Goal: Task Accomplishment & Management: Manage account settings

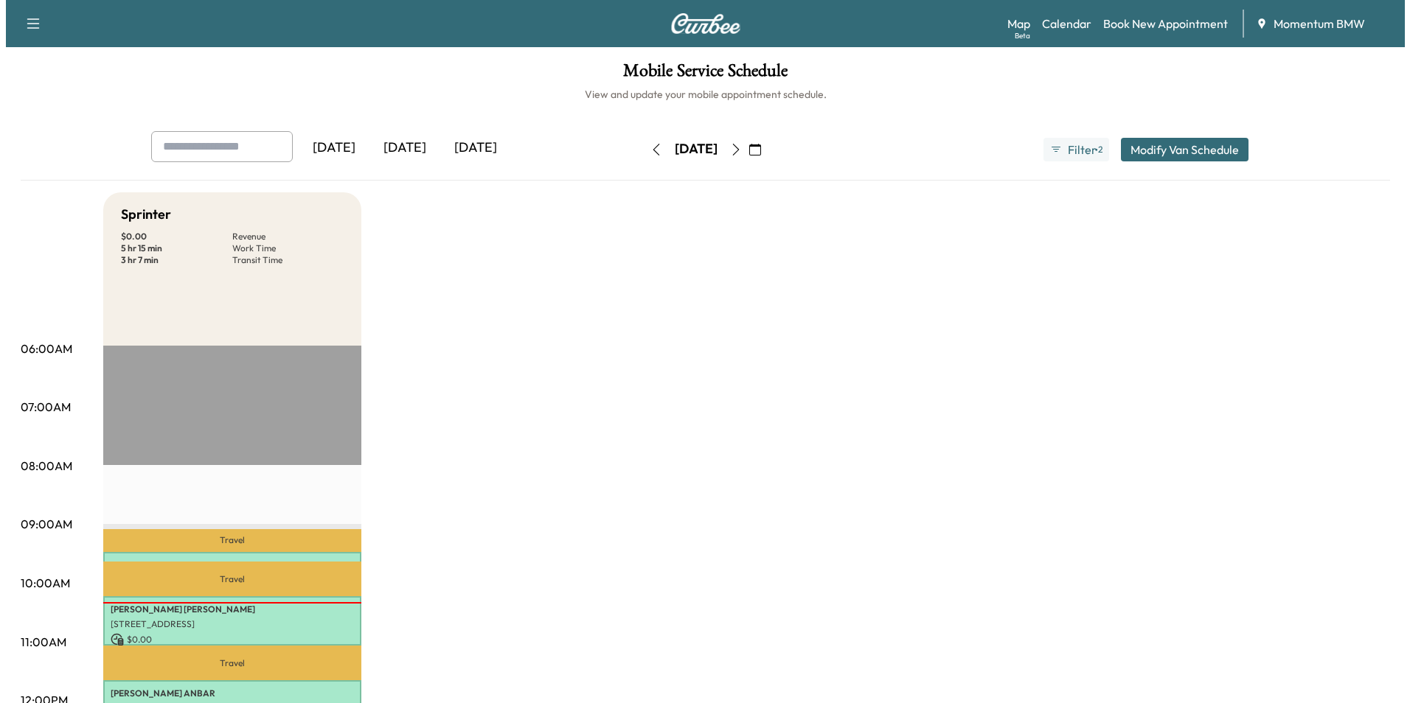
scroll to position [442, 0]
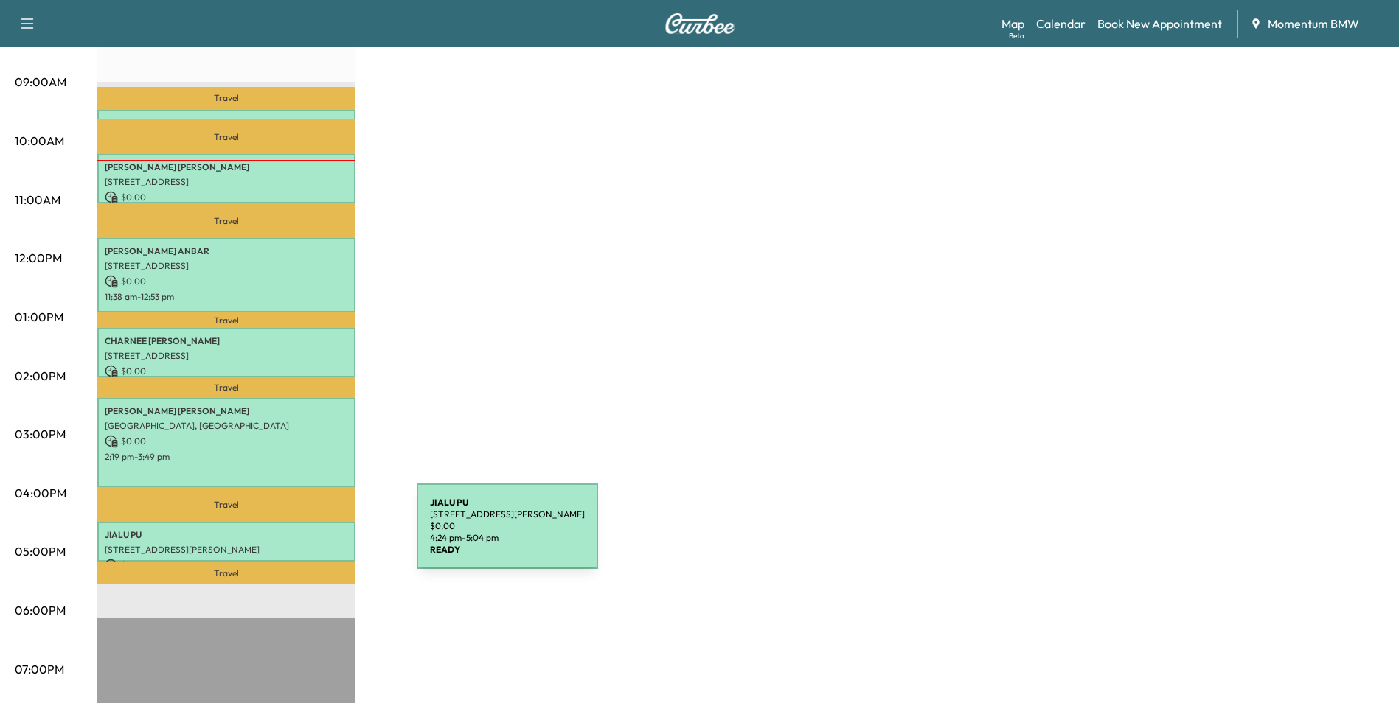
click at [306, 535] on div "JIALU PU [STREET_ADDRESS][PERSON_NAME] $ 0.00 4:24 pm - 5:04 pm" at bounding box center [226, 542] width 258 height 40
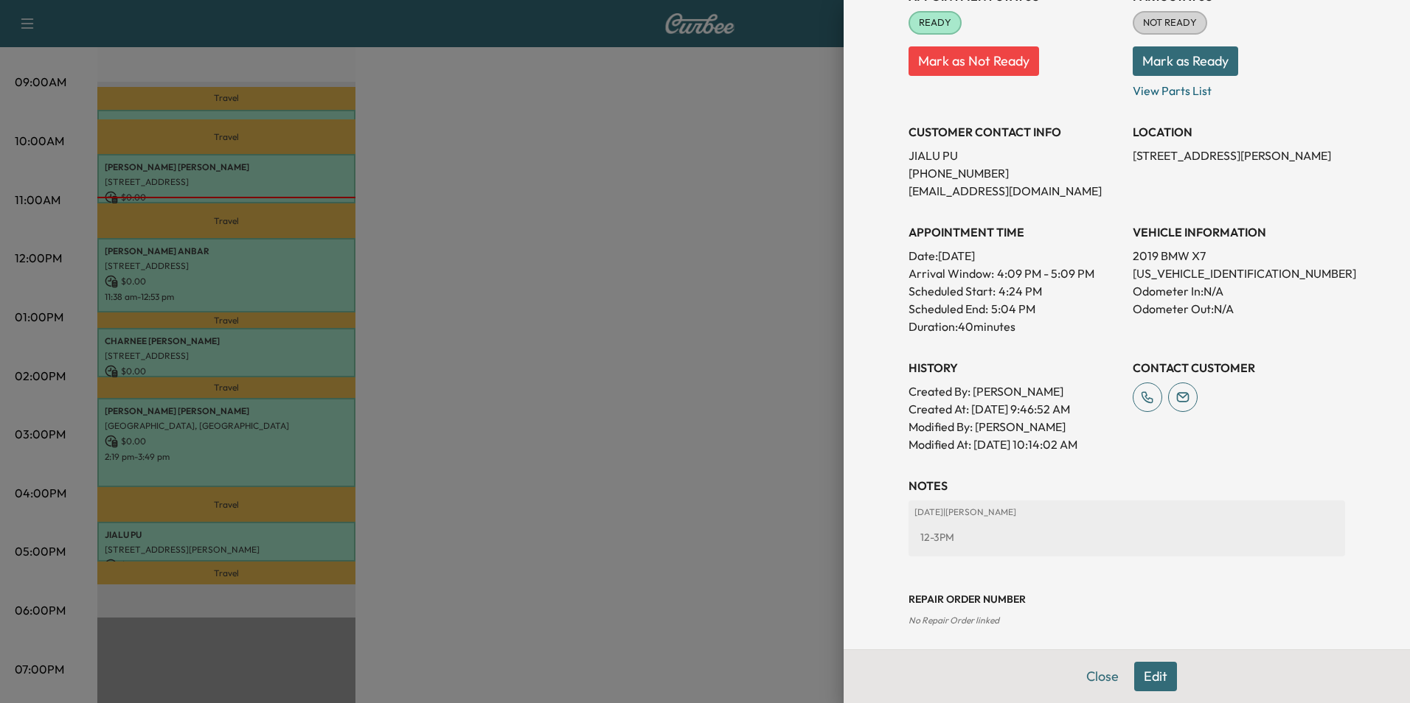
scroll to position [205, 0]
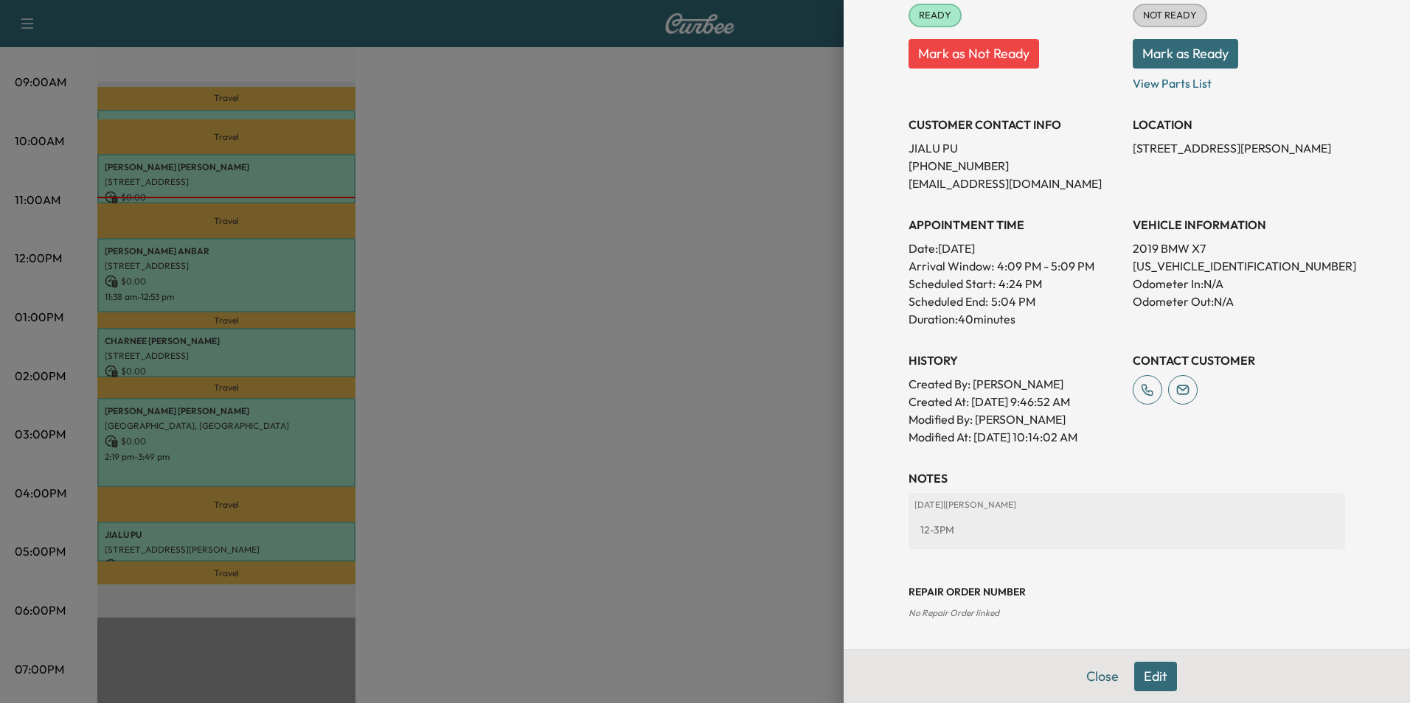
click at [1151, 675] on button "Edit" at bounding box center [1155, 676] width 43 height 29
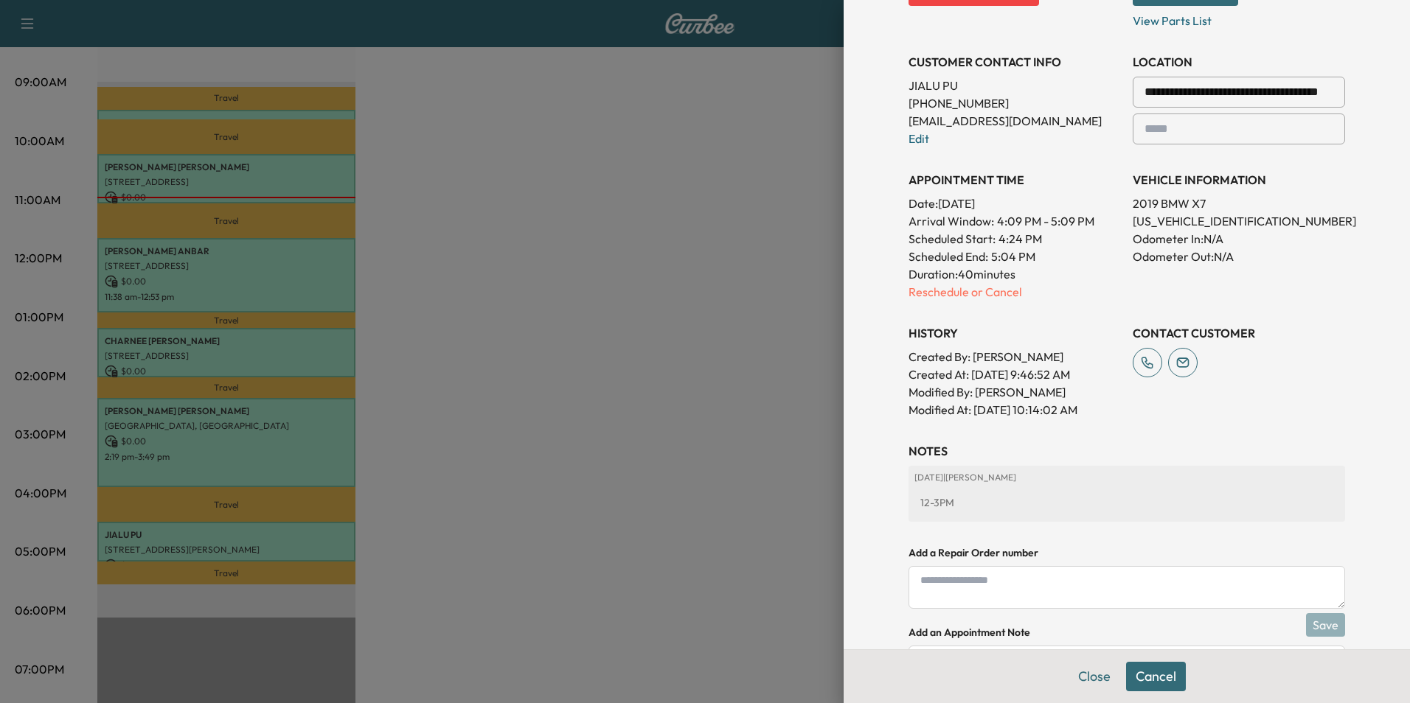
scroll to position [395, 0]
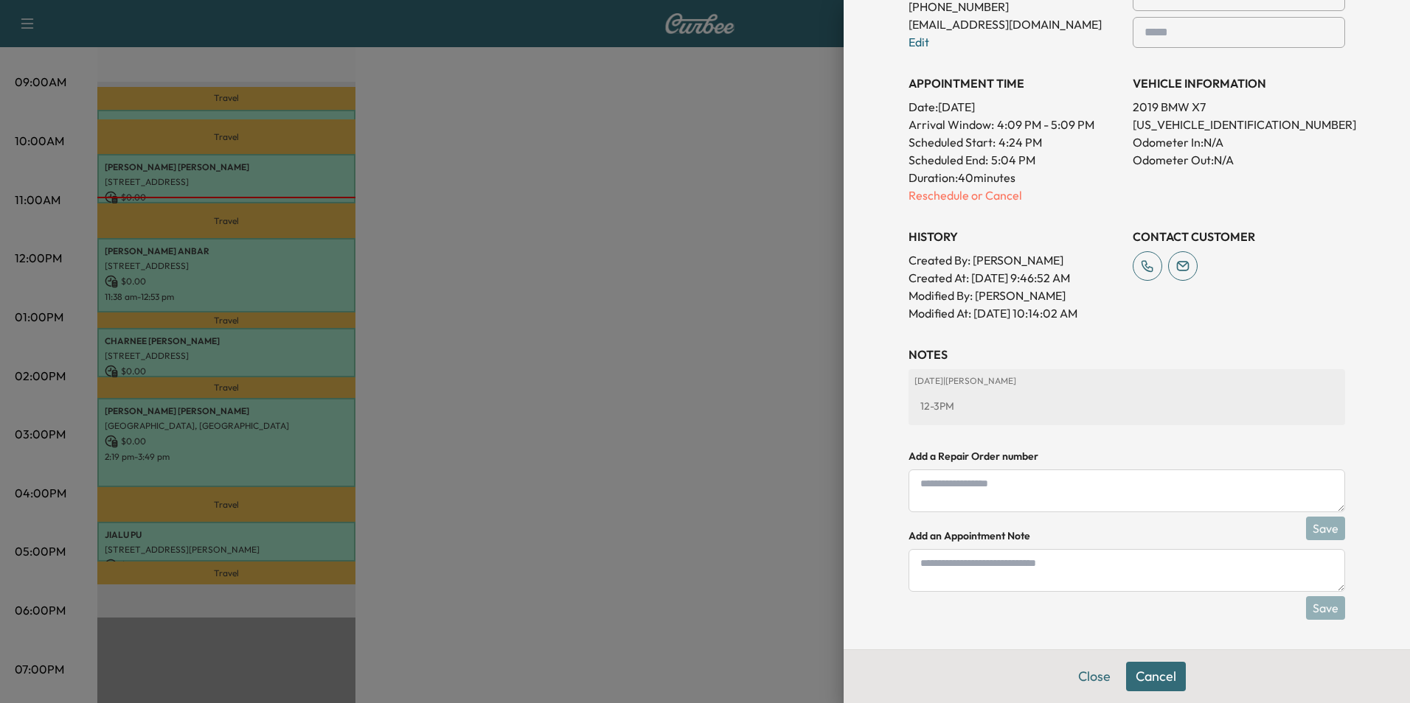
click at [1026, 576] on textarea at bounding box center [1126, 570] width 437 height 43
type textarea "*"
type textarea "***"
click at [1320, 618] on button "Save" at bounding box center [1325, 609] width 39 height 24
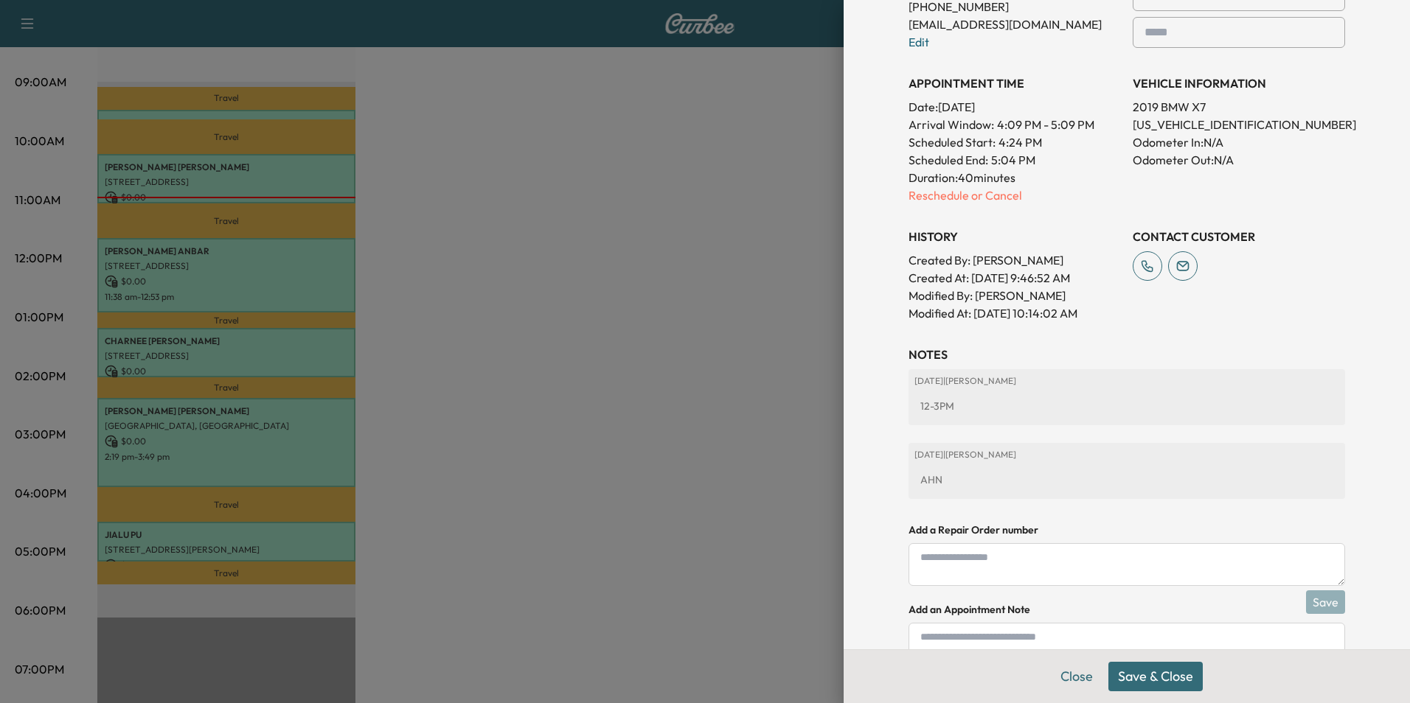
click at [1163, 679] on button "Save & Close" at bounding box center [1155, 676] width 94 height 29
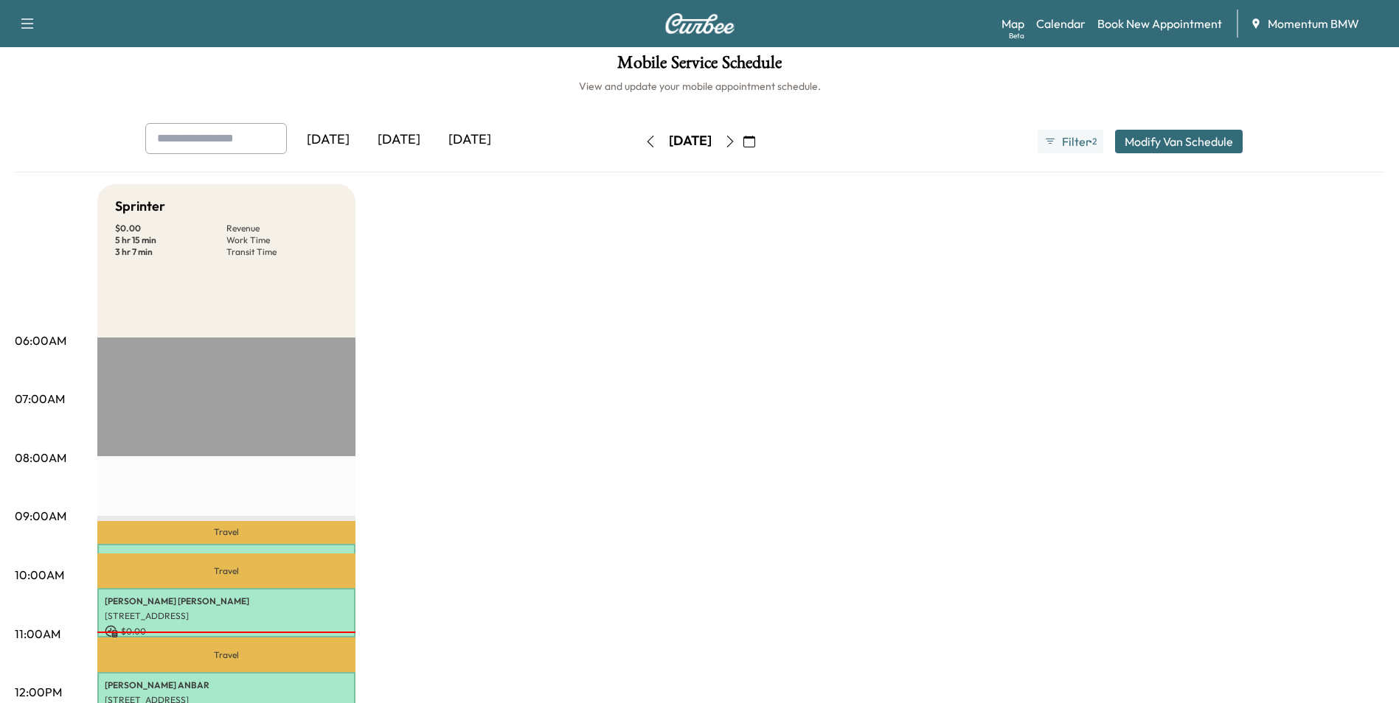
scroll to position [0, 0]
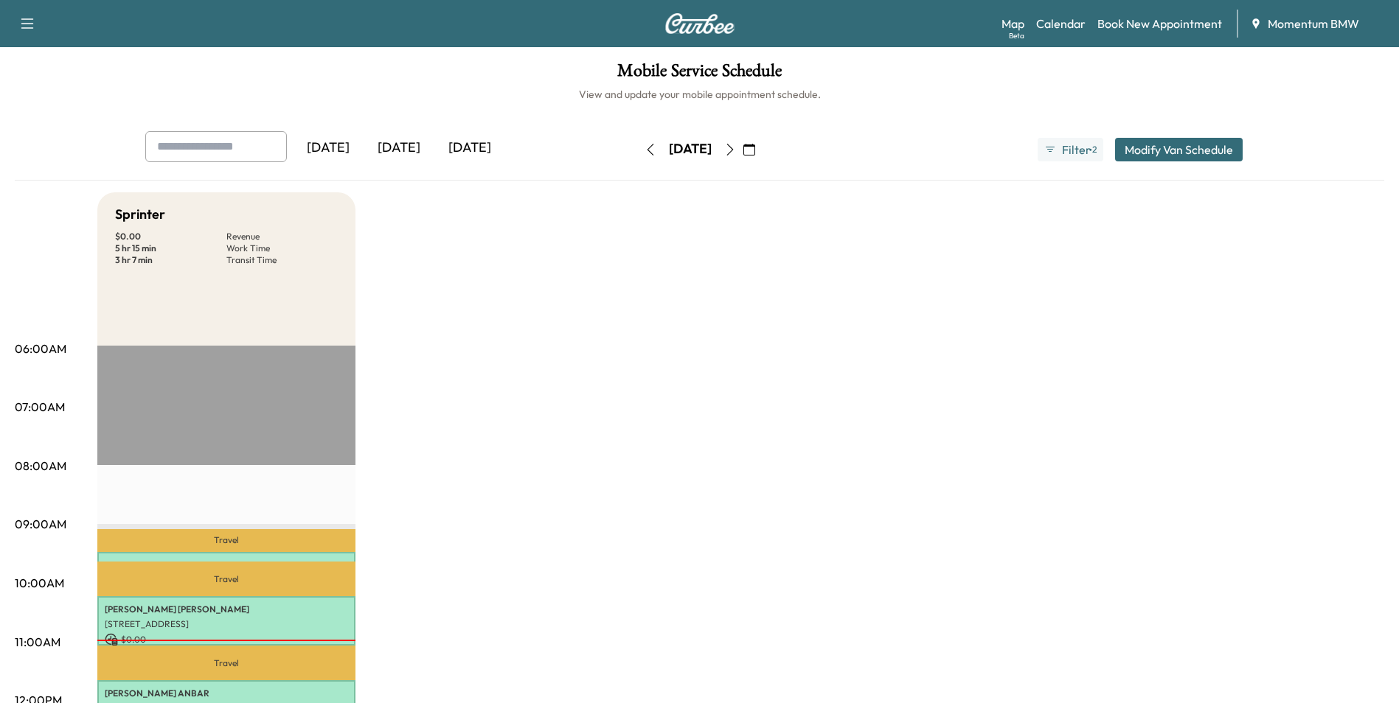
click at [736, 153] on icon "button" at bounding box center [730, 150] width 12 height 12
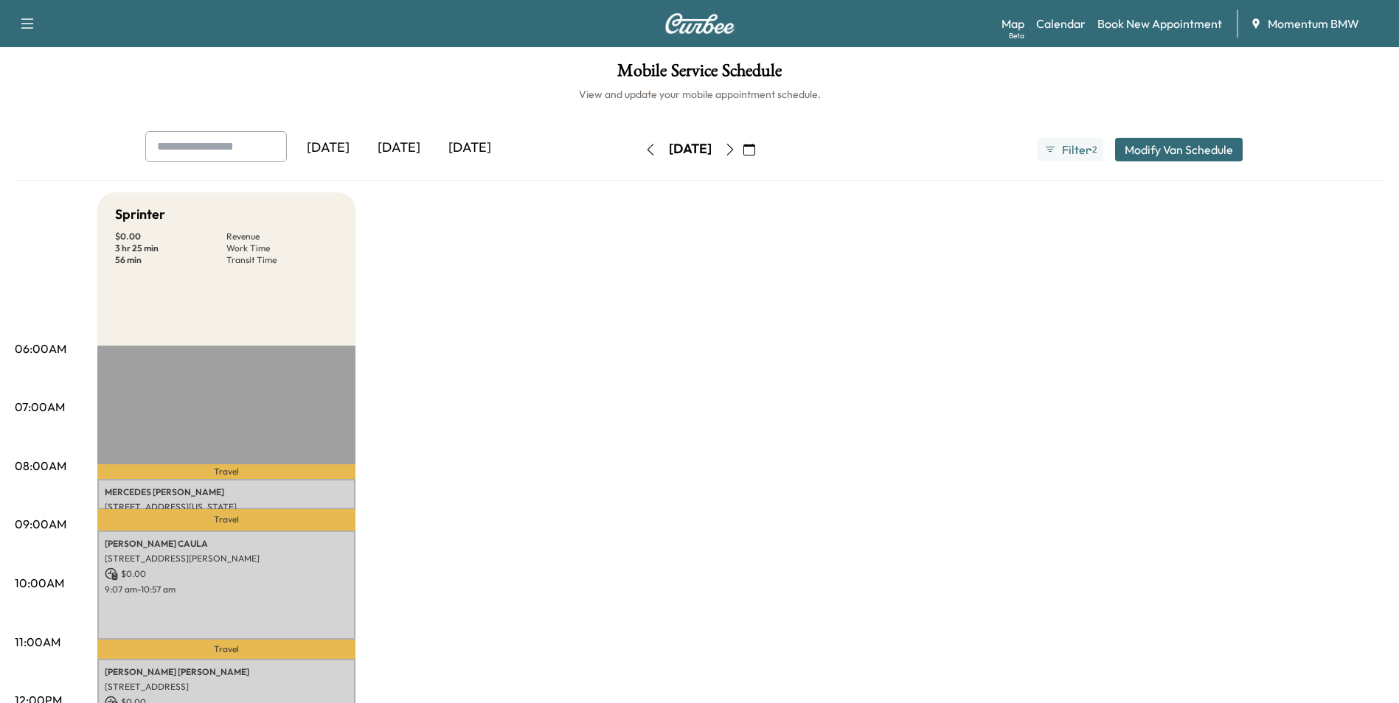
click at [644, 144] on icon "button" at bounding box center [650, 150] width 12 height 12
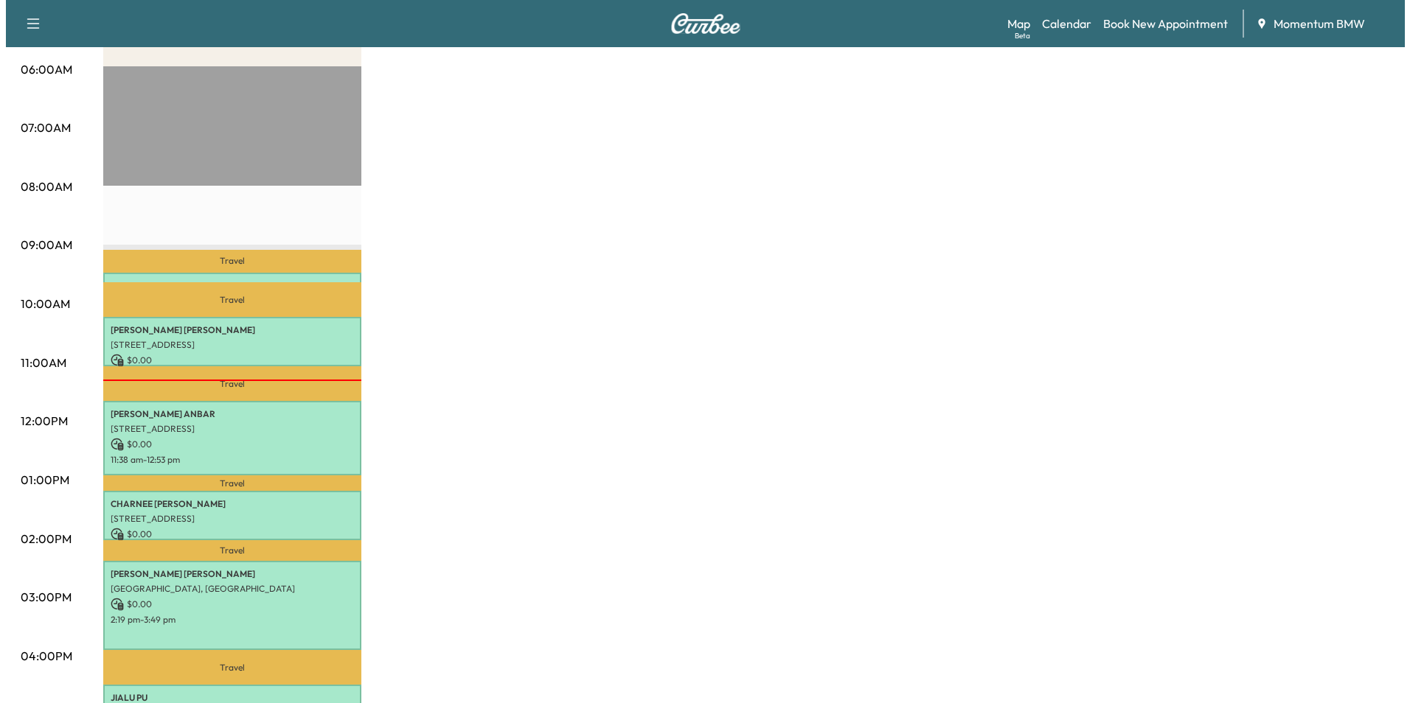
scroll to position [442, 0]
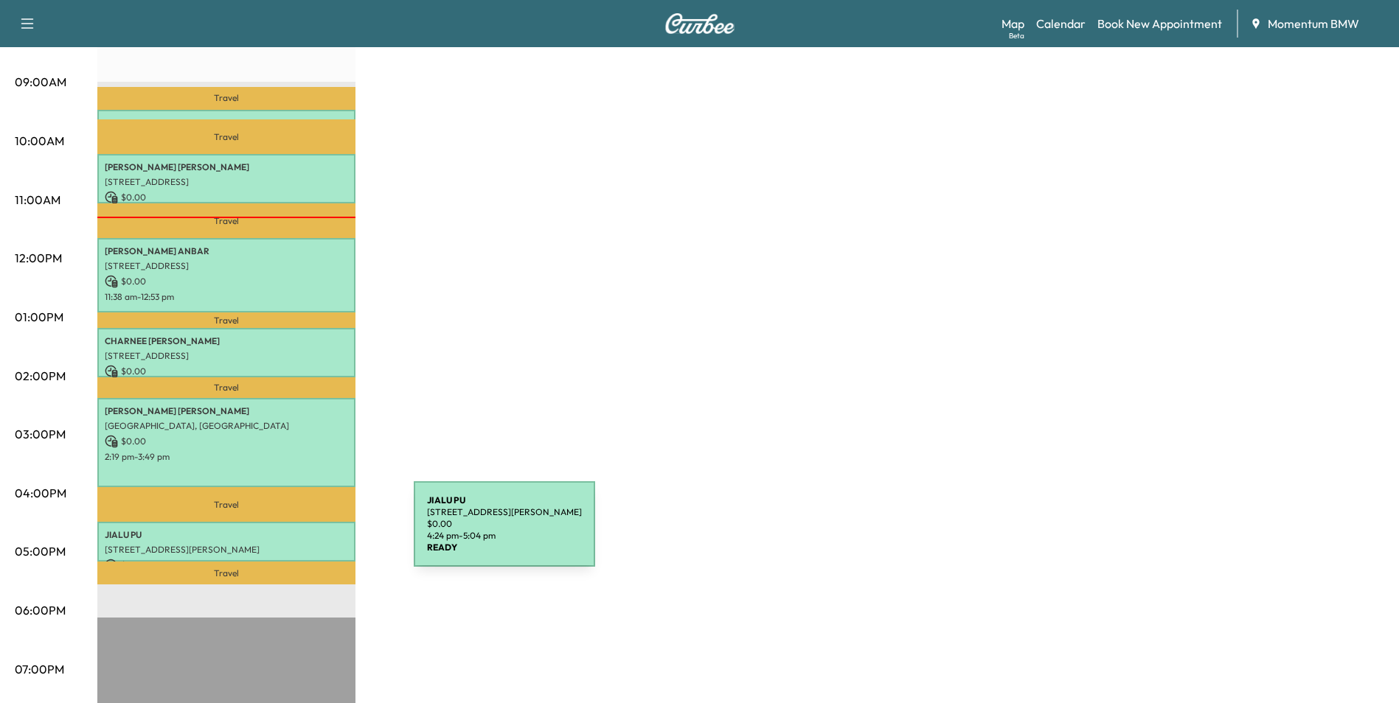
click at [303, 533] on p "JIALU PU" at bounding box center [226, 535] width 243 height 12
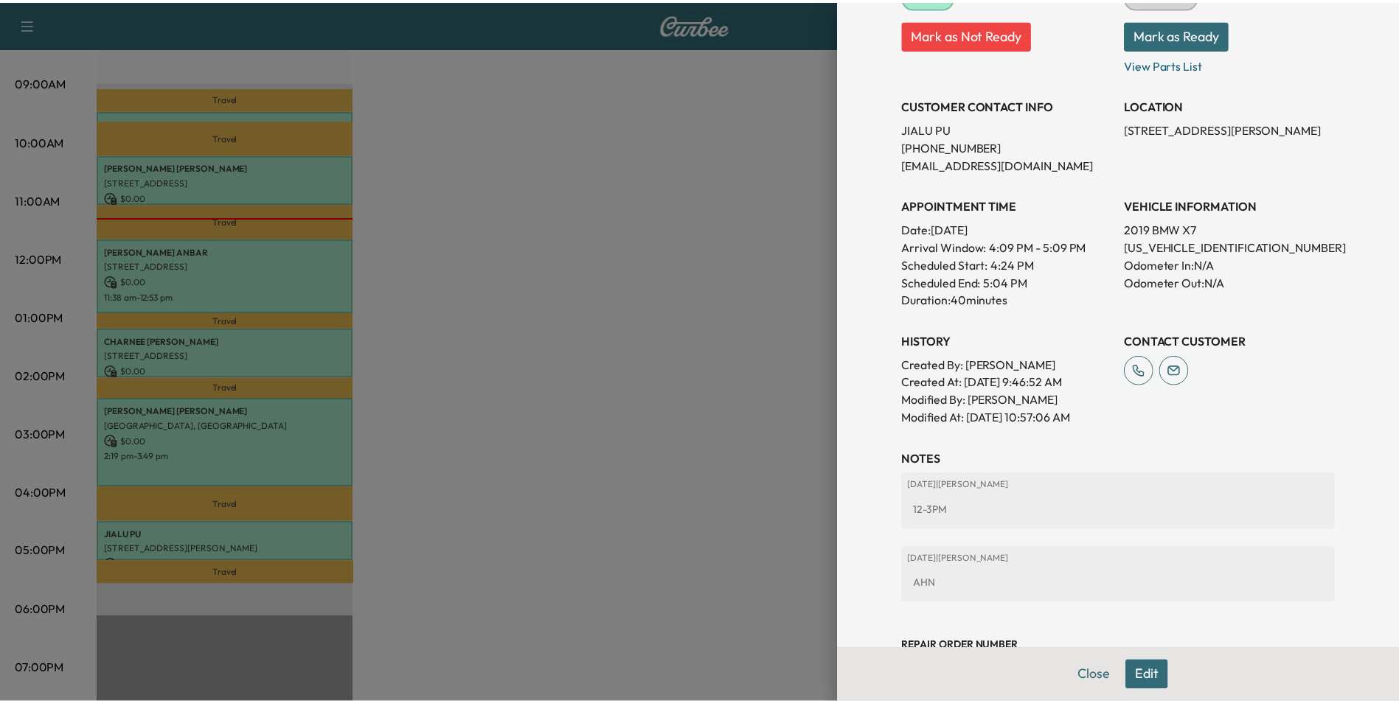
scroll to position [279, 0]
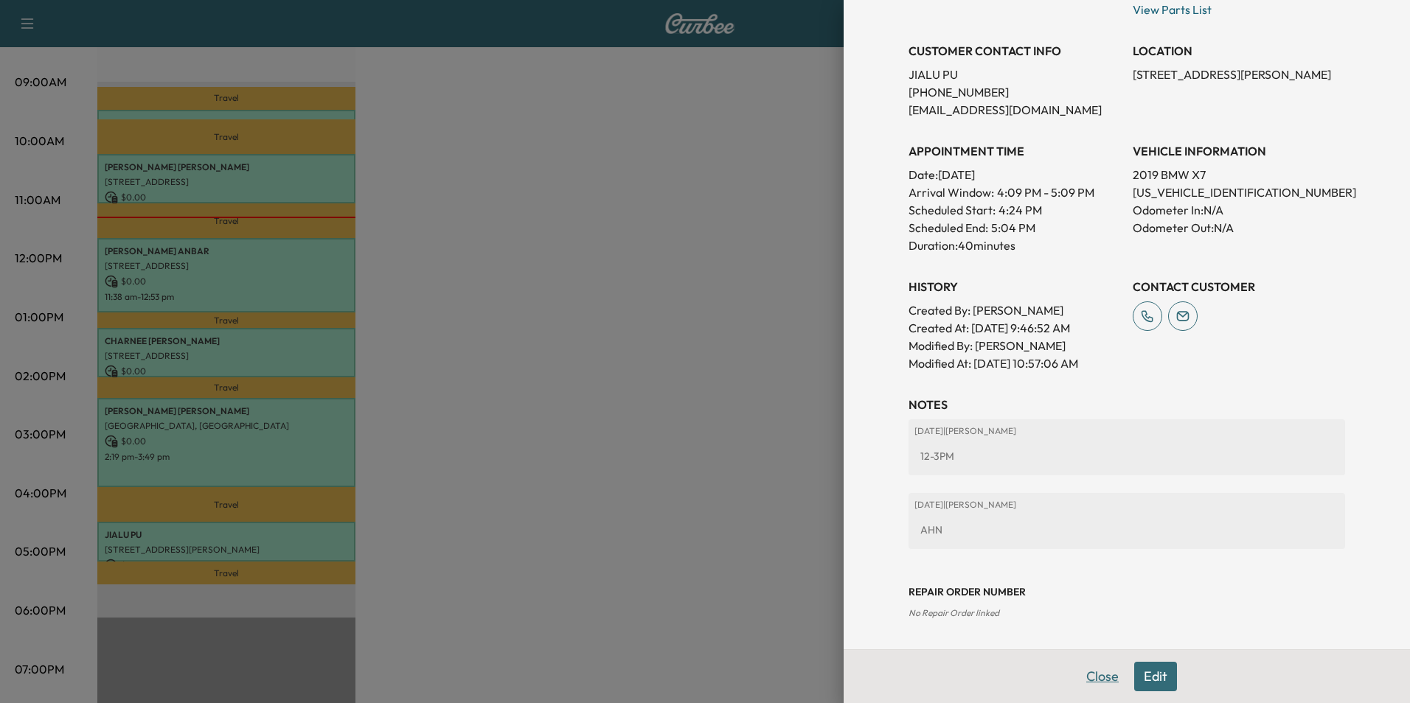
click at [1097, 677] on button "Close" at bounding box center [1103, 676] width 52 height 29
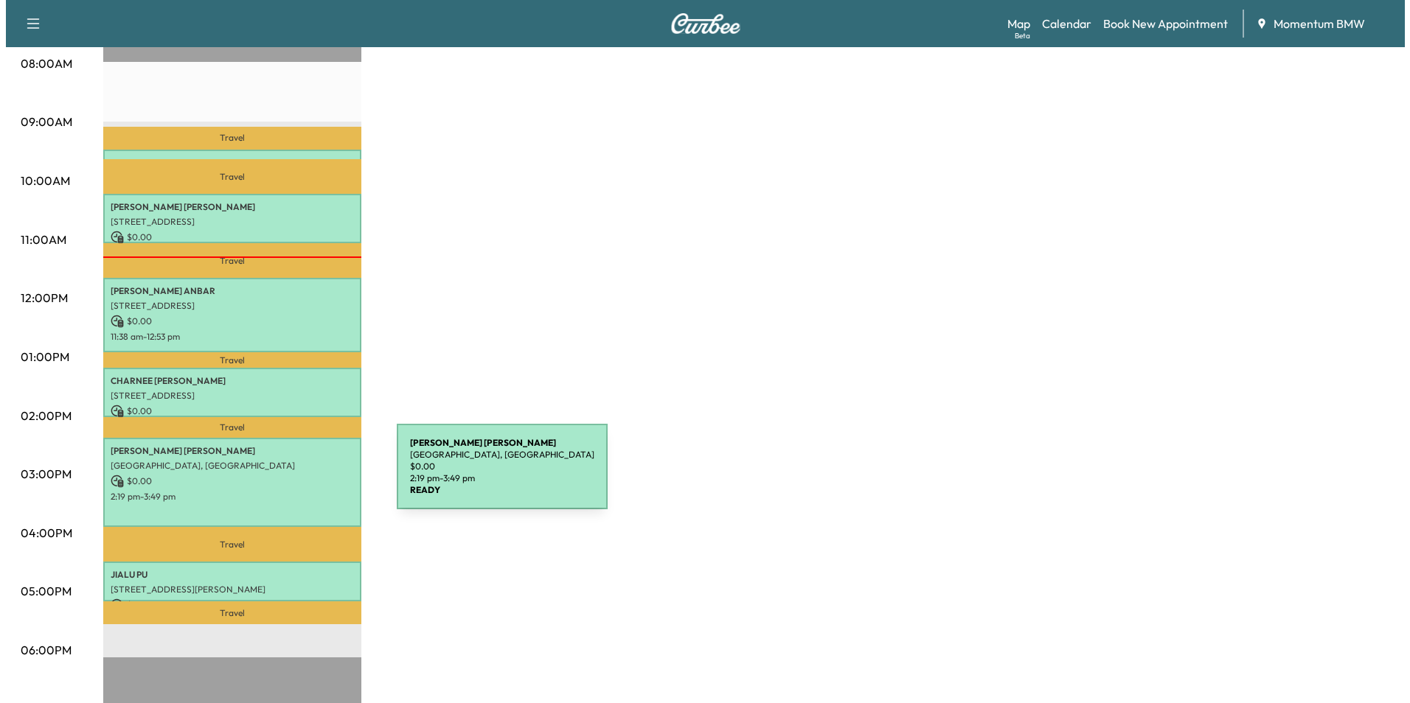
scroll to position [369, 0]
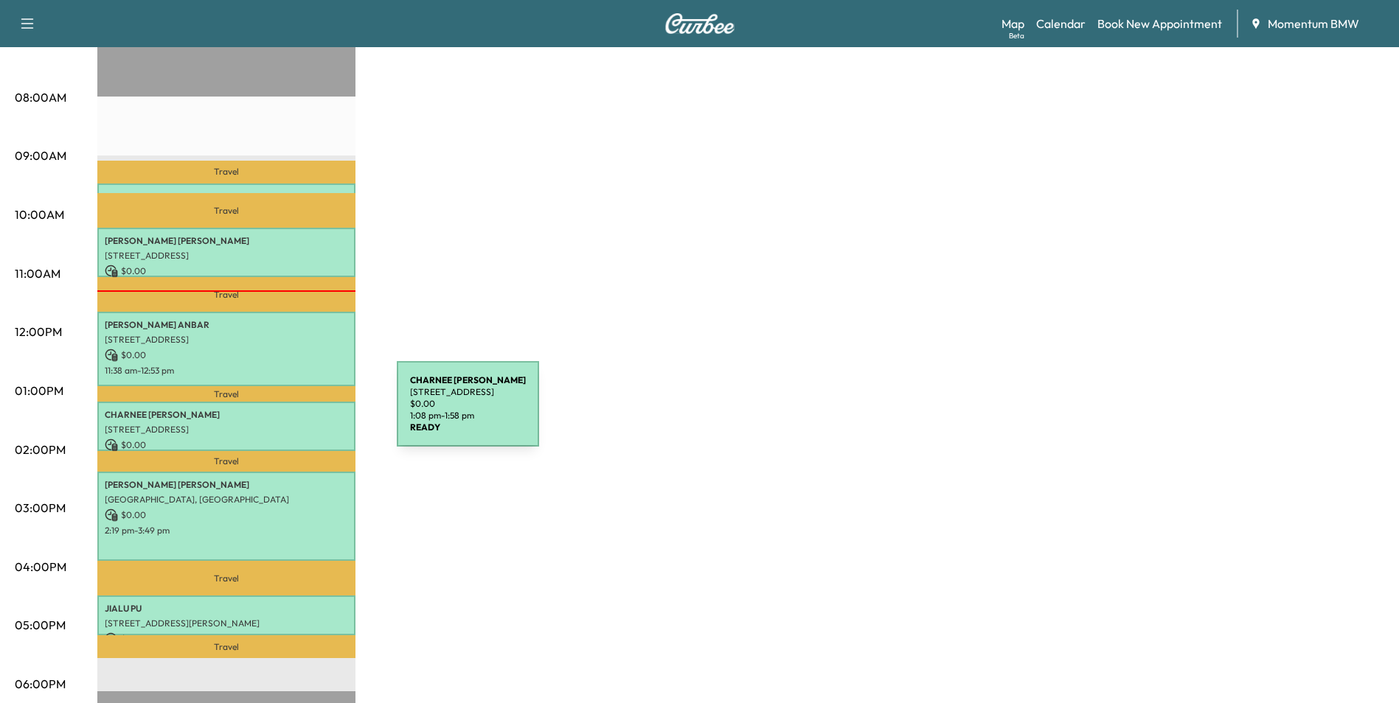
click at [286, 414] on p "[PERSON_NAME]" at bounding box center [226, 415] width 243 height 12
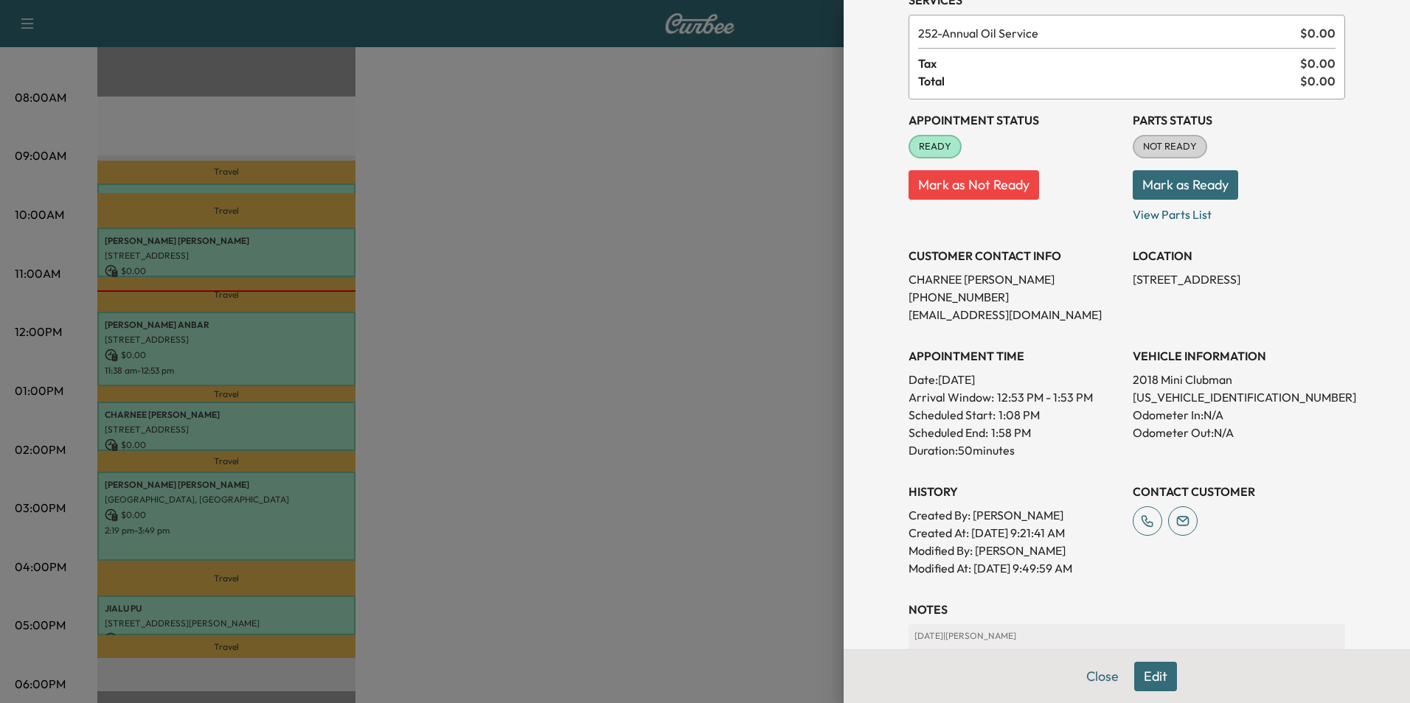
scroll to position [205, 0]
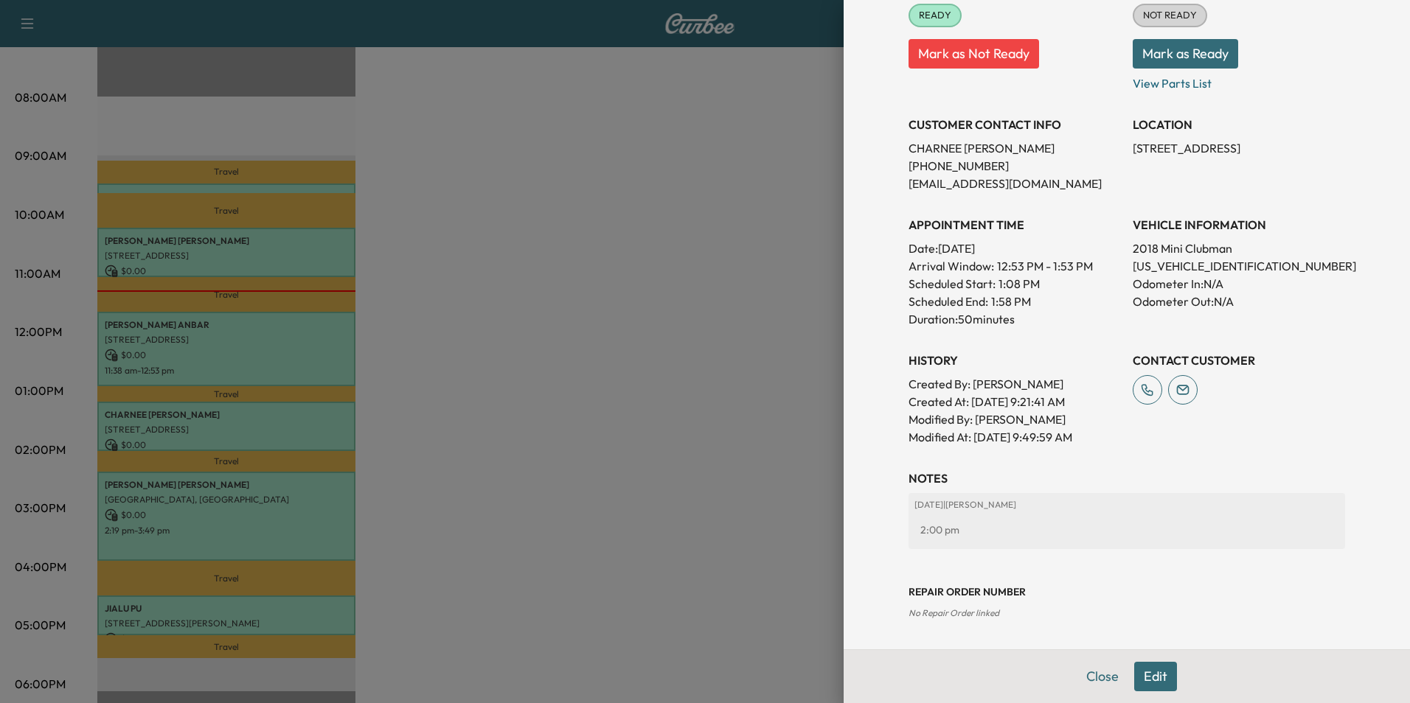
click at [1145, 686] on button "Edit" at bounding box center [1155, 676] width 43 height 29
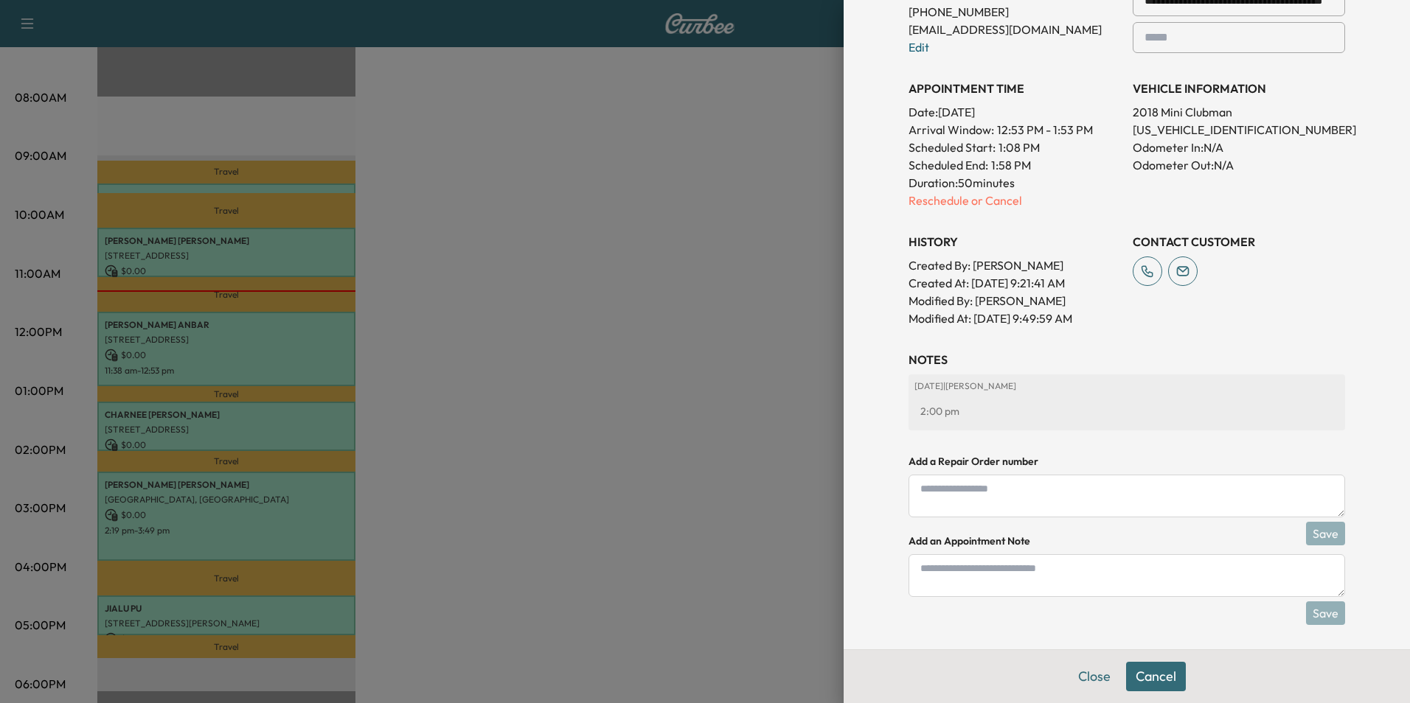
scroll to position [395, 0]
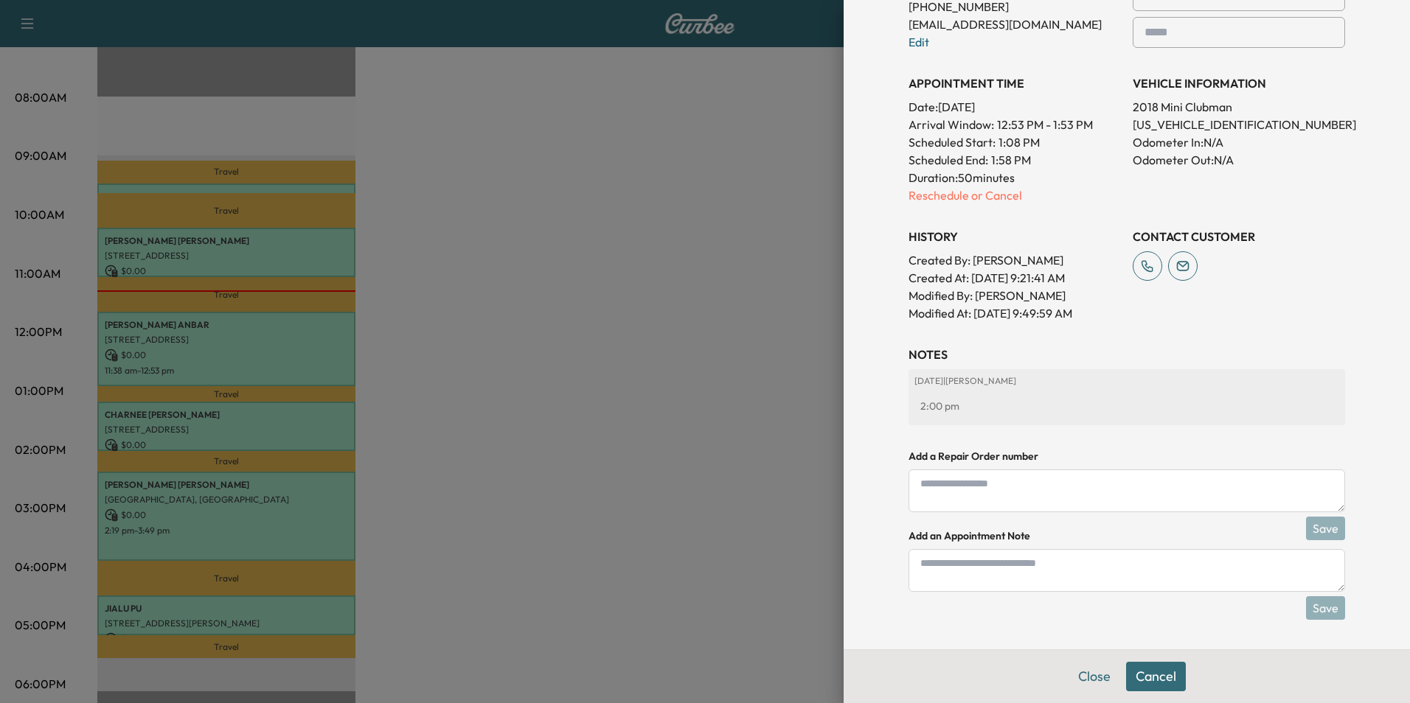
click at [1109, 577] on textarea at bounding box center [1126, 570] width 437 height 43
type textarea "*"
type textarea "****"
drag, startPoint x: 1307, startPoint y: 598, endPoint x: 1316, endPoint y: 594, distance: 9.6
click at [1314, 598] on button "Save" at bounding box center [1325, 609] width 39 height 24
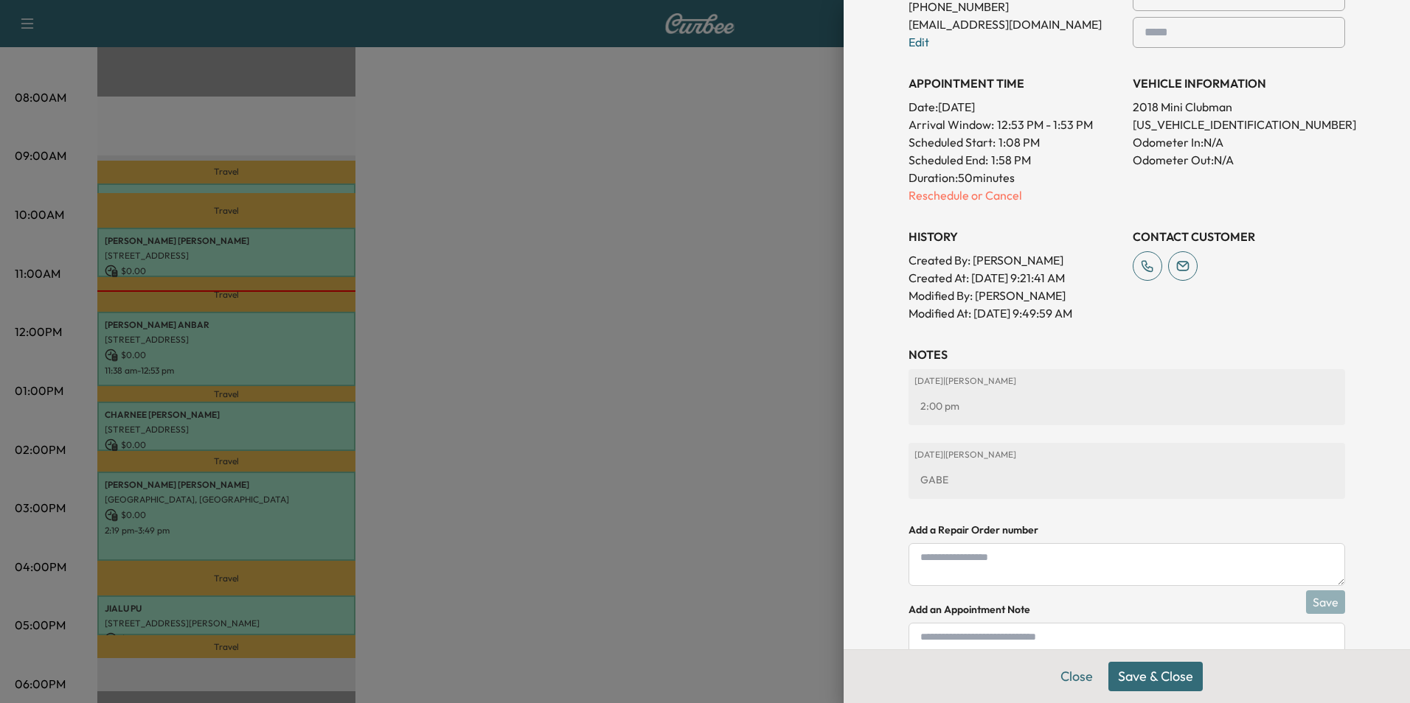
click at [1156, 675] on button "Save & Close" at bounding box center [1155, 676] width 94 height 29
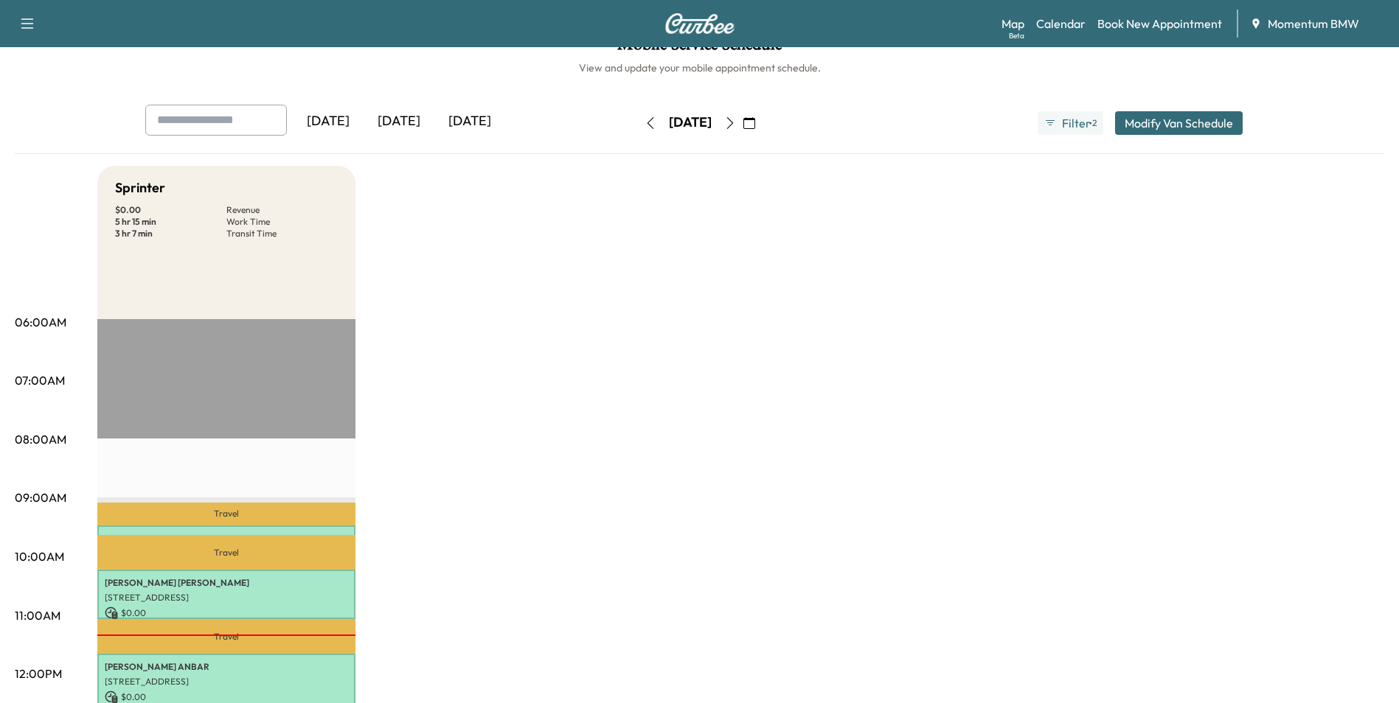
scroll to position [0, 0]
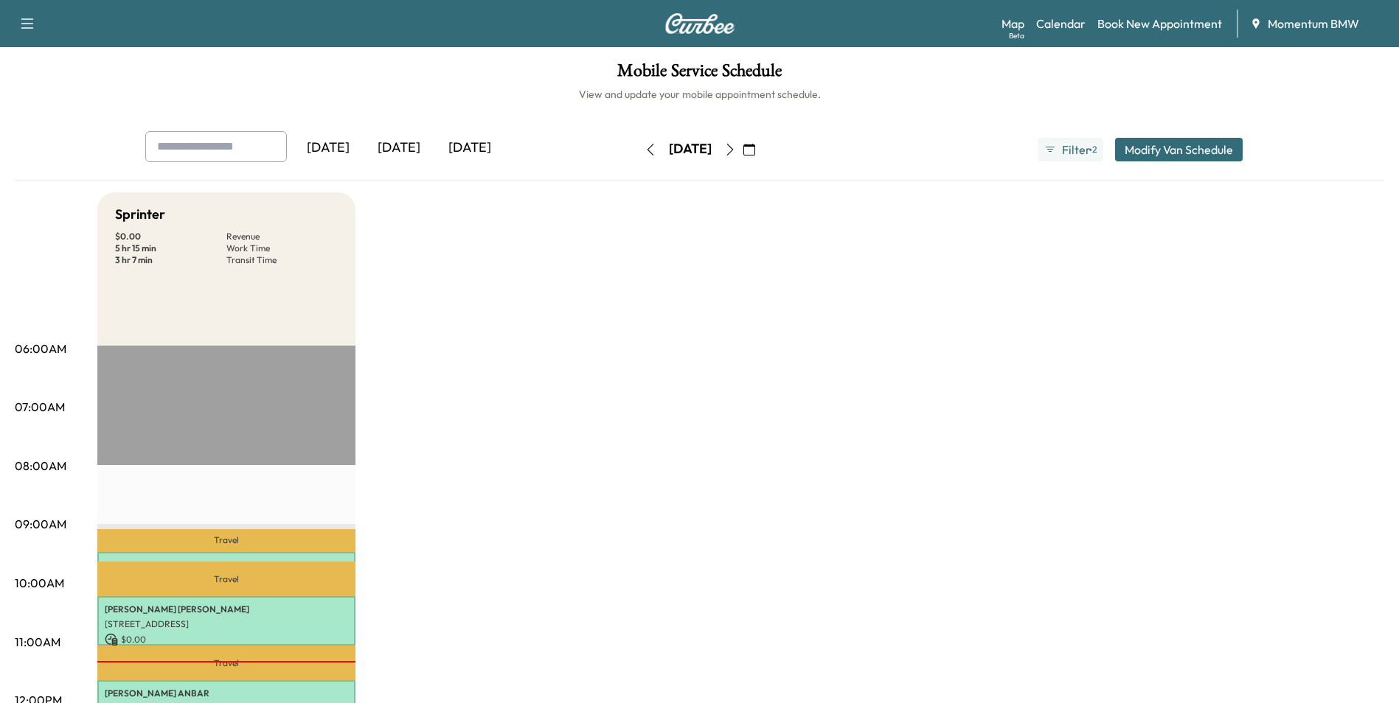
click at [736, 151] on icon "button" at bounding box center [730, 150] width 12 height 12
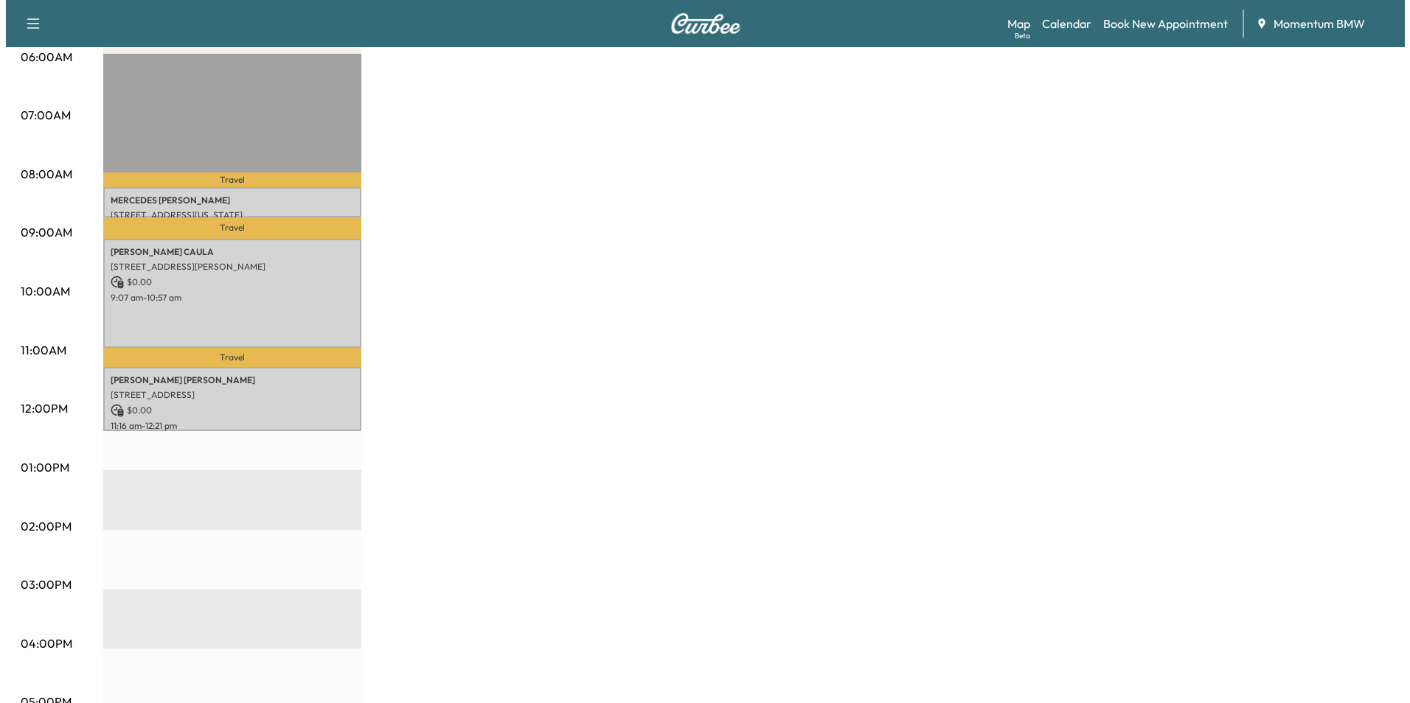
scroll to position [295, 0]
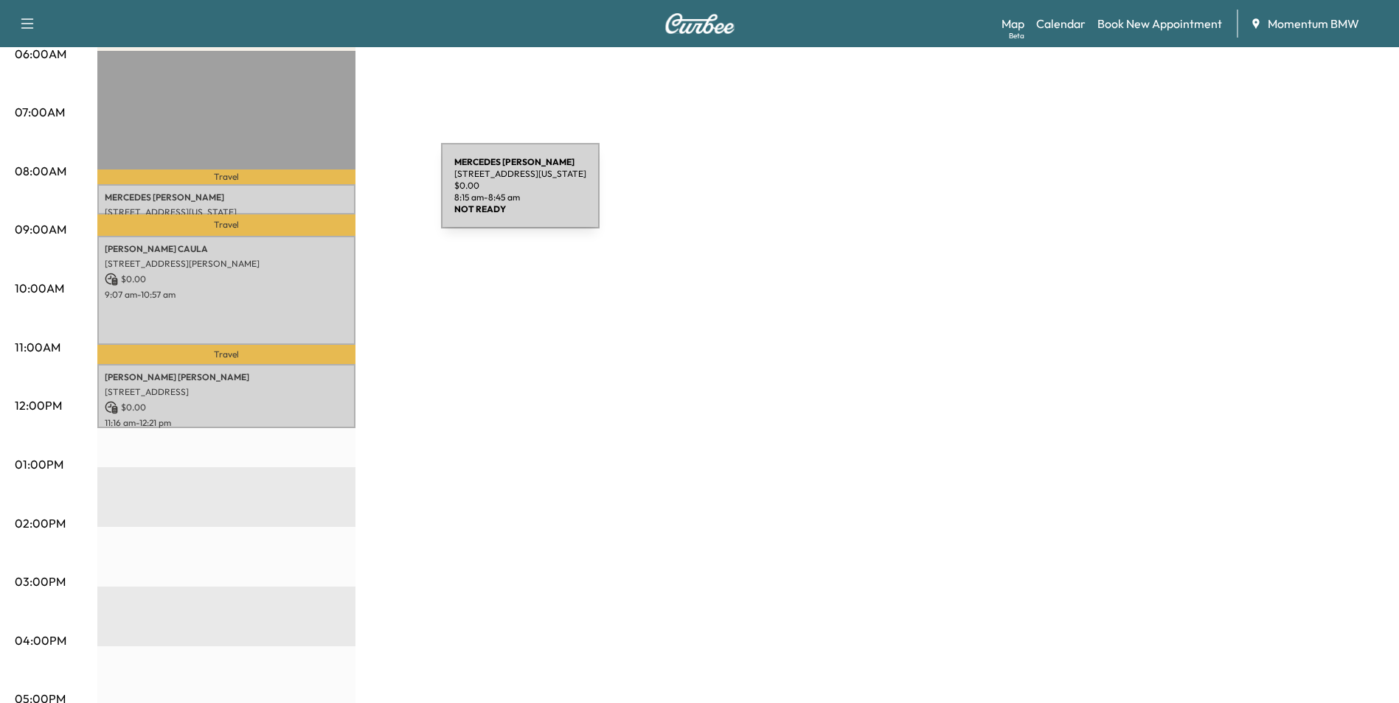
click at [330, 196] on p "[PERSON_NAME]" at bounding box center [226, 198] width 243 height 12
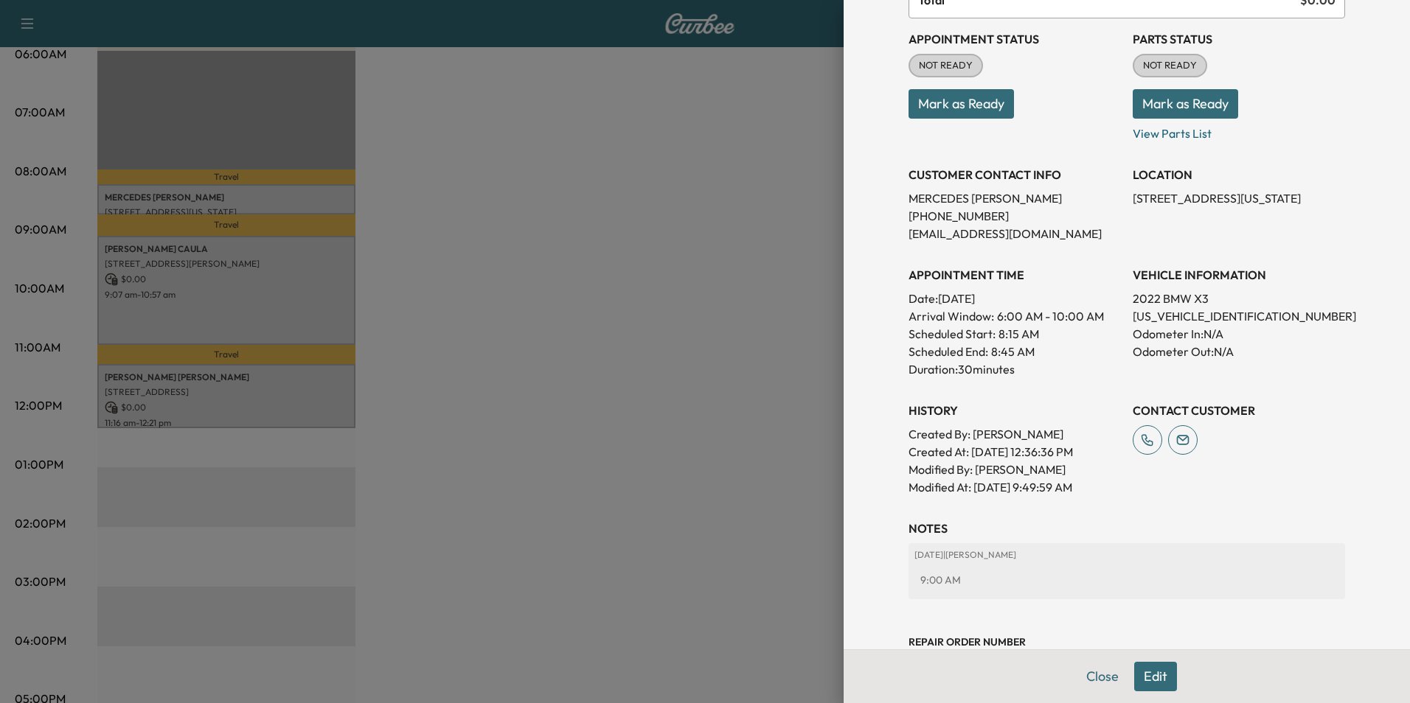
scroll to position [205, 0]
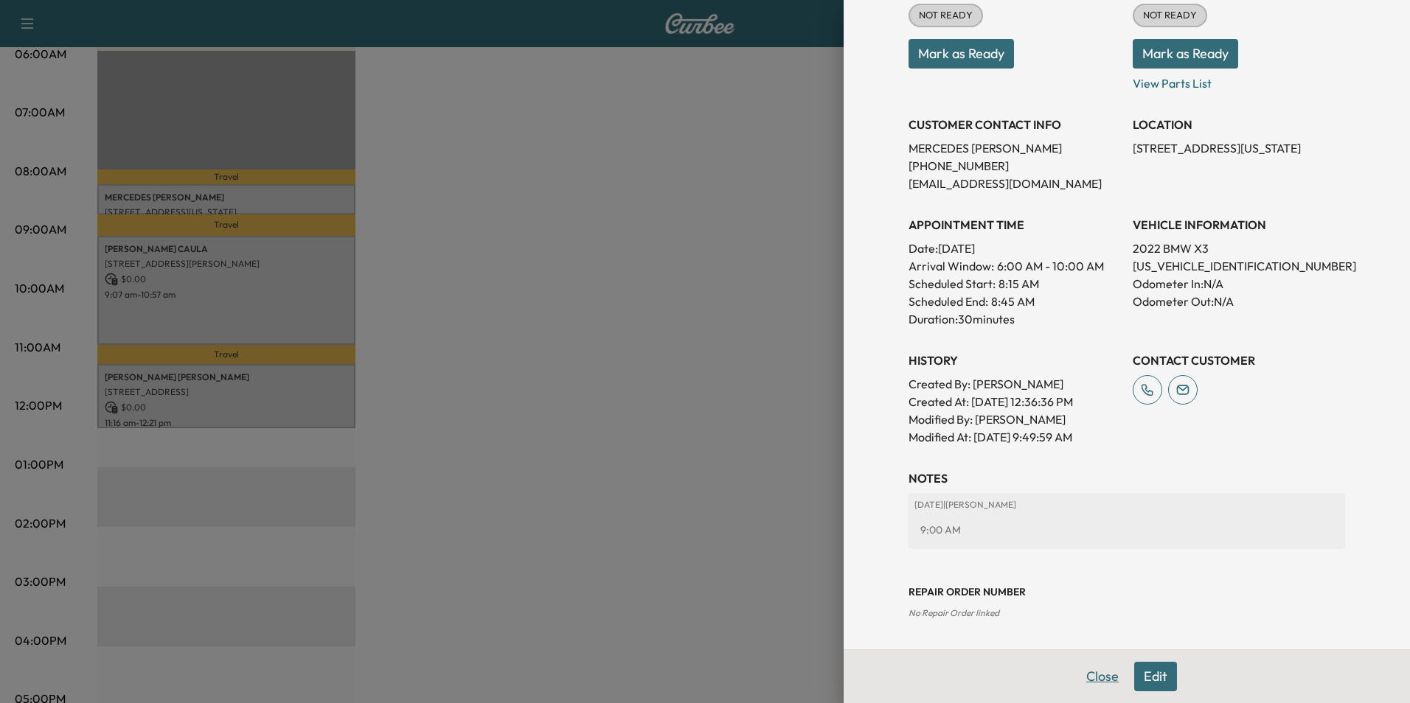
click at [1096, 679] on button "Close" at bounding box center [1103, 676] width 52 height 29
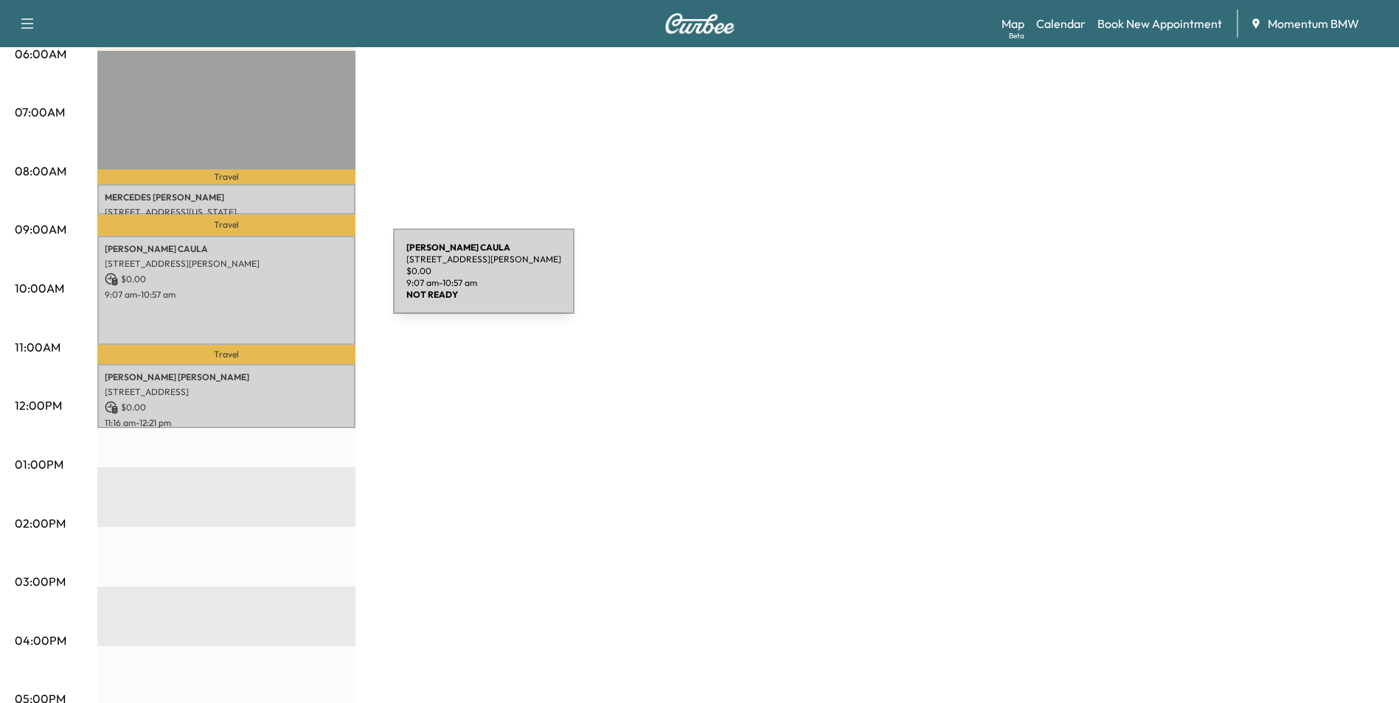
click at [282, 280] on p "$ 0.00" at bounding box center [226, 279] width 243 height 13
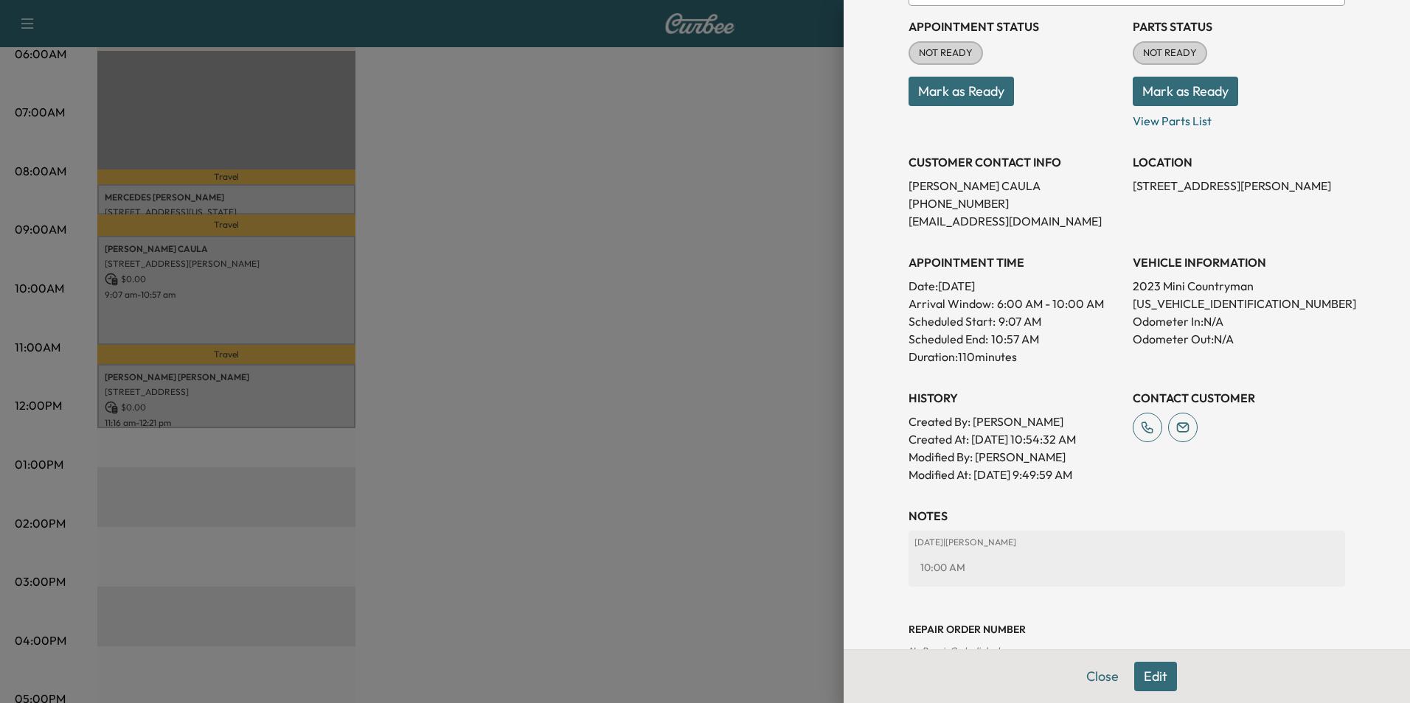
scroll to position [223, 0]
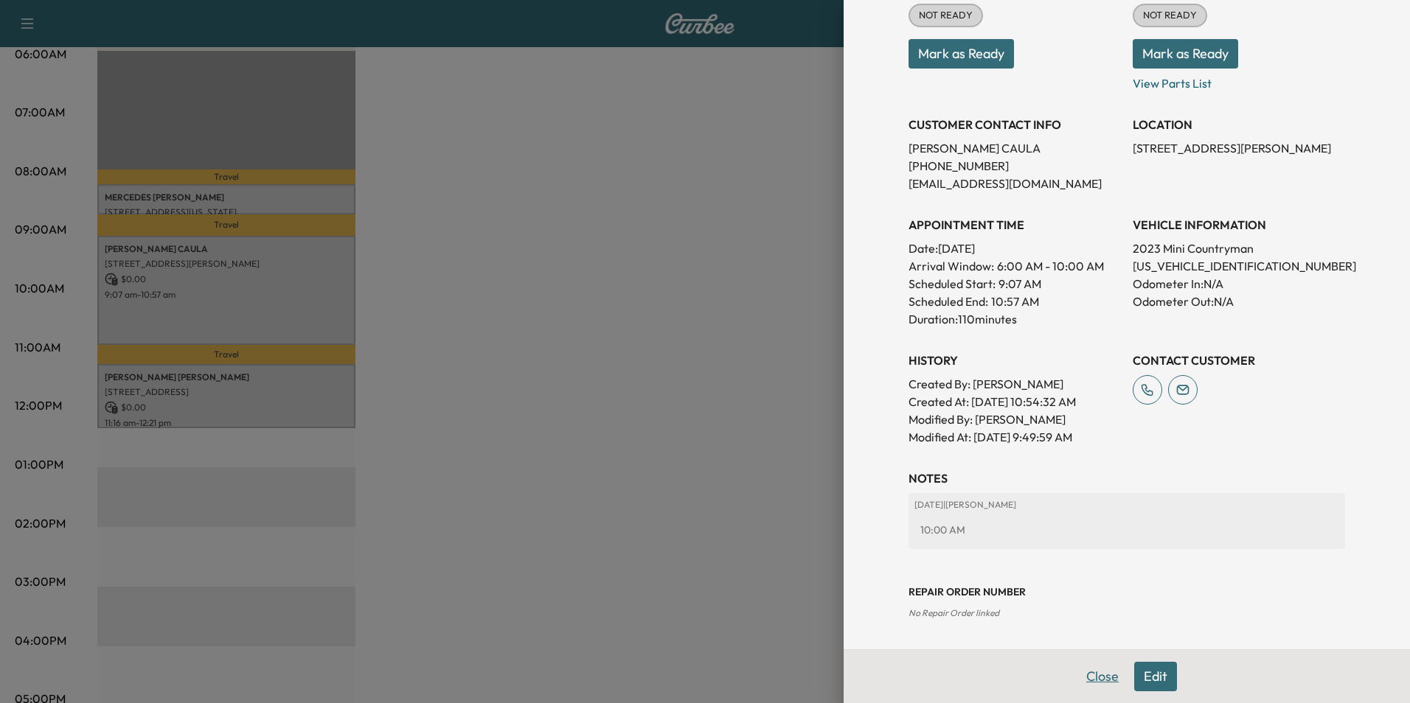
click at [1101, 678] on button "Close" at bounding box center [1103, 676] width 52 height 29
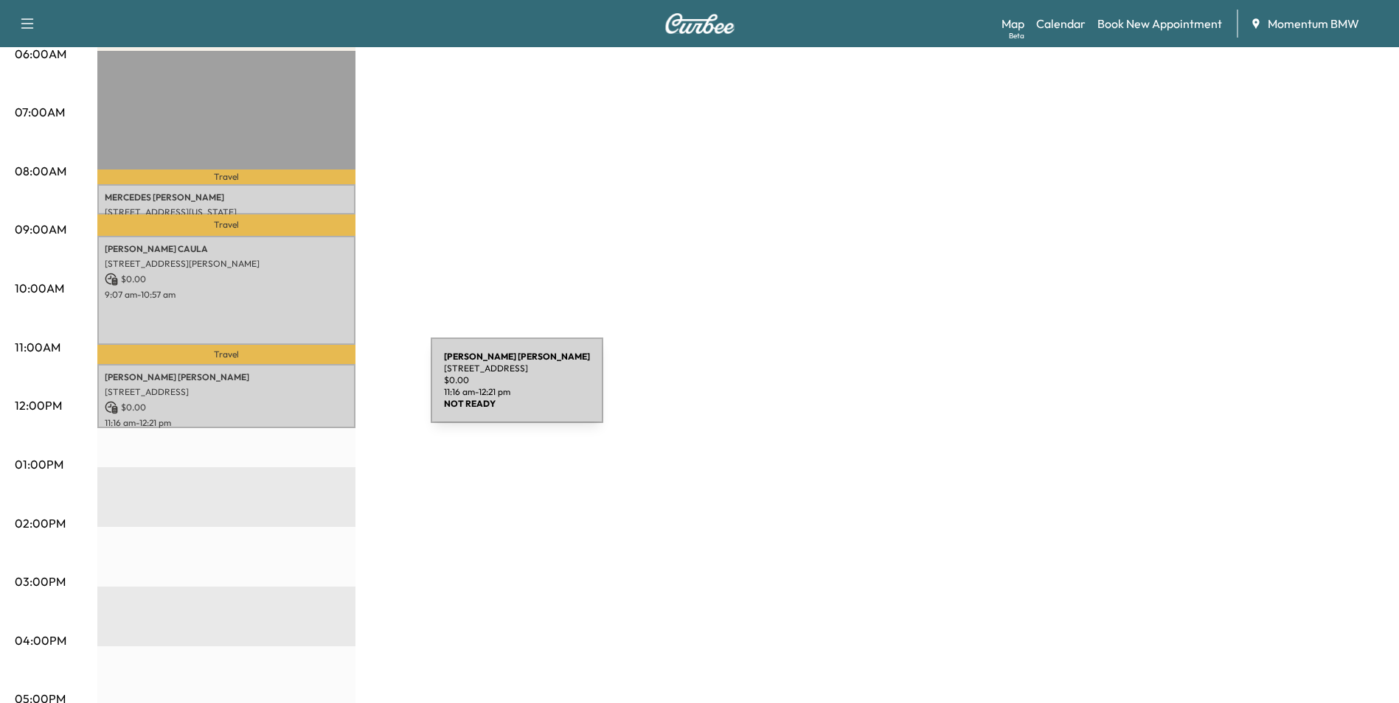
click at [320, 390] on p "[STREET_ADDRESS]" at bounding box center [226, 392] width 243 height 12
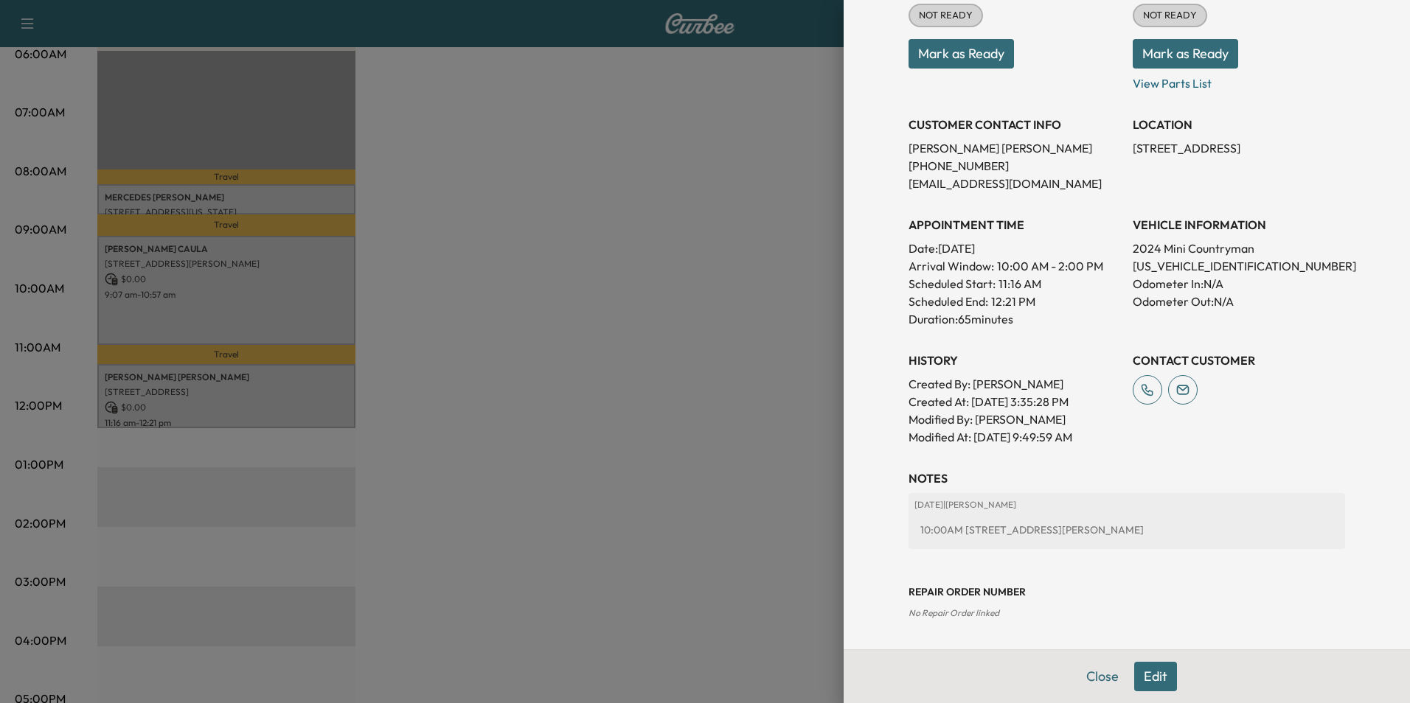
click at [1094, 684] on button "Close" at bounding box center [1103, 676] width 52 height 29
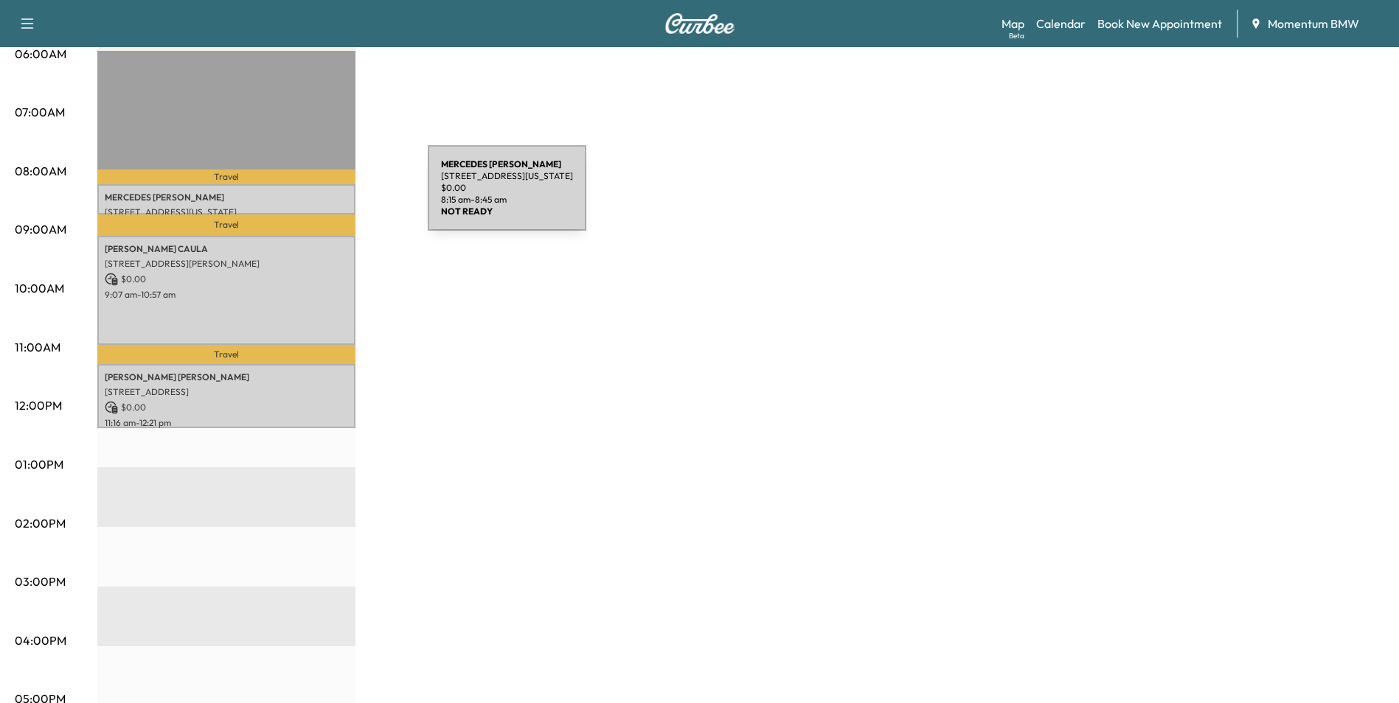
click at [317, 198] on p "[PERSON_NAME]" at bounding box center [226, 198] width 243 height 12
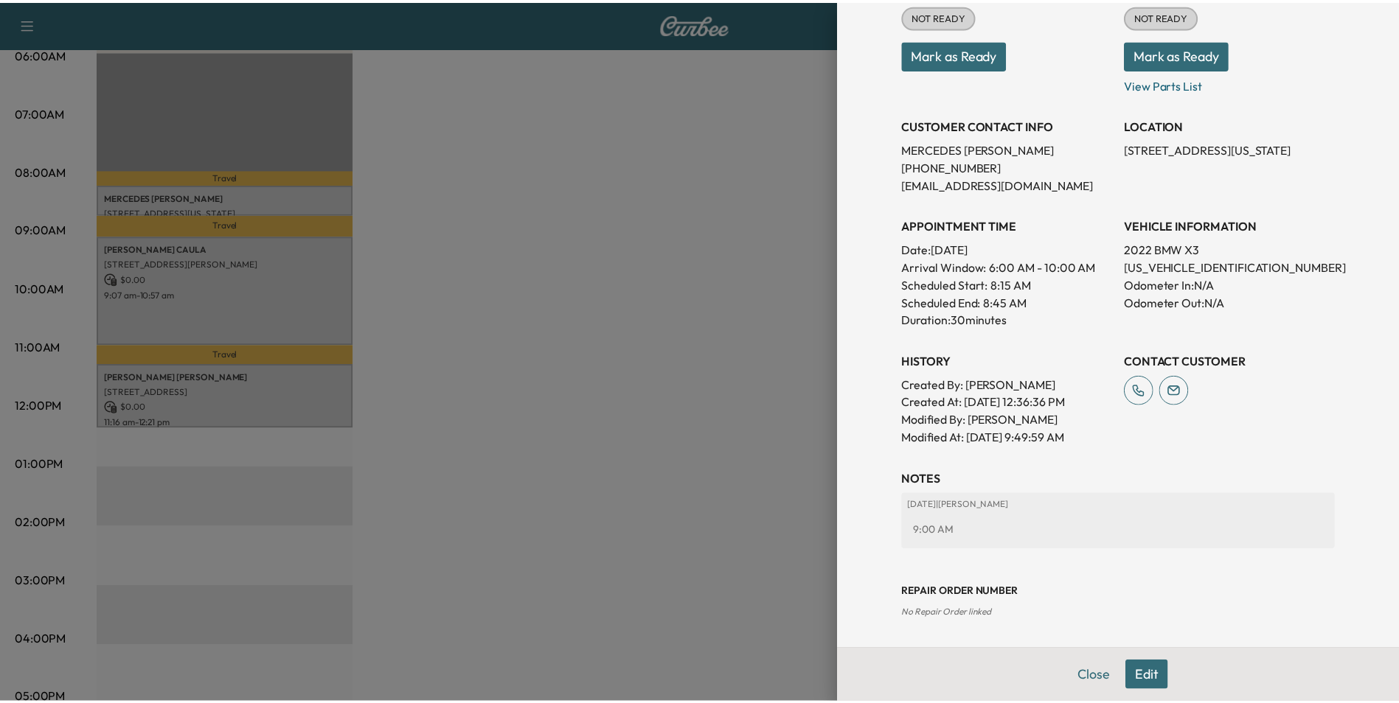
scroll to position [205, 0]
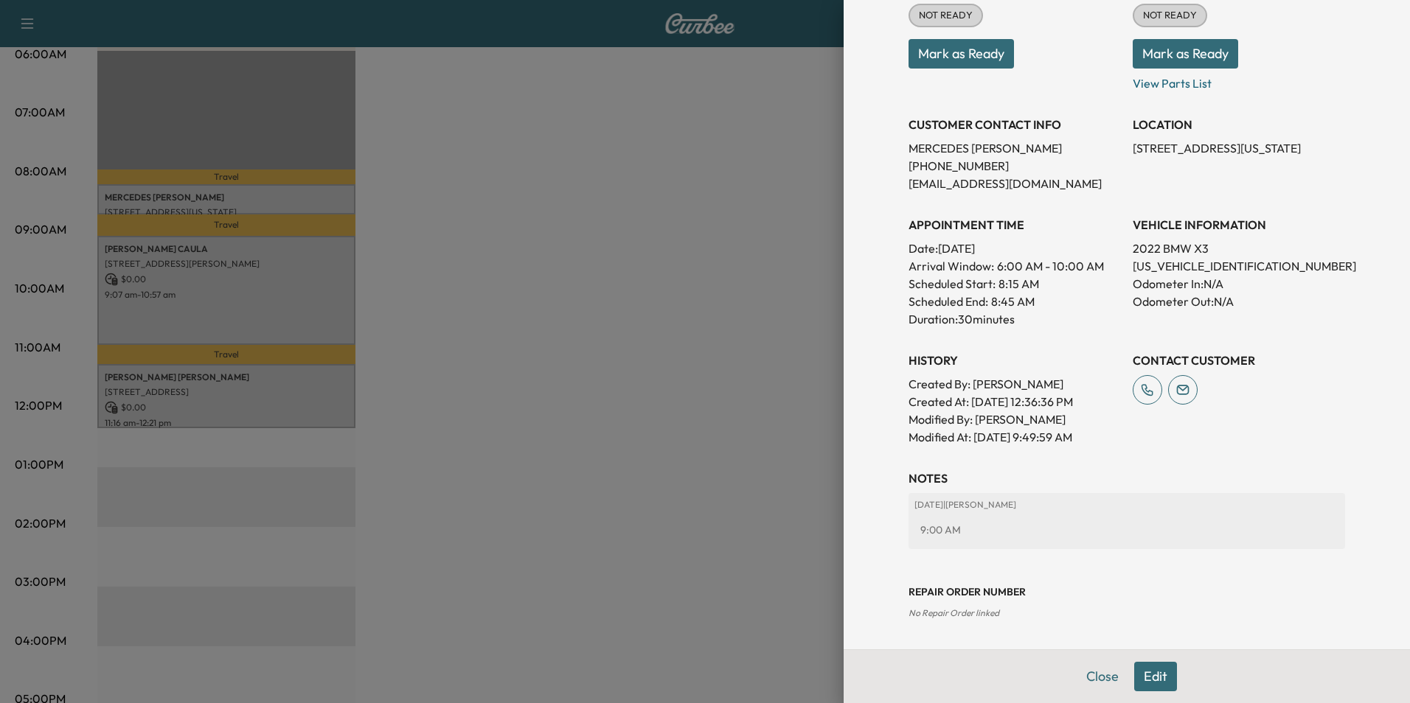
click at [1120, 664] on div "Close Edit" at bounding box center [1127, 677] width 566 height 54
click at [1094, 676] on button "Close" at bounding box center [1103, 676] width 52 height 29
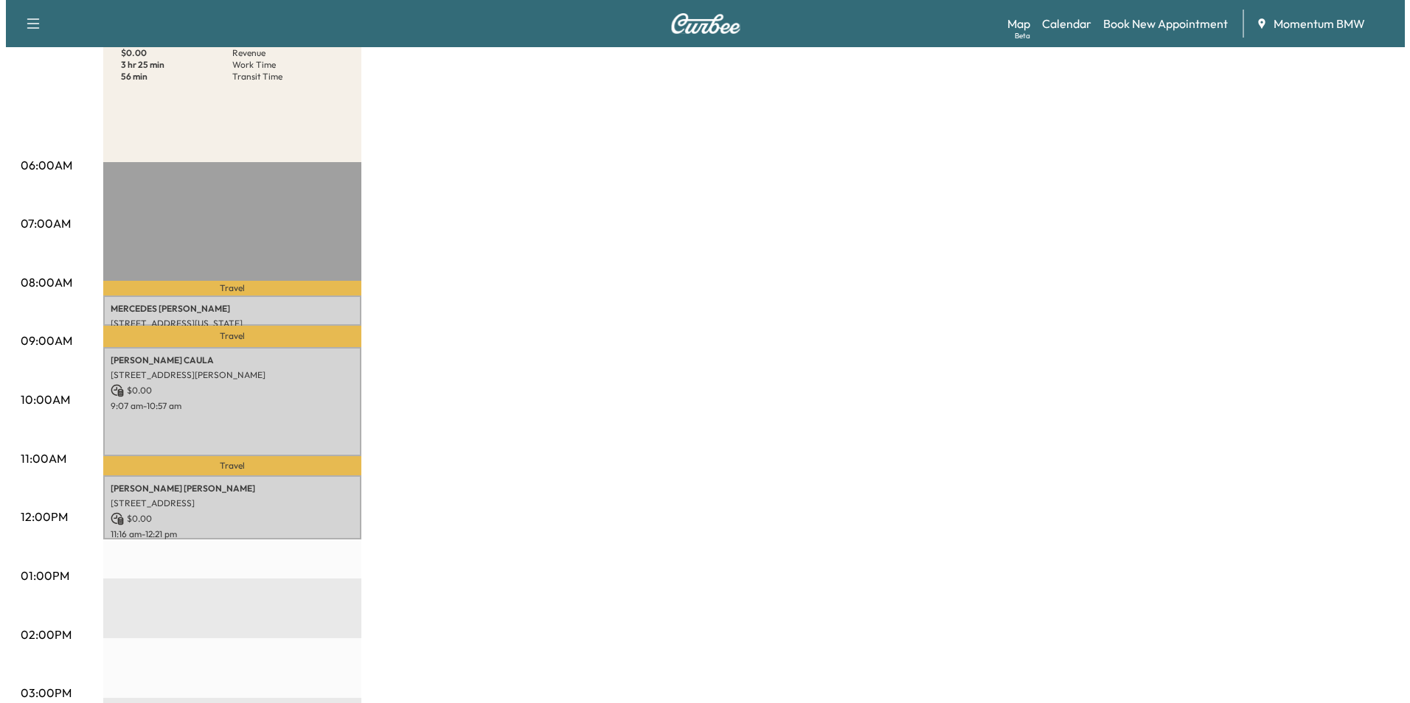
scroll to position [0, 0]
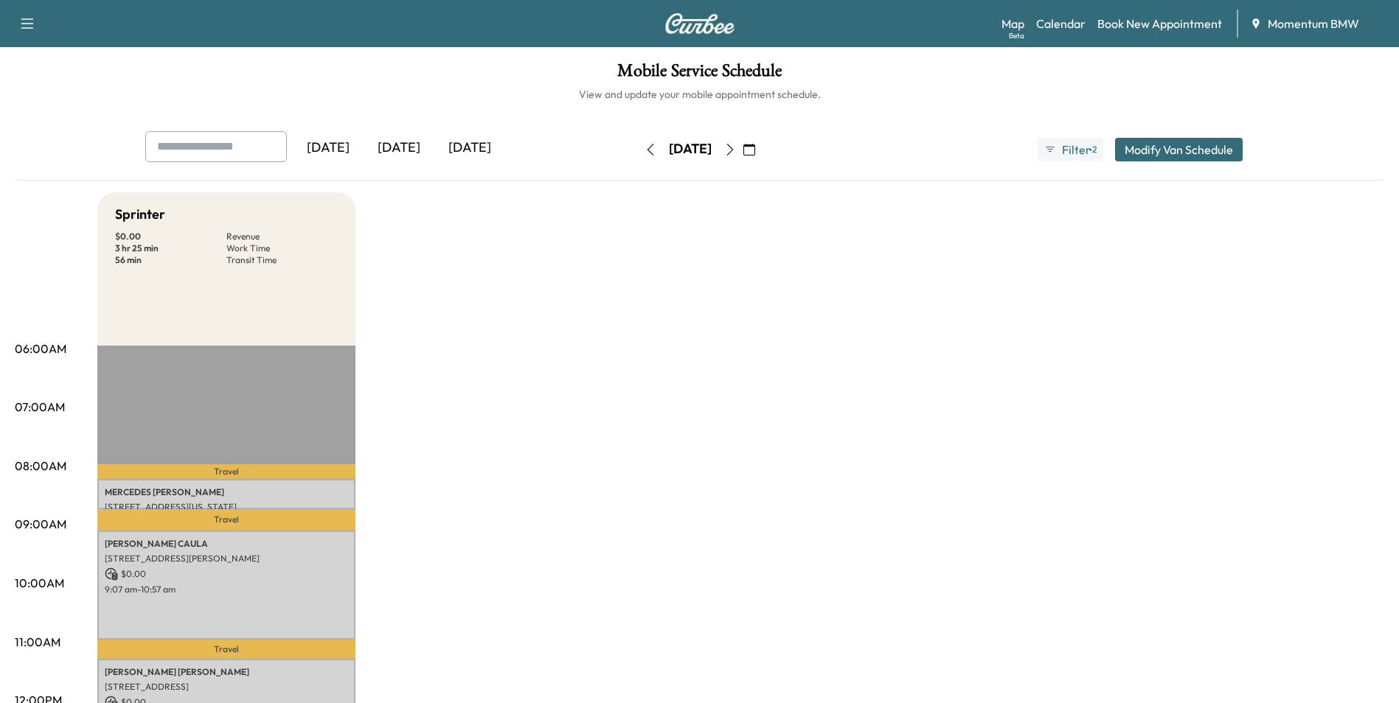
click at [736, 148] on icon "button" at bounding box center [730, 150] width 12 height 12
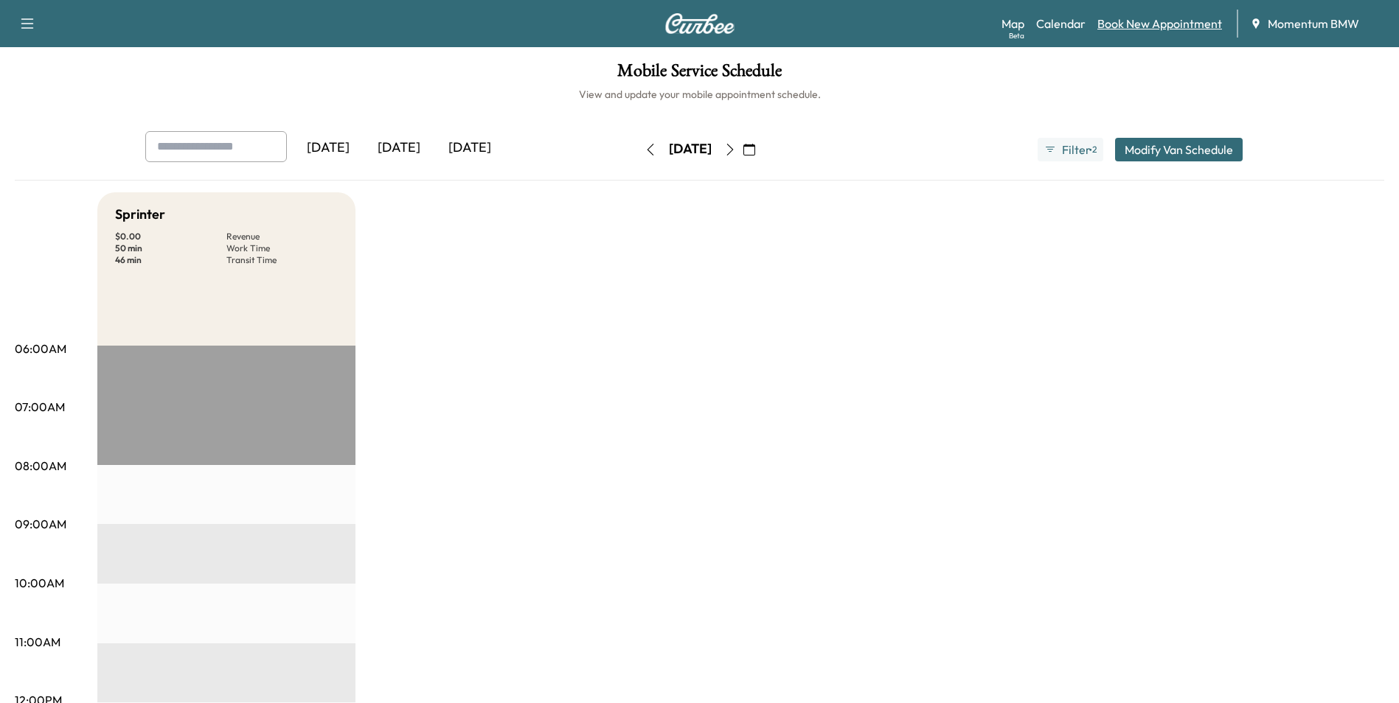
click at [1174, 24] on link "Book New Appointment" at bounding box center [1159, 24] width 125 height 18
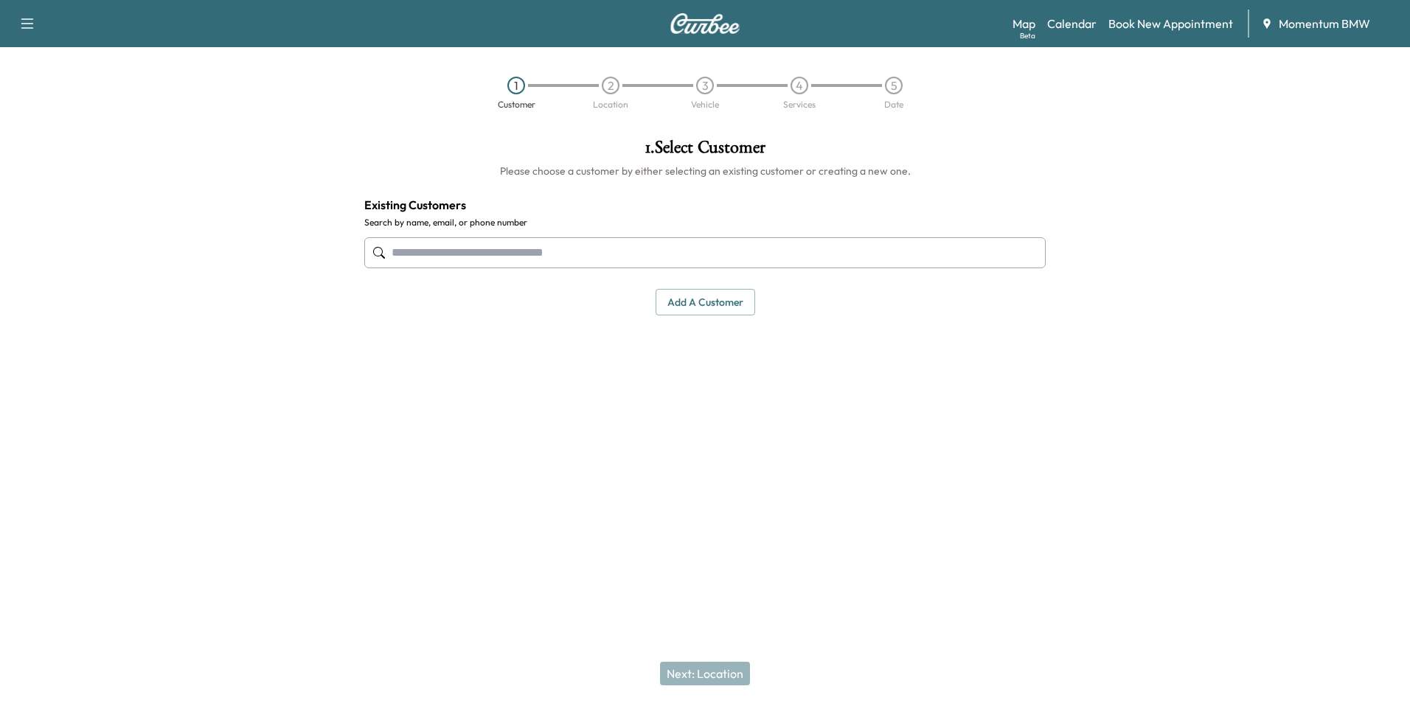
click at [608, 251] on input "text" at bounding box center [704, 252] width 681 height 31
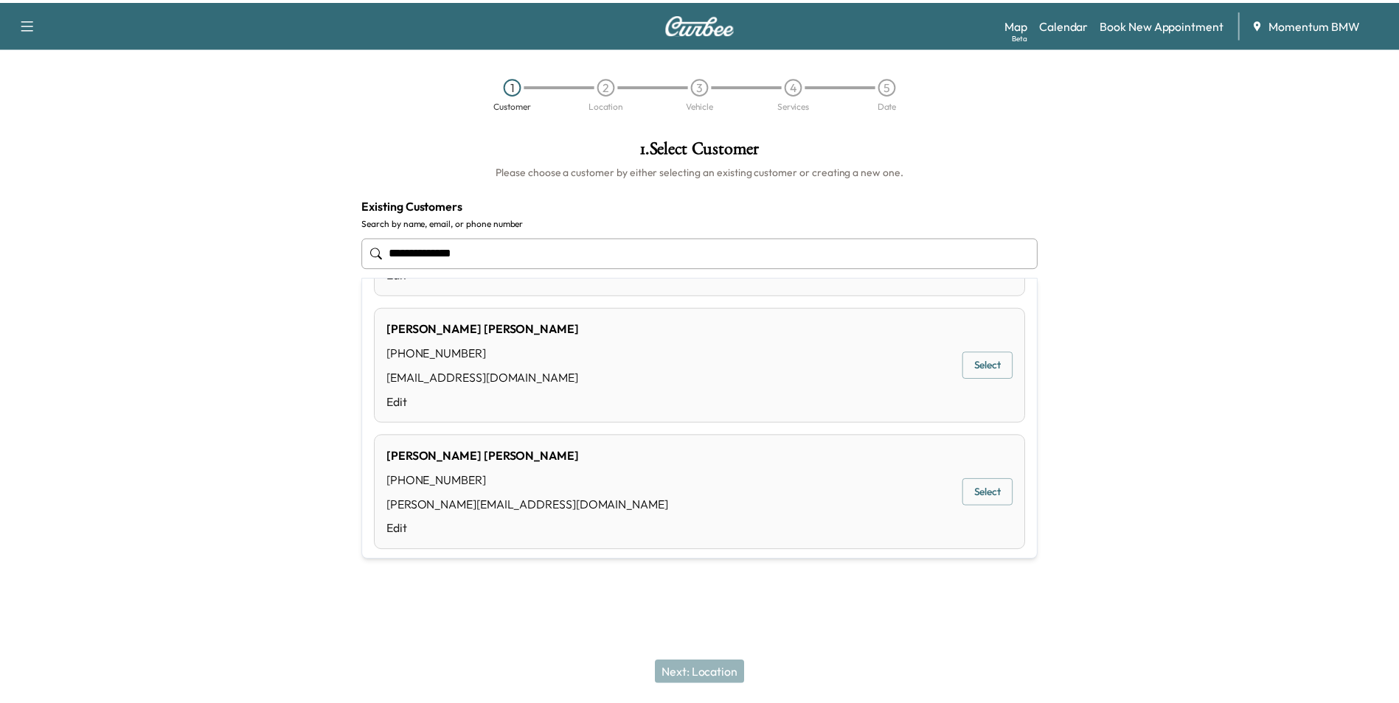
scroll to position [635, 0]
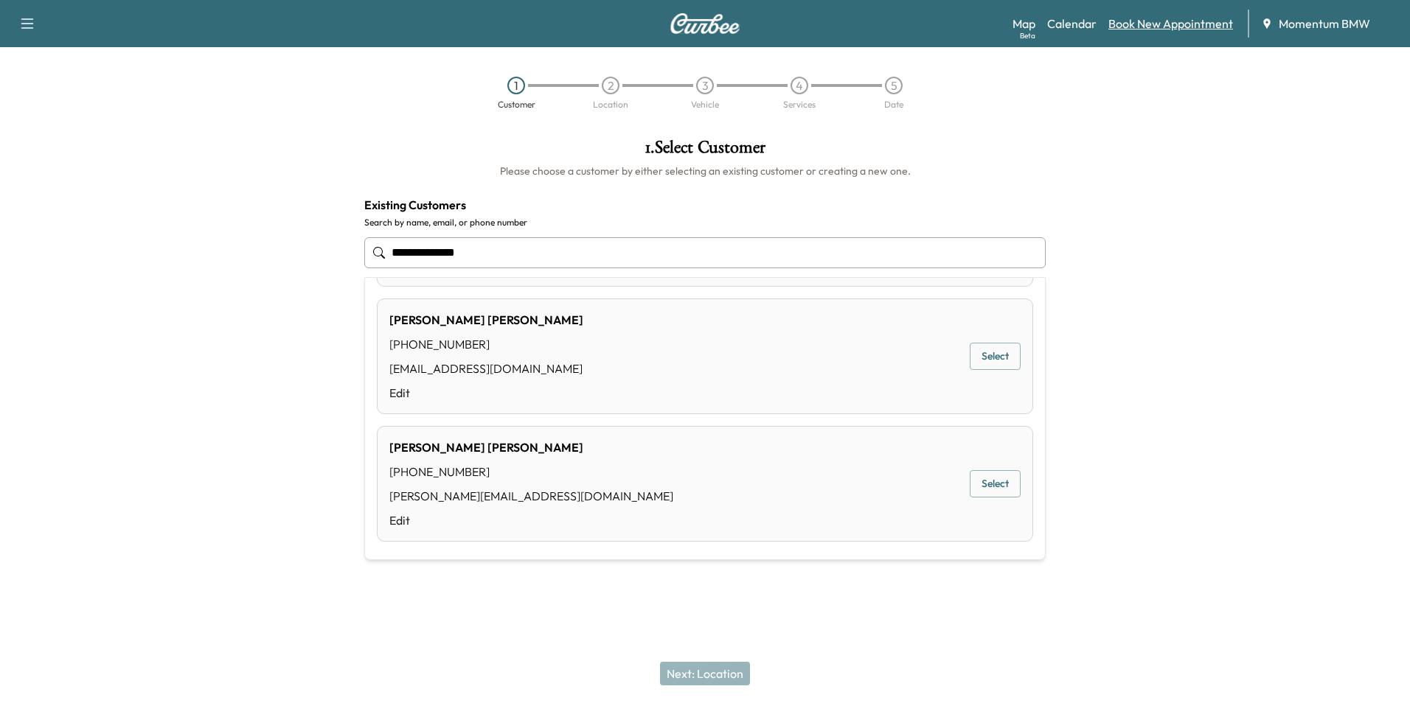
type input "**********"
click at [1161, 21] on link "Book New Appointment" at bounding box center [1170, 24] width 125 height 18
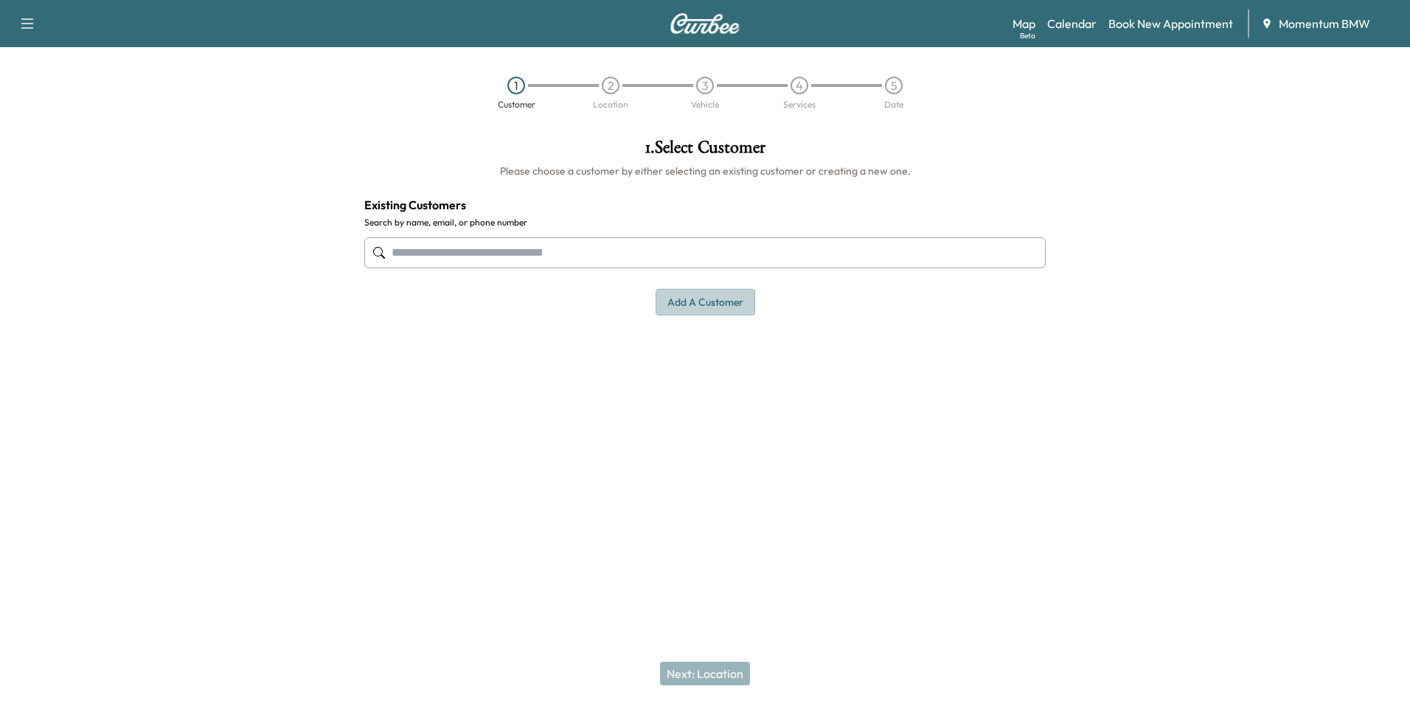
click at [696, 309] on button "Add a customer" at bounding box center [706, 302] width 100 height 27
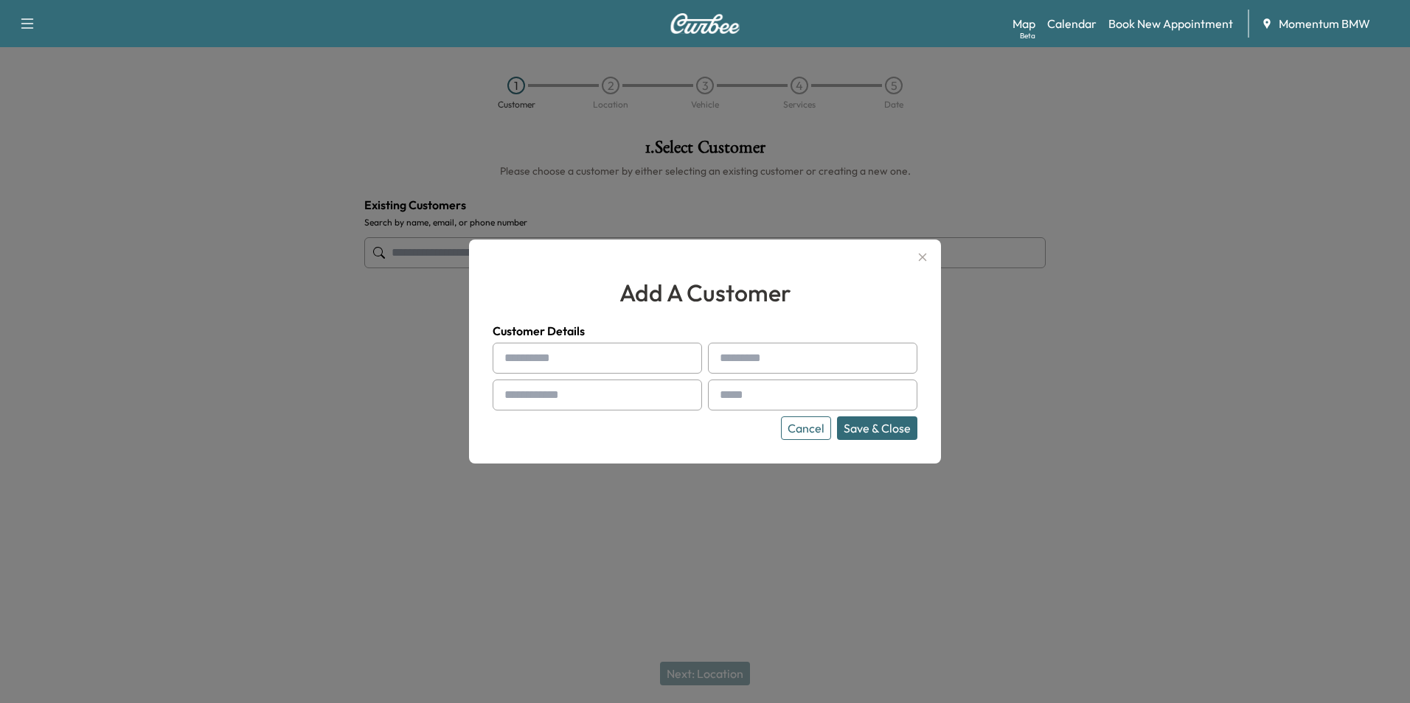
drag, startPoint x: 656, startPoint y: 361, endPoint x: 656, endPoint y: 344, distance: 17.7
click at [656, 361] on input "text" at bounding box center [597, 358] width 209 height 31
type input "*******"
type input "******"
type input "**********"
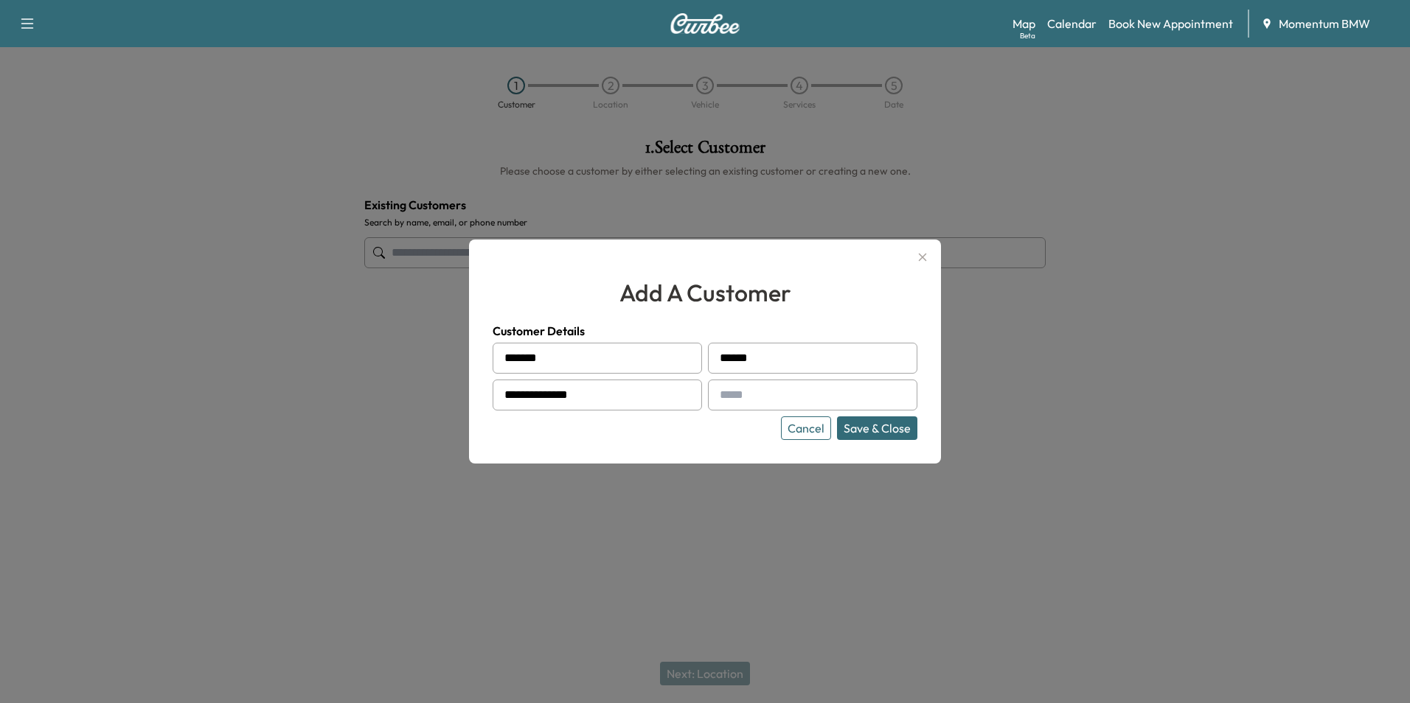
click at [757, 395] on input "text" at bounding box center [812, 395] width 209 height 31
type input "**********"
click at [873, 426] on button "Save & Close" at bounding box center [877, 429] width 80 height 24
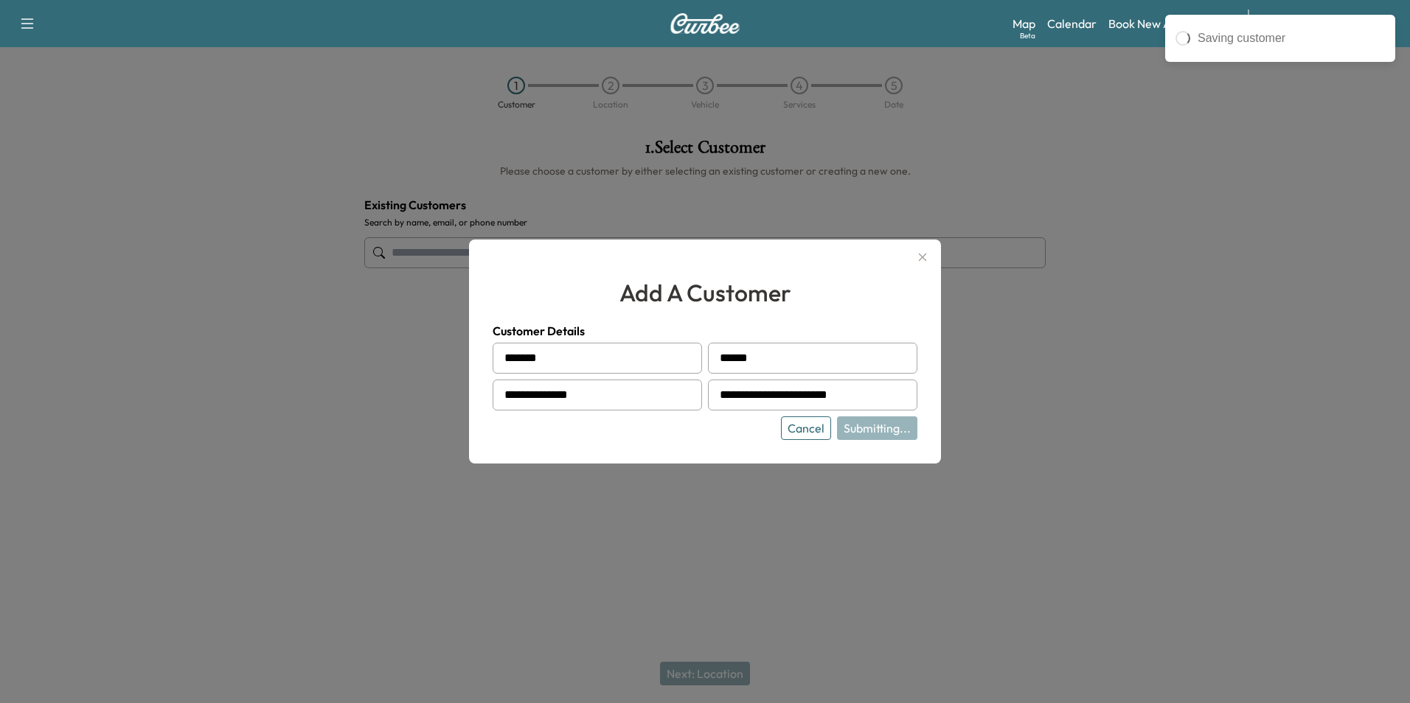
type input "**********"
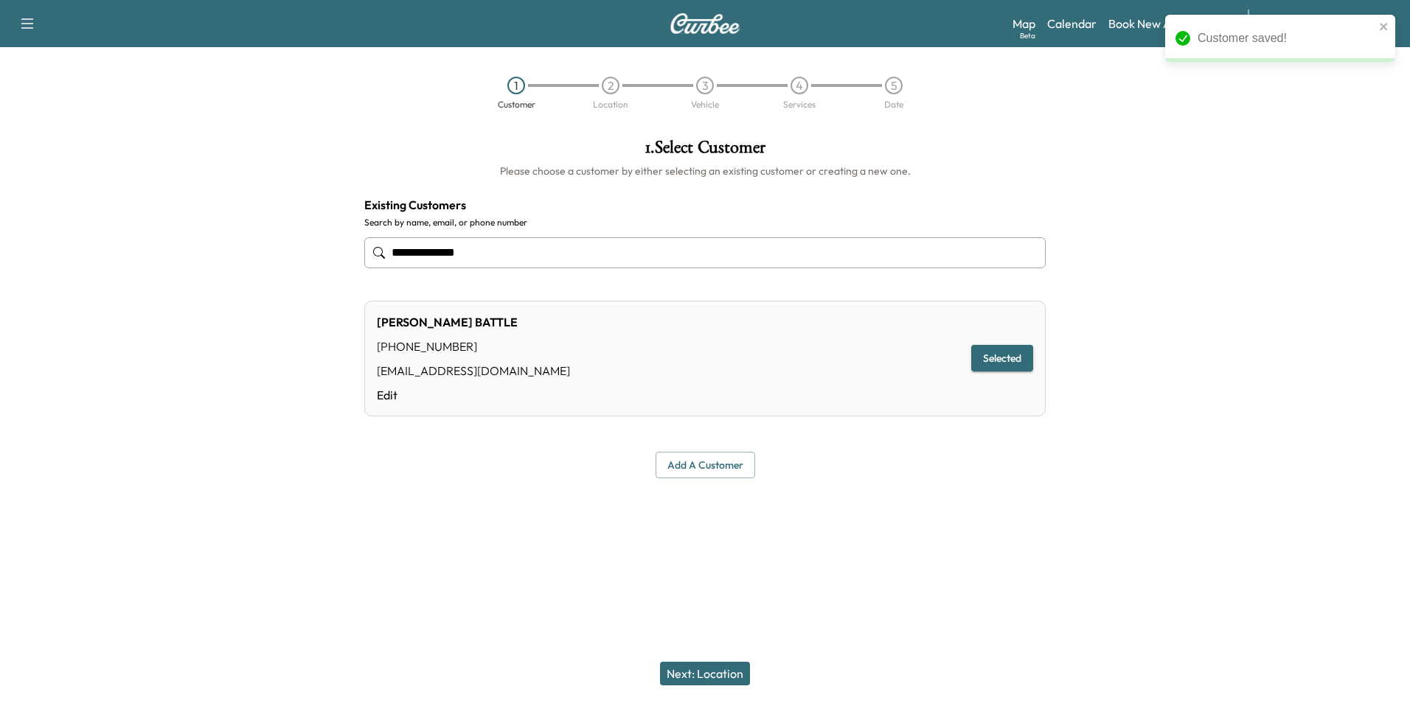
click at [707, 681] on button "Next: Location" at bounding box center [705, 674] width 90 height 24
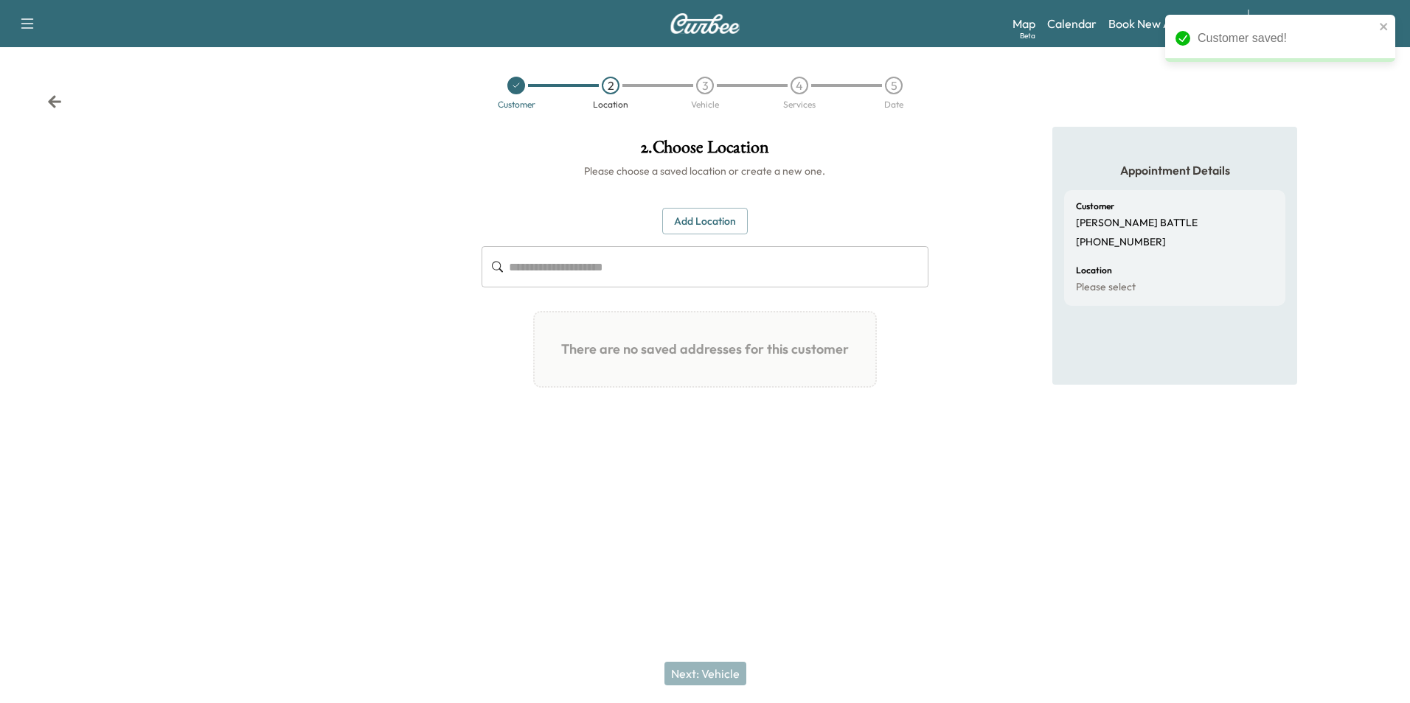
click at [718, 229] on button "Add Location" at bounding box center [705, 221] width 86 height 27
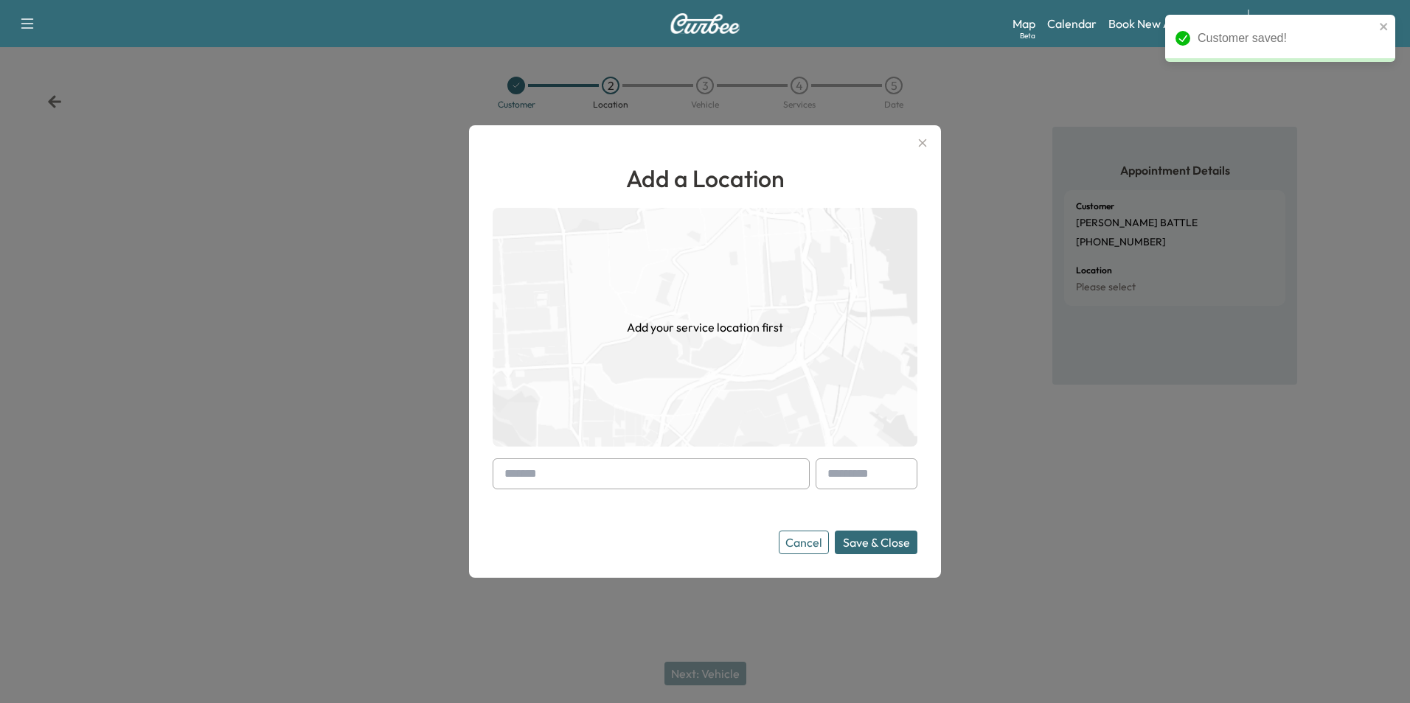
click at [704, 473] on input "text" at bounding box center [651, 474] width 317 height 31
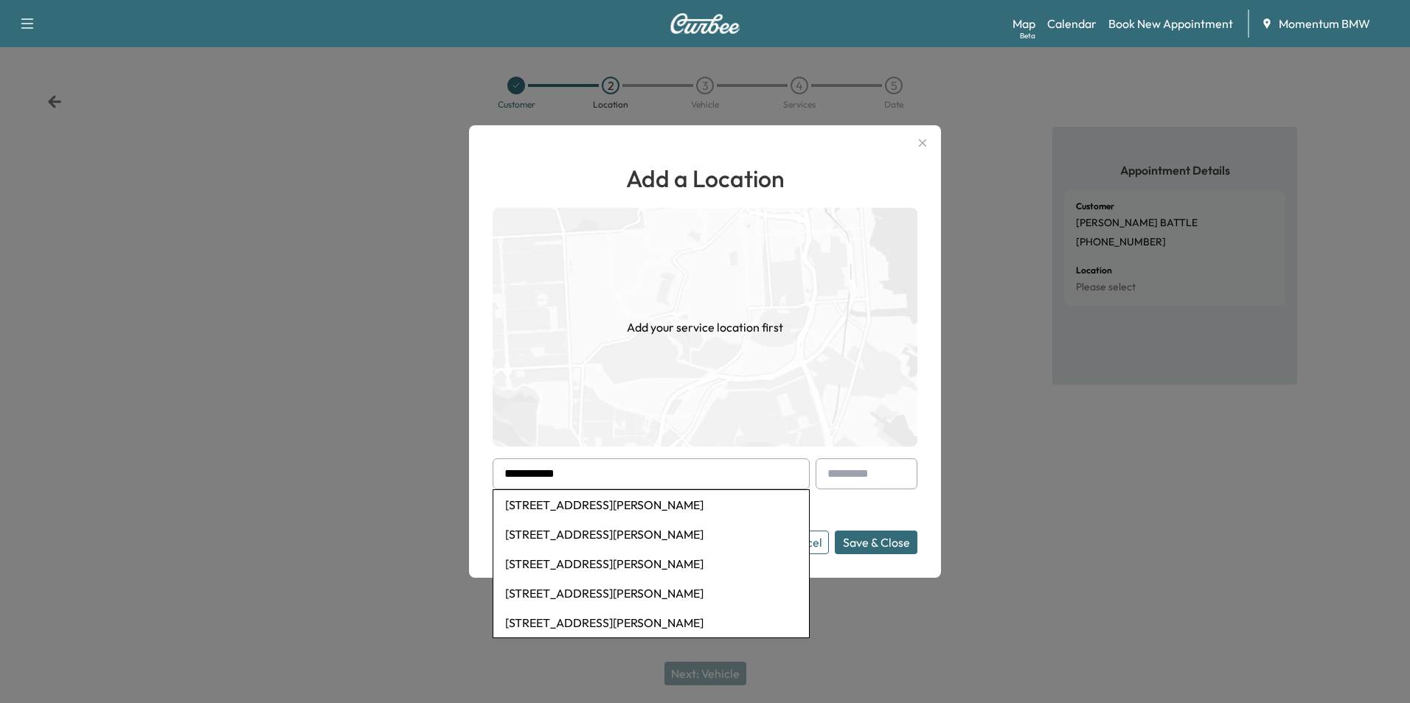
click at [684, 532] on li "[STREET_ADDRESS][PERSON_NAME]" at bounding box center [651, 534] width 316 height 29
type input "**********"
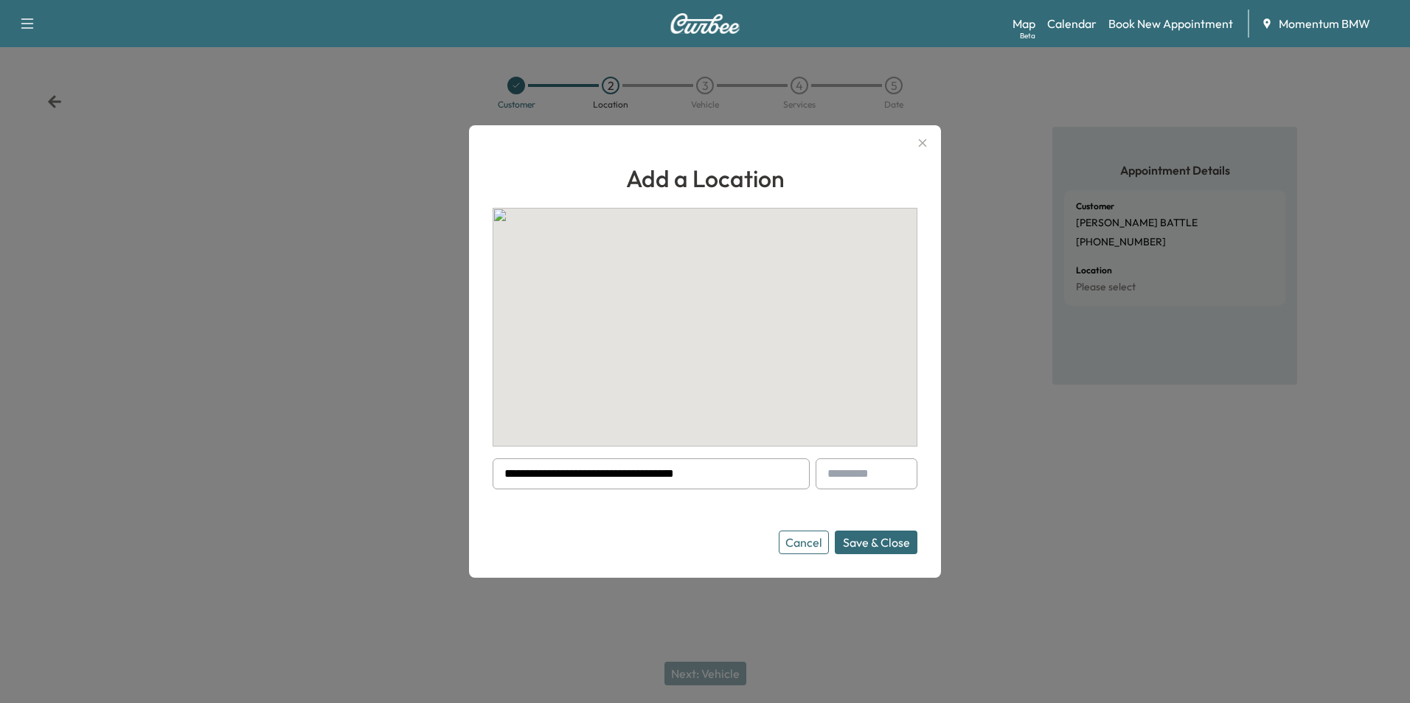
click at [886, 544] on button "Save & Close" at bounding box center [876, 543] width 83 height 24
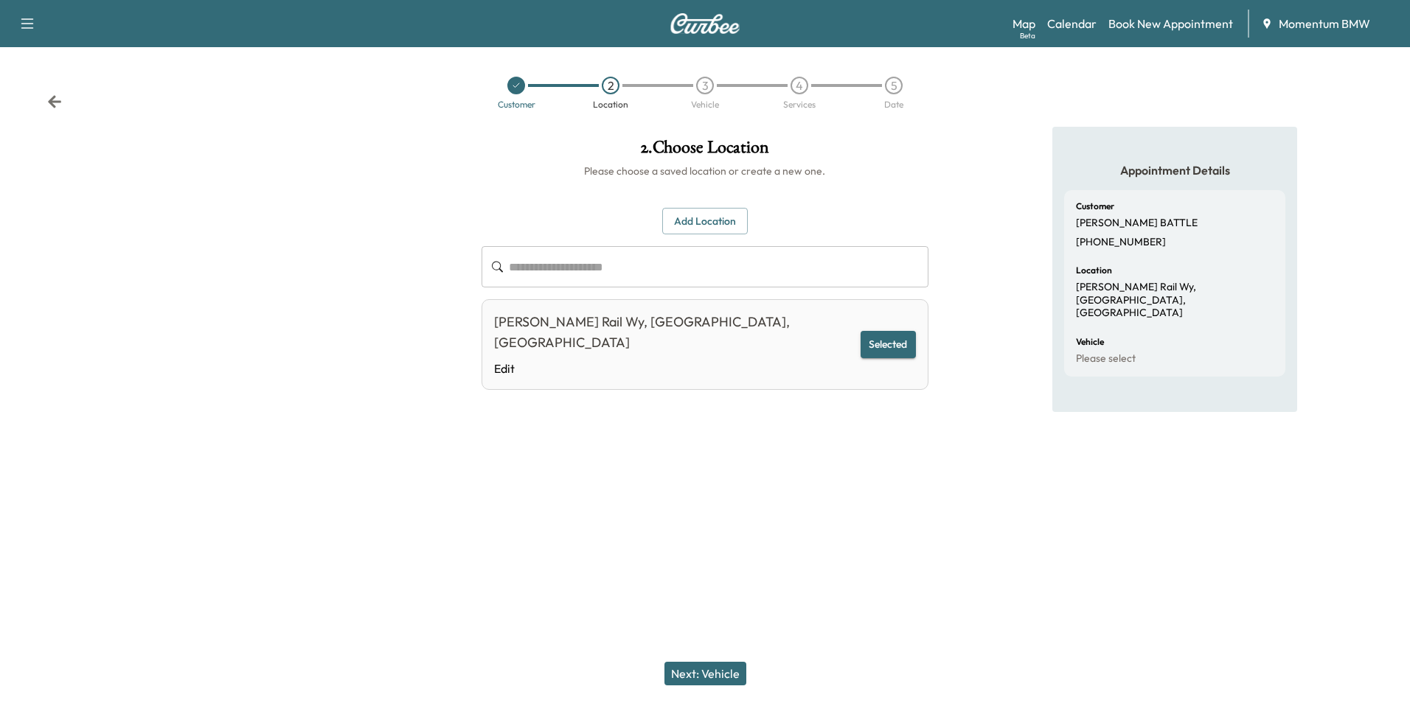
click at [715, 665] on button "Next: Vehicle" at bounding box center [705, 674] width 82 height 24
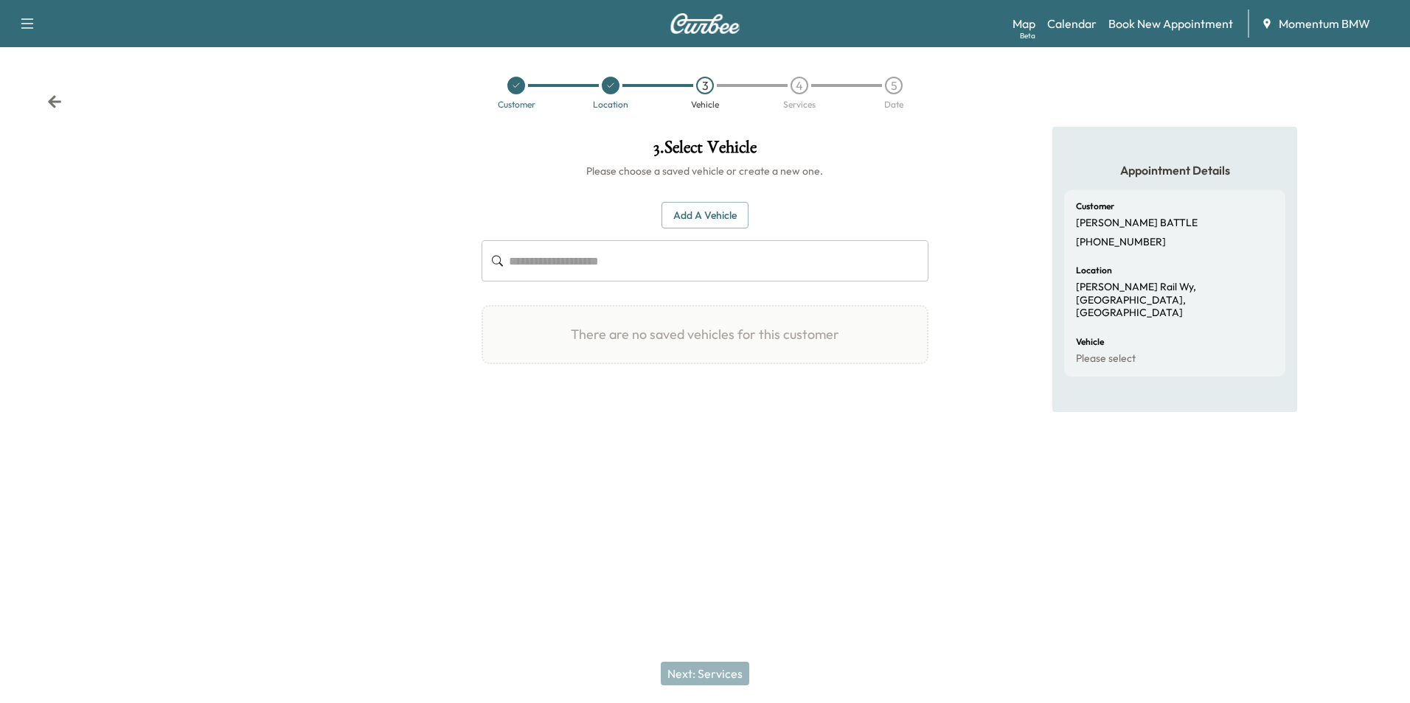
click at [721, 217] on button "Add a Vehicle" at bounding box center [704, 215] width 87 height 27
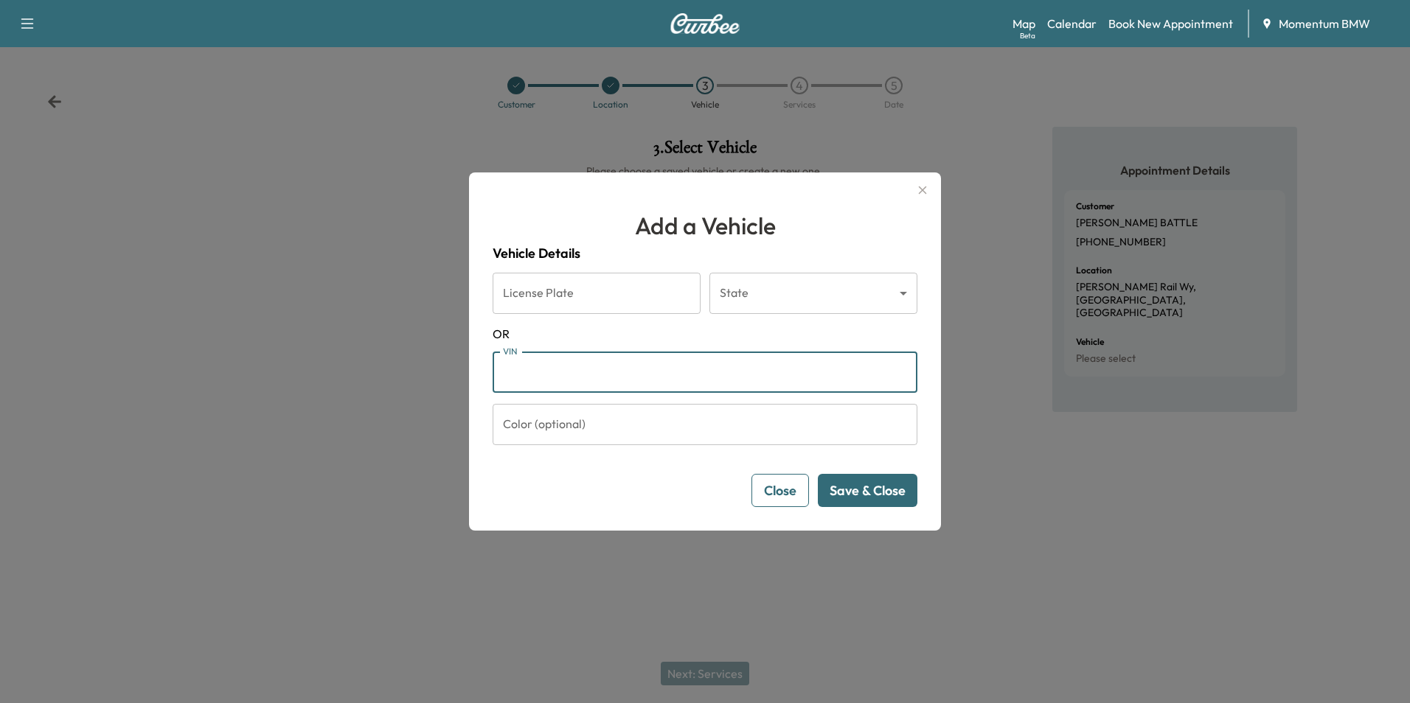
paste input "**********"
type input "**********"
click at [884, 497] on button "Save & Close" at bounding box center [868, 490] width 100 height 33
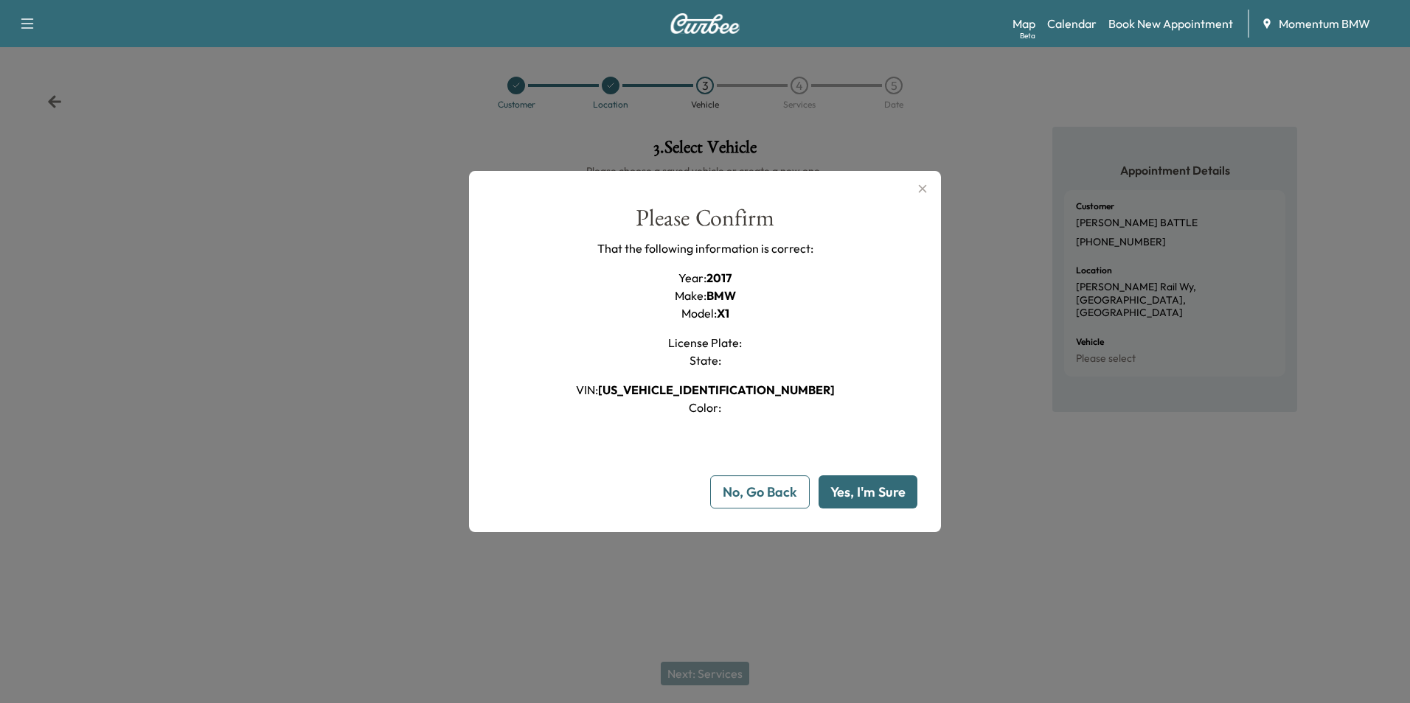
click at [884, 497] on button "Yes, I'm Sure" at bounding box center [868, 492] width 99 height 33
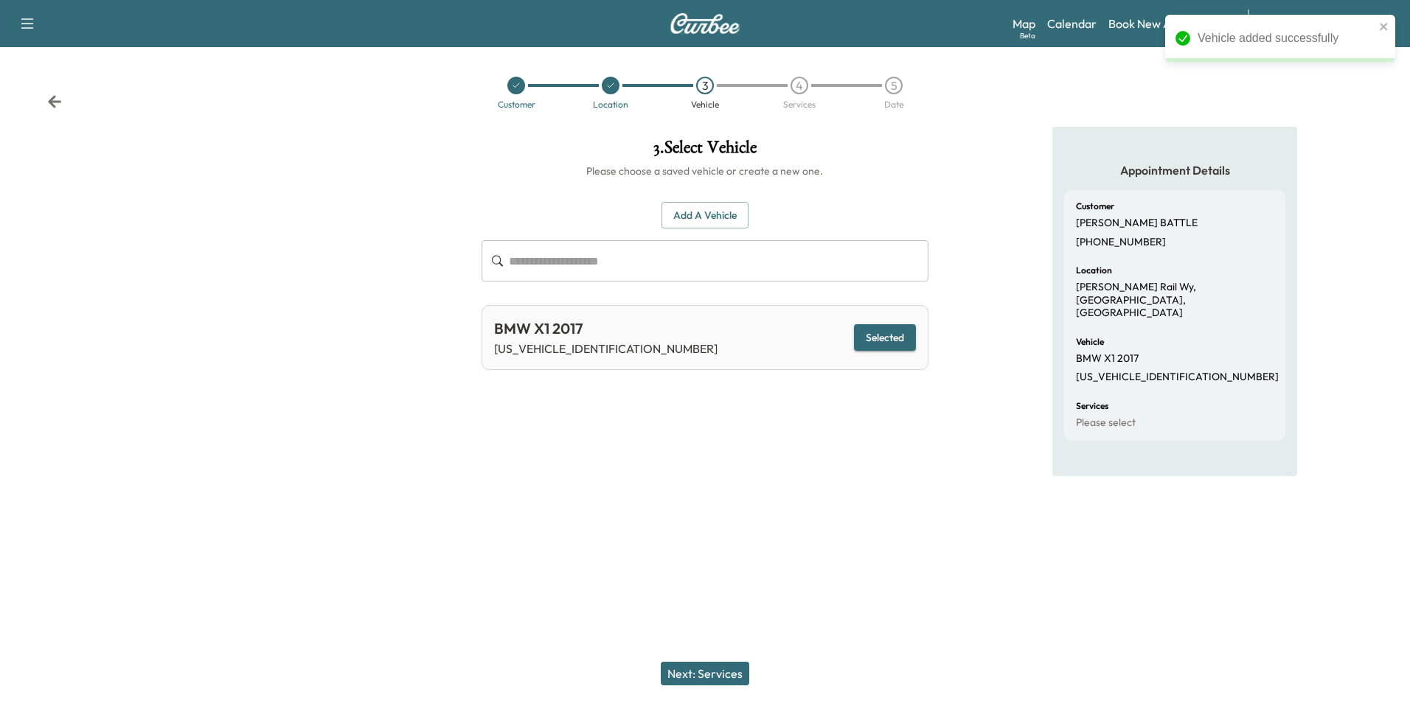
click at [705, 673] on button "Next: Services" at bounding box center [705, 674] width 88 height 24
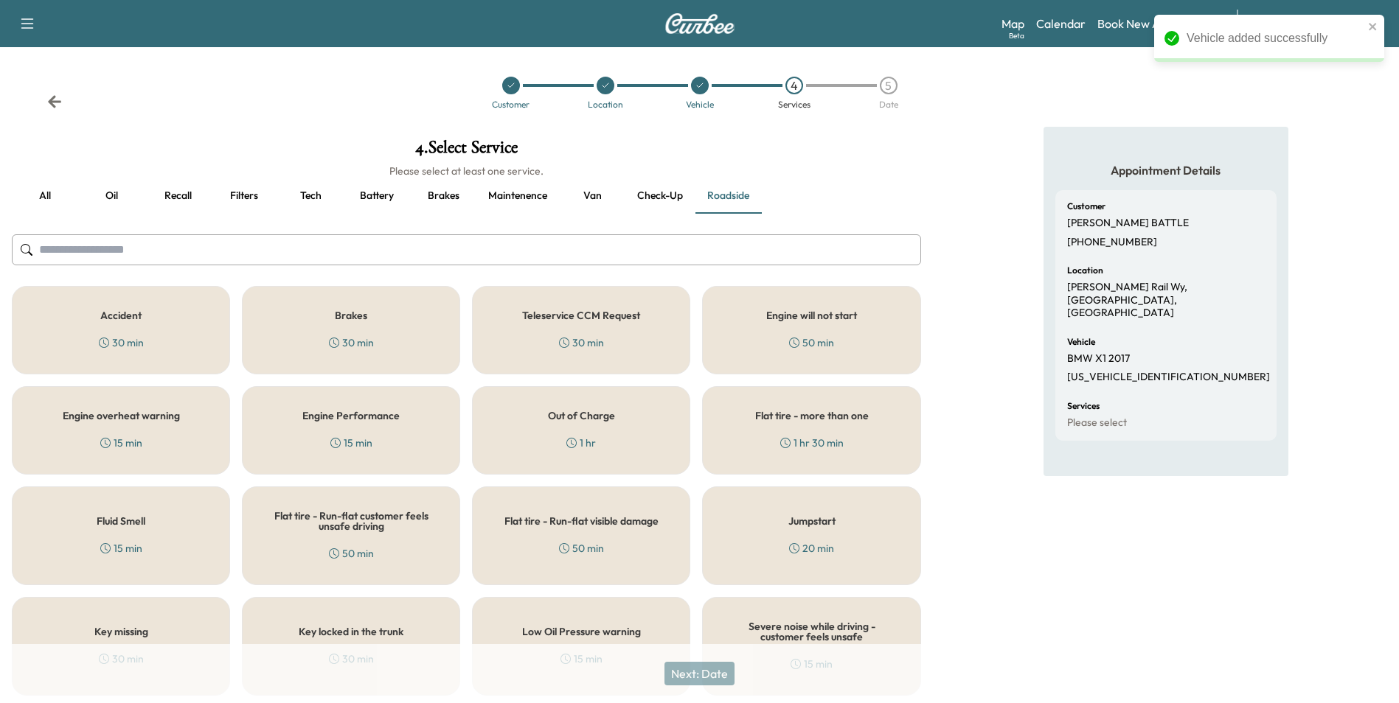
click at [107, 191] on button "Oil" at bounding box center [111, 195] width 66 height 35
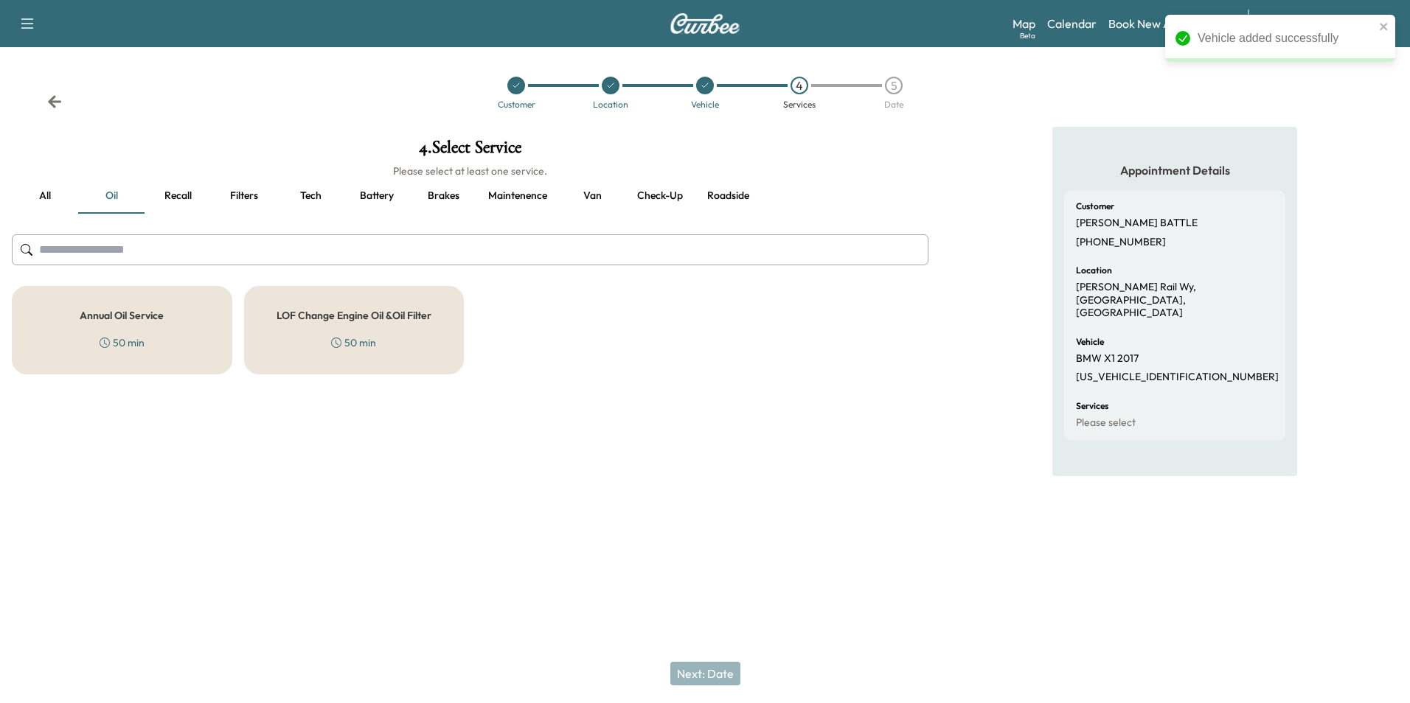
click at [128, 310] on h5 "Annual Oil Service" at bounding box center [122, 315] width 84 height 10
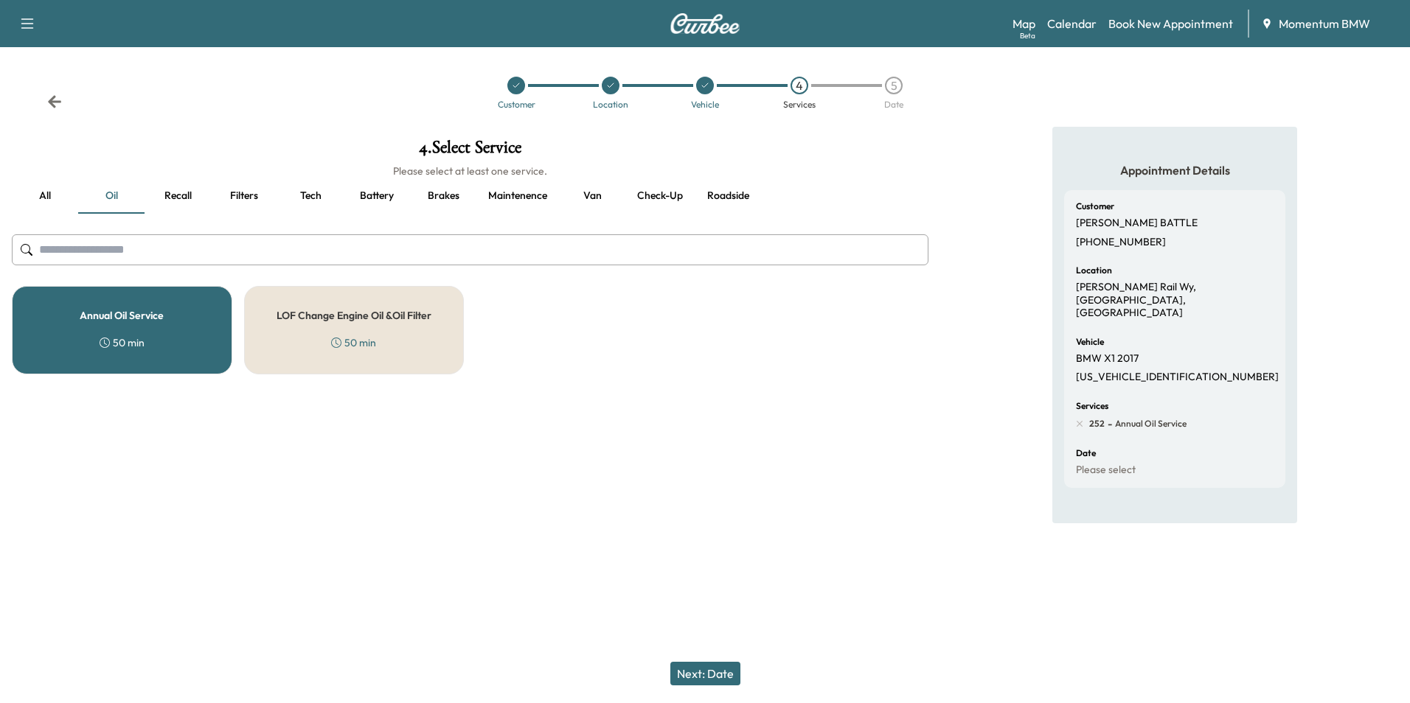
click at [716, 673] on button "Next: Date" at bounding box center [705, 674] width 70 height 24
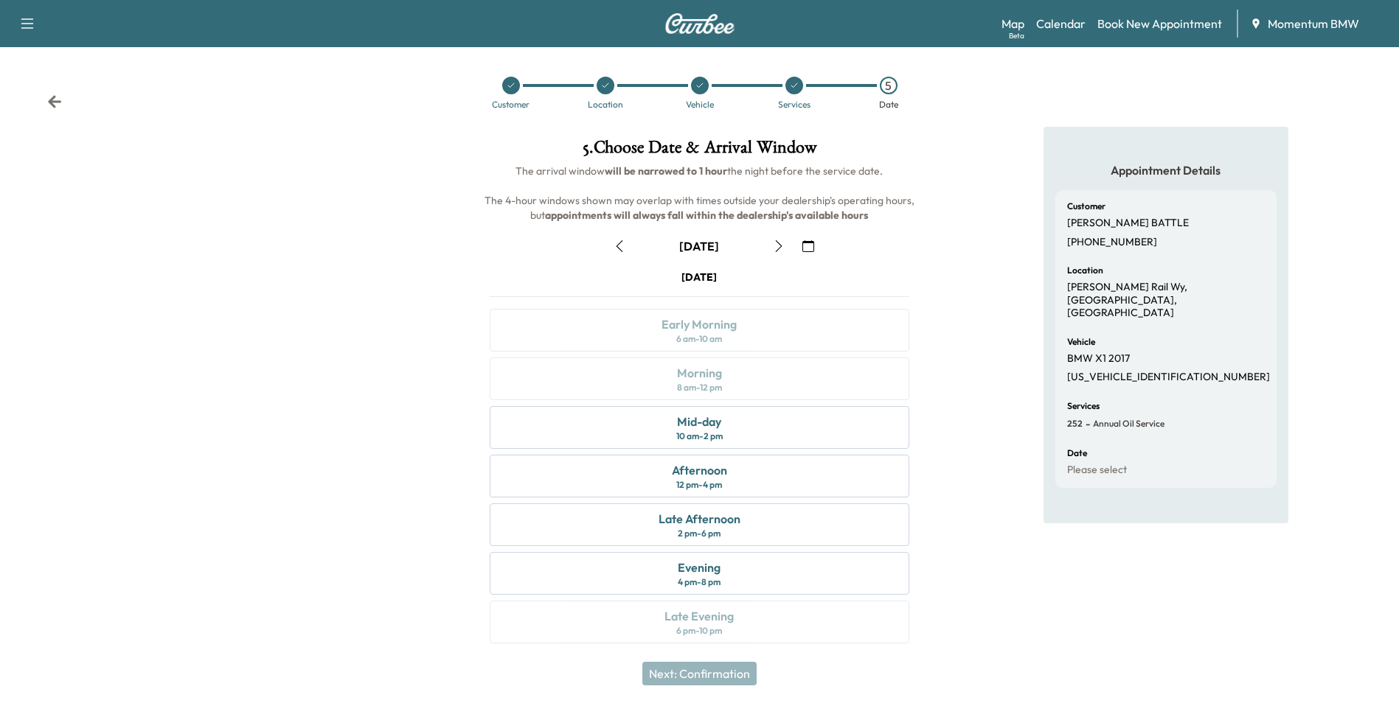
click at [780, 244] on icon "button" at bounding box center [779, 246] width 12 height 12
click at [774, 330] on div "Early Morning 6 am - 10 am" at bounding box center [699, 330] width 419 height 43
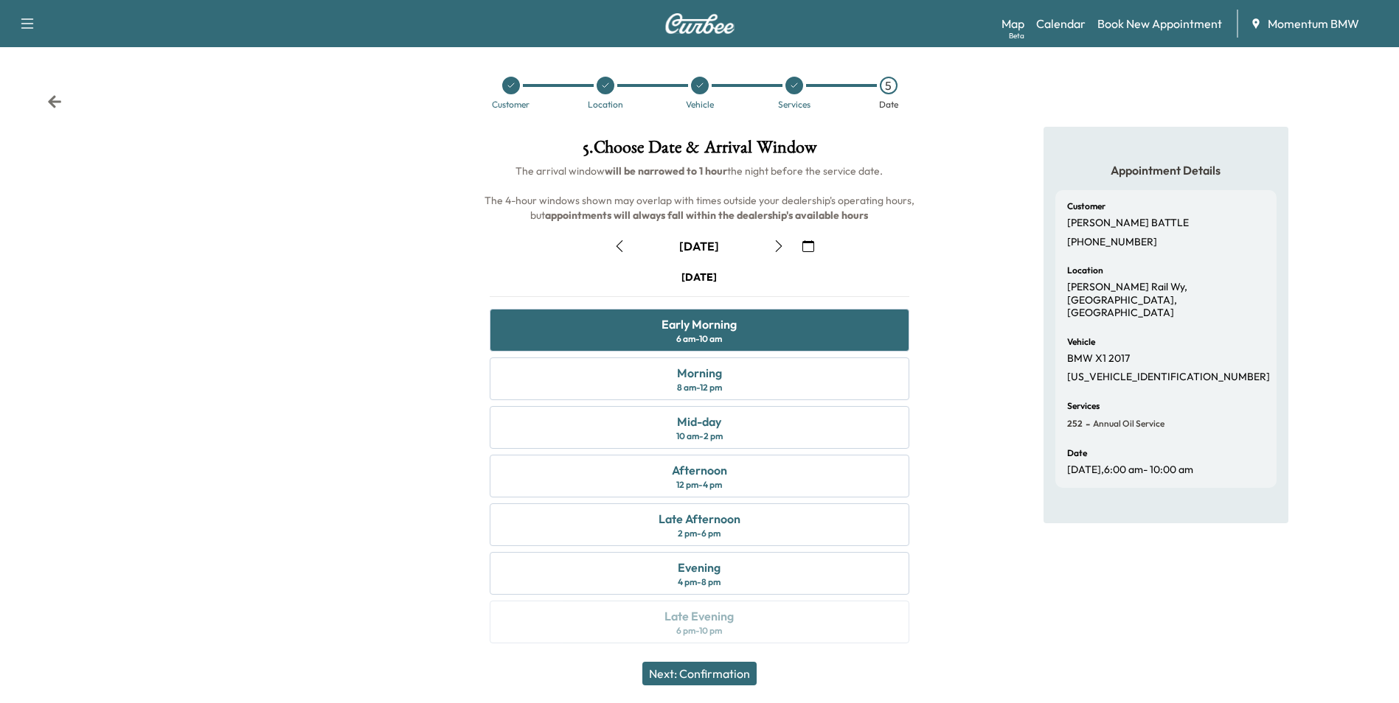
click at [723, 675] on button "Next: Confirmation" at bounding box center [699, 674] width 114 height 24
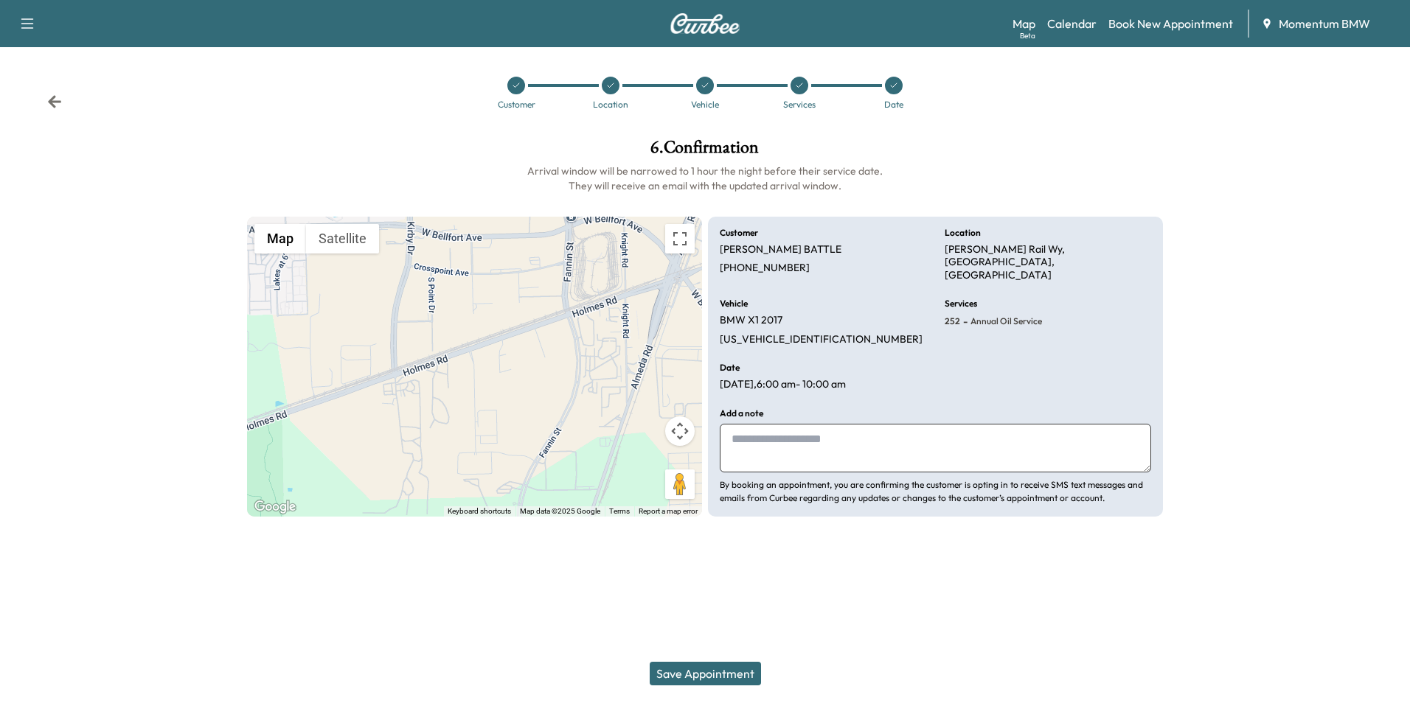
click at [962, 435] on textarea at bounding box center [935, 448] width 431 height 49
type textarea "*******"
click at [723, 675] on button "Save Appointment" at bounding box center [705, 674] width 111 height 24
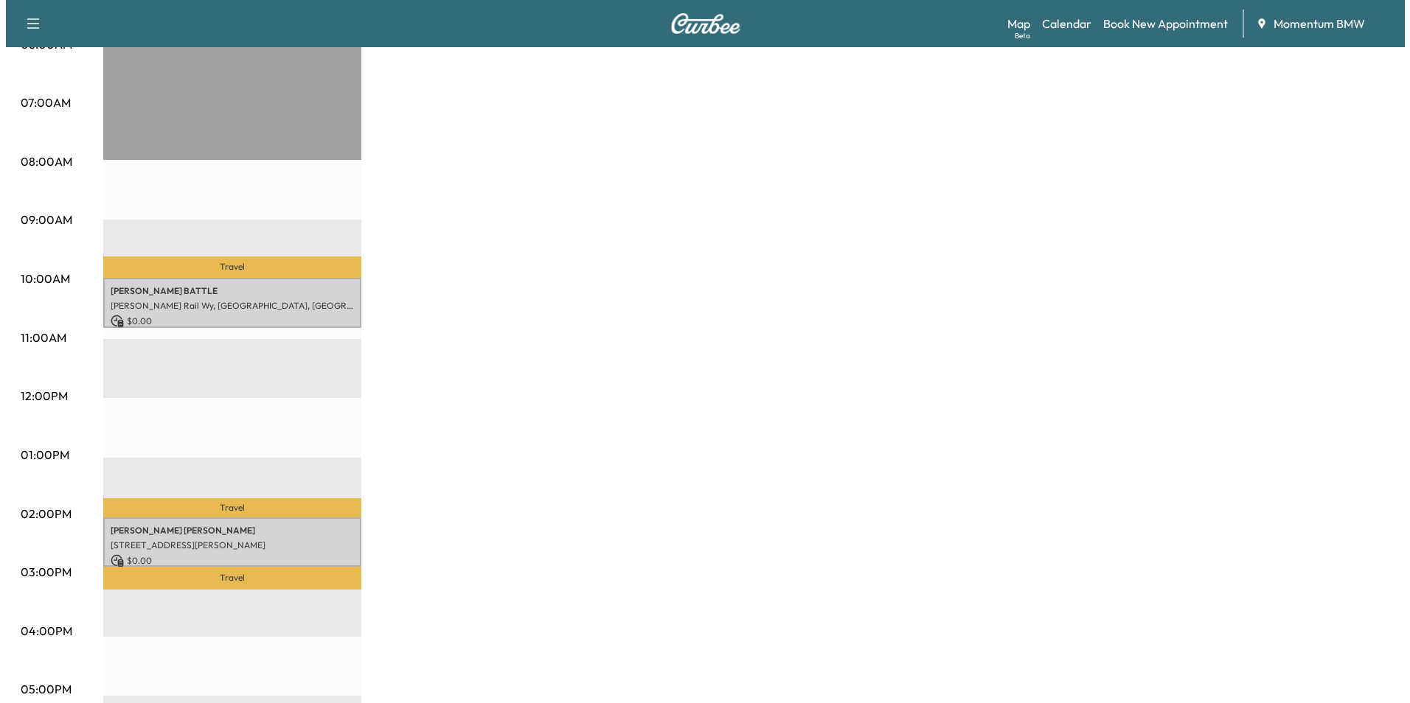
scroll to position [369, 0]
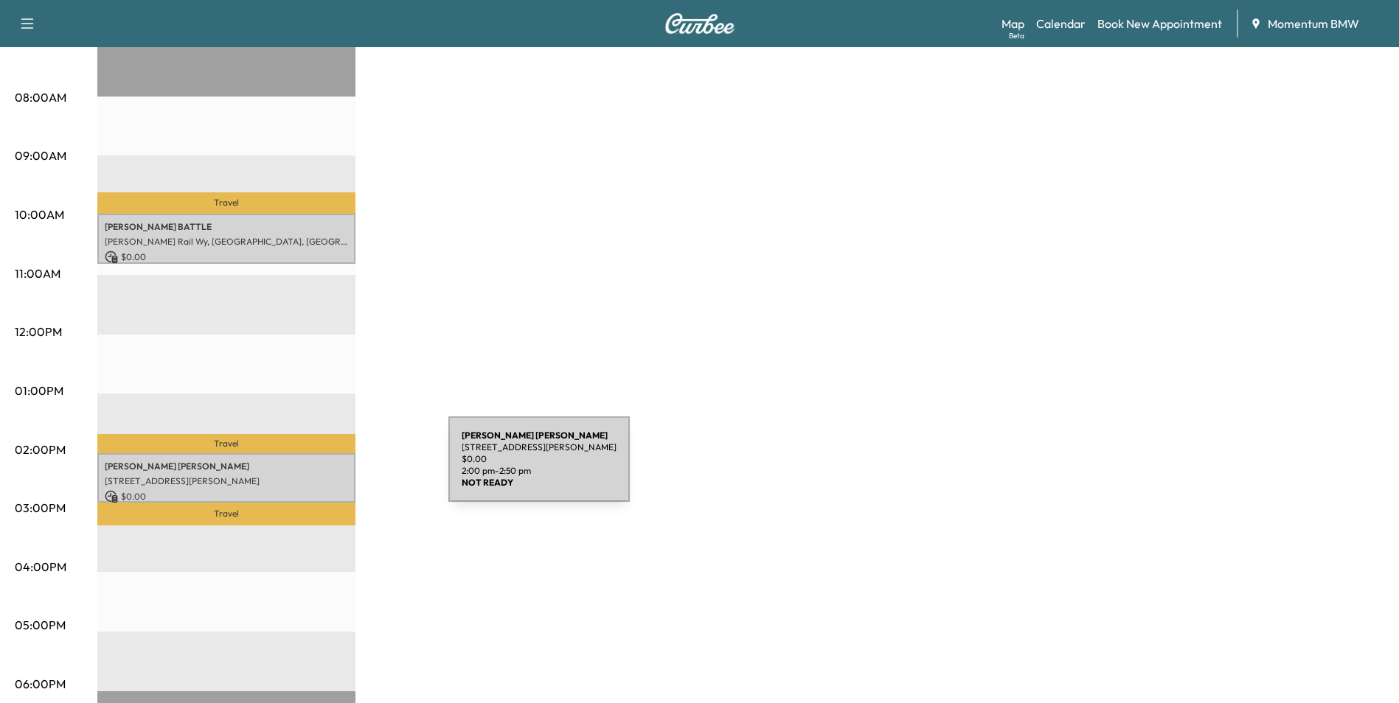
click at [336, 468] on div "[PERSON_NAME] [STREET_ADDRESS] $ 0.00 2:00 pm - 2:50 pm" at bounding box center [226, 477] width 258 height 49
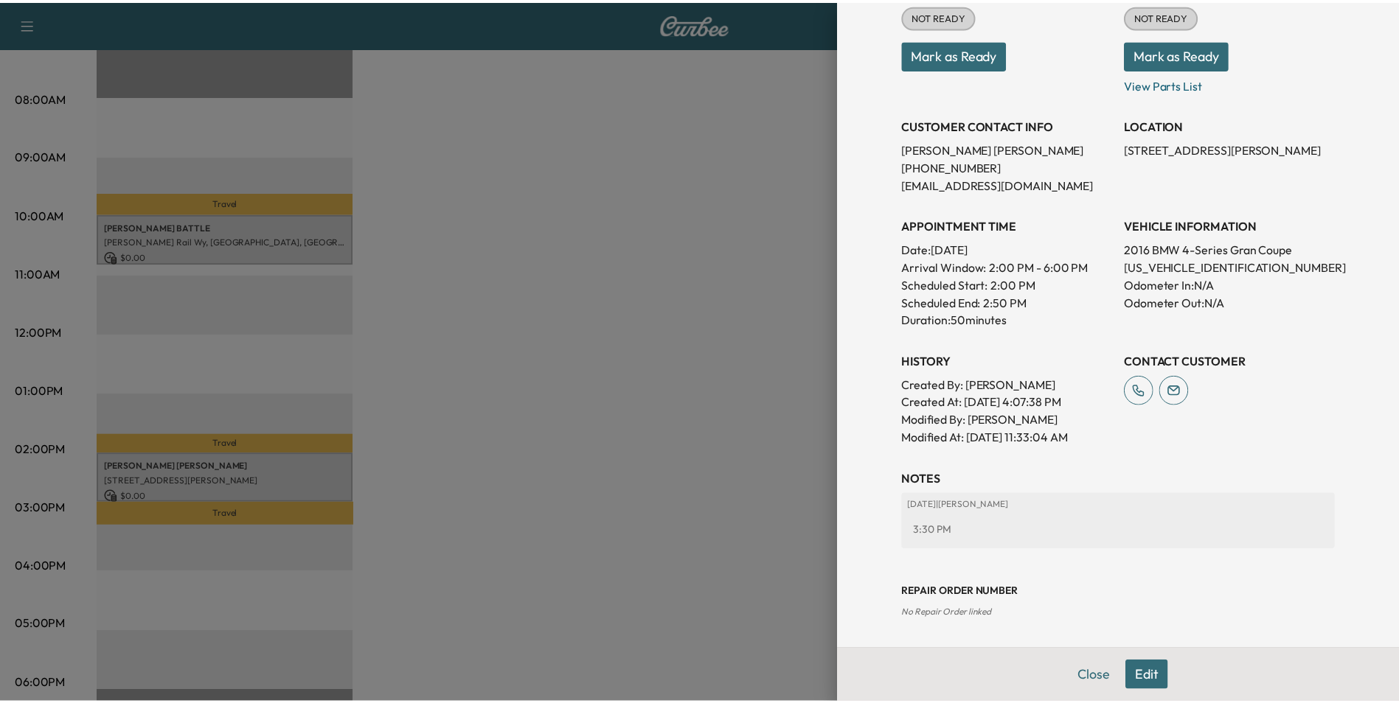
scroll to position [205, 0]
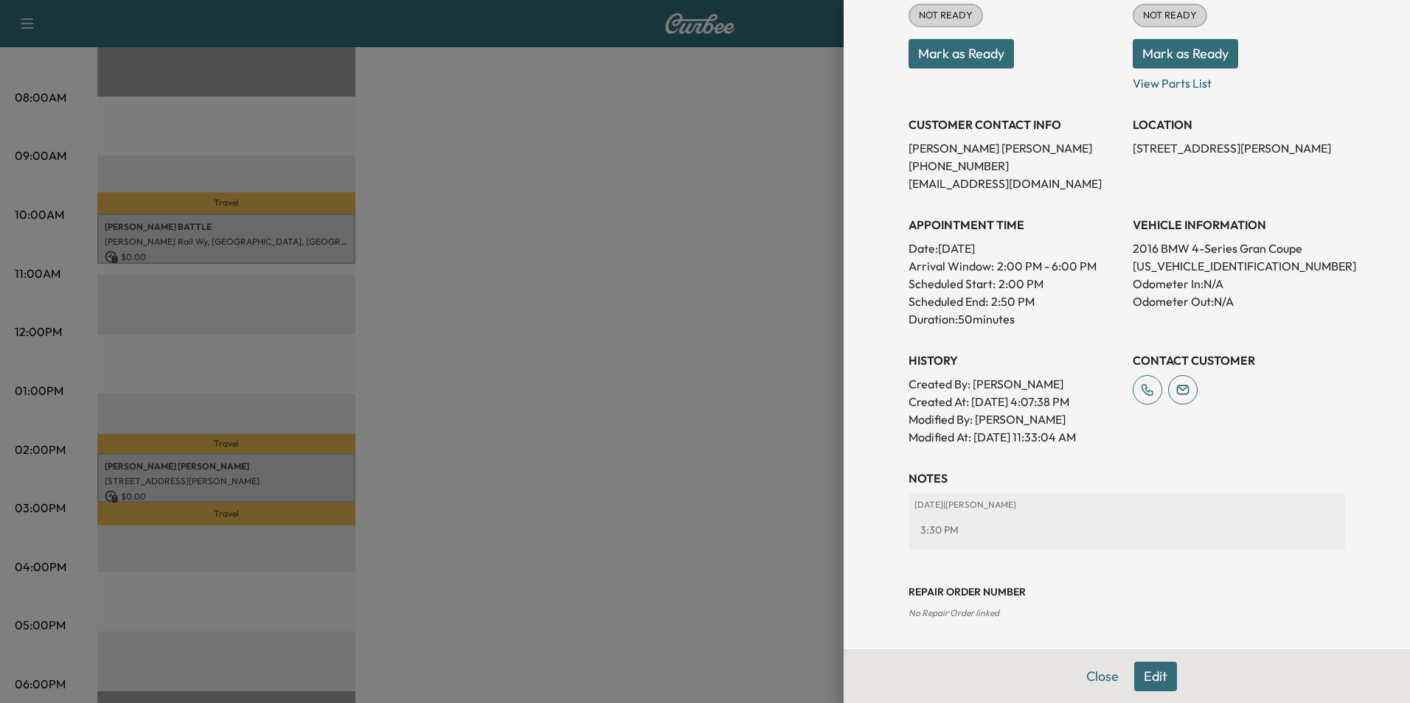
click at [1096, 679] on button "Close" at bounding box center [1103, 676] width 52 height 29
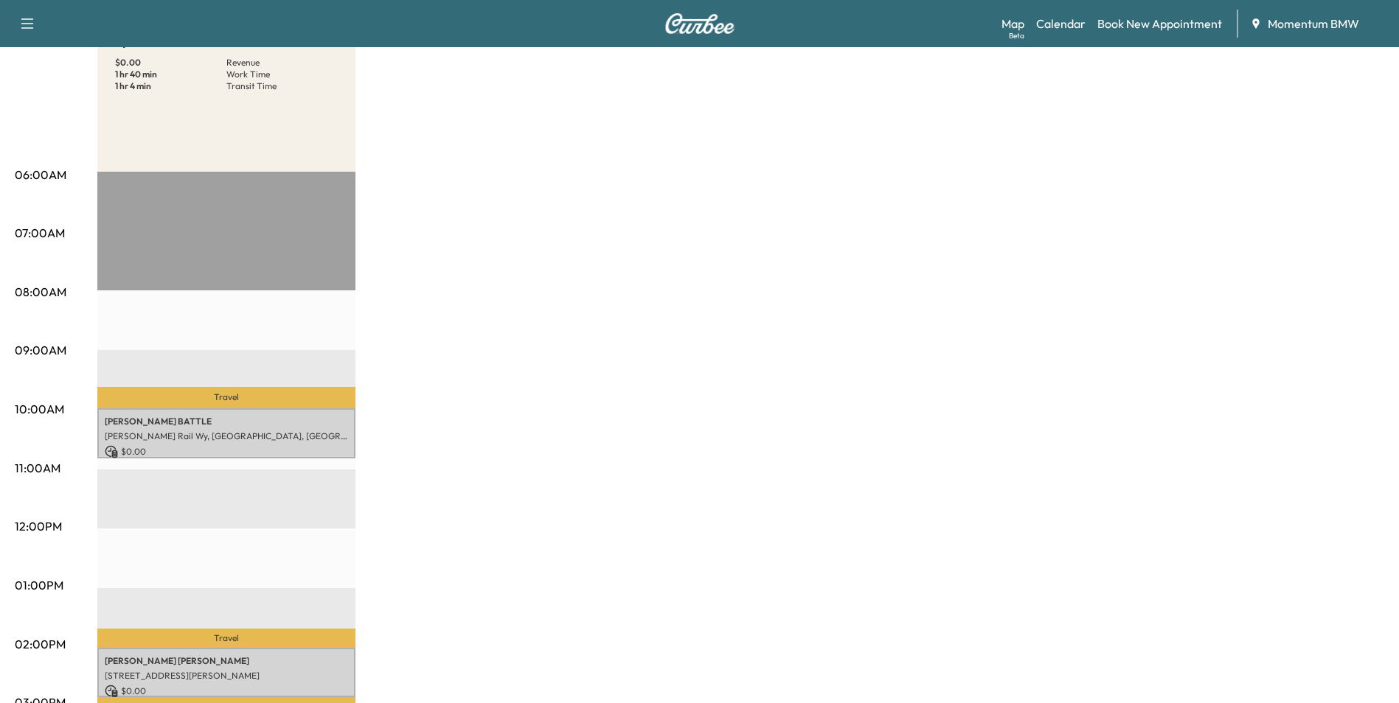
scroll to position [0, 0]
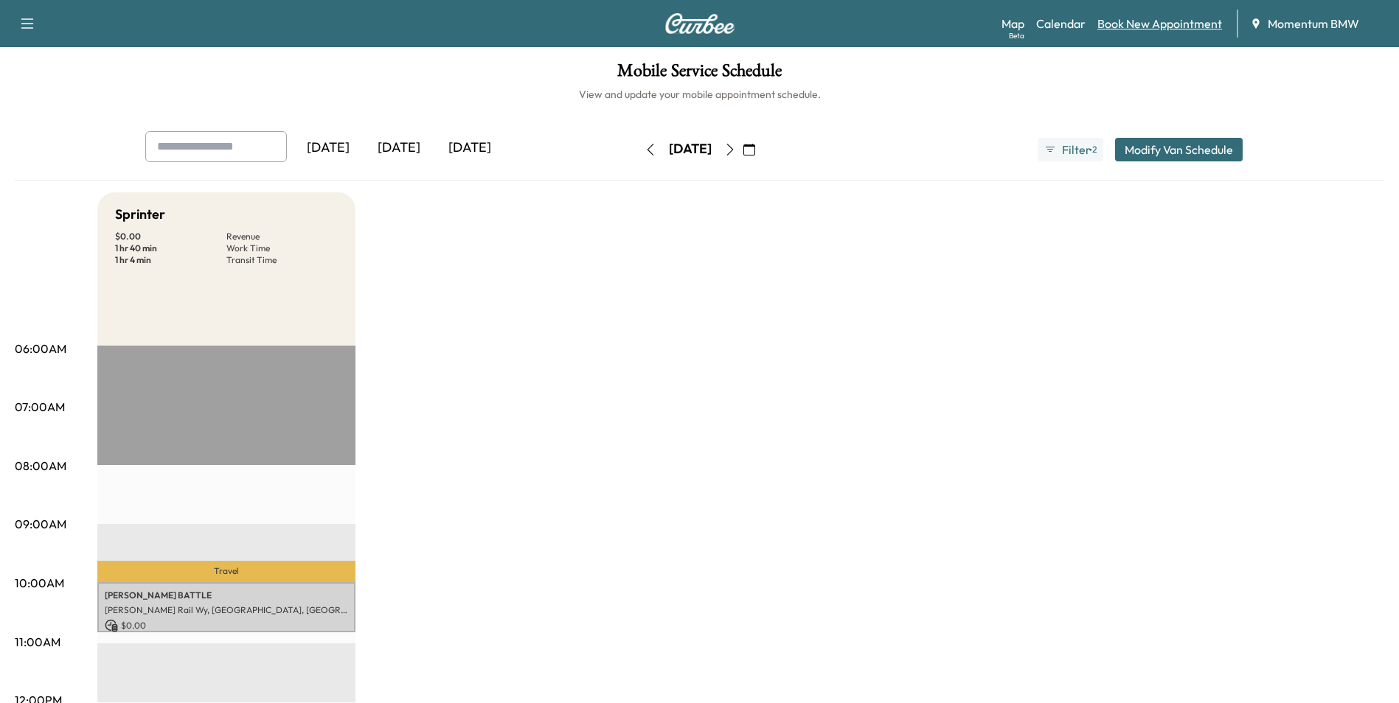
click at [1164, 21] on link "Book New Appointment" at bounding box center [1159, 24] width 125 height 18
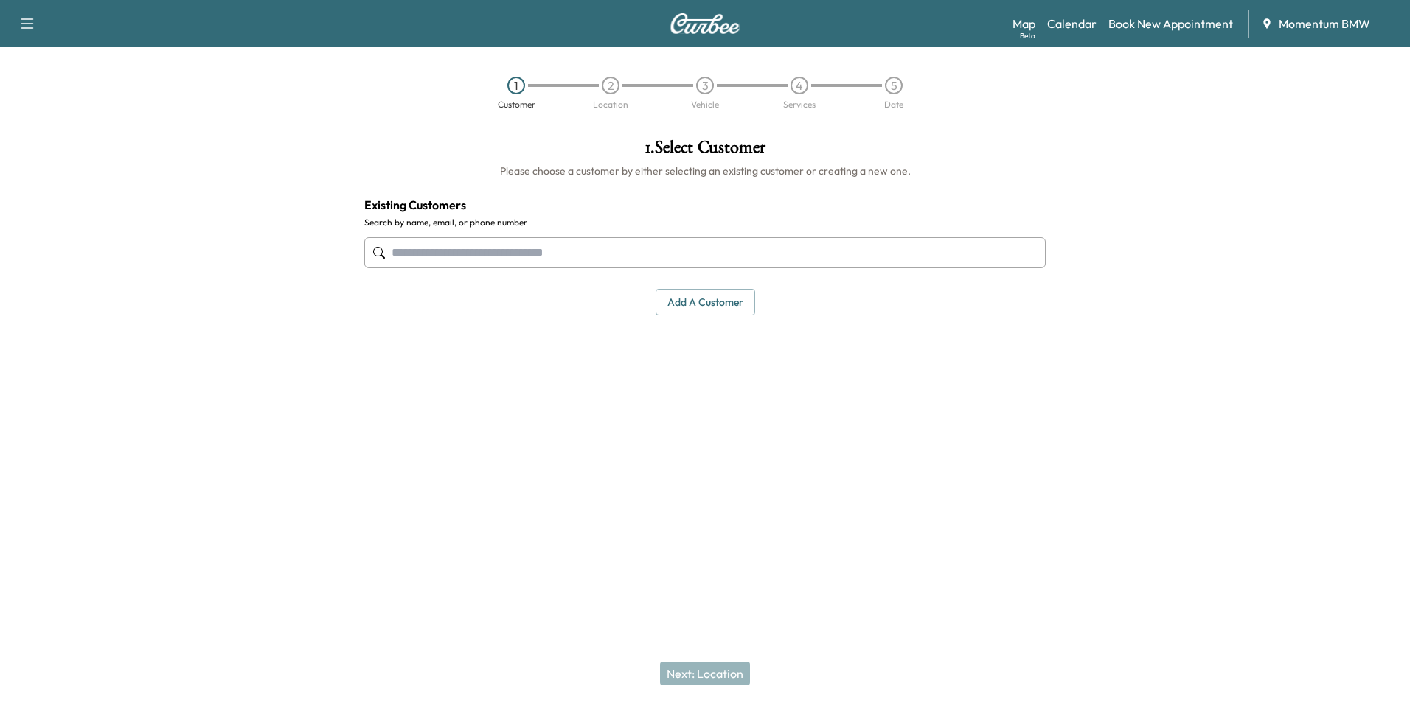
click at [656, 258] on input "text" at bounding box center [704, 252] width 681 height 31
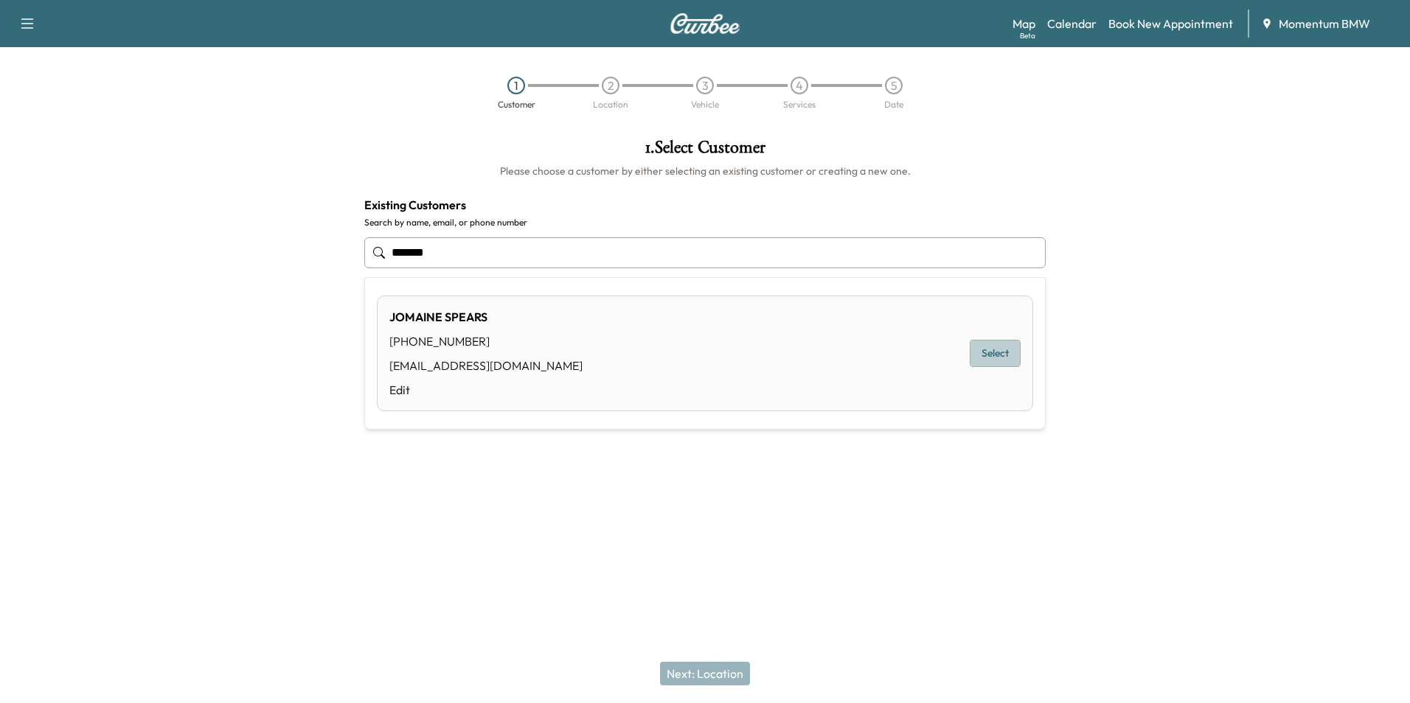
click at [995, 358] on button "Select" at bounding box center [995, 353] width 51 height 27
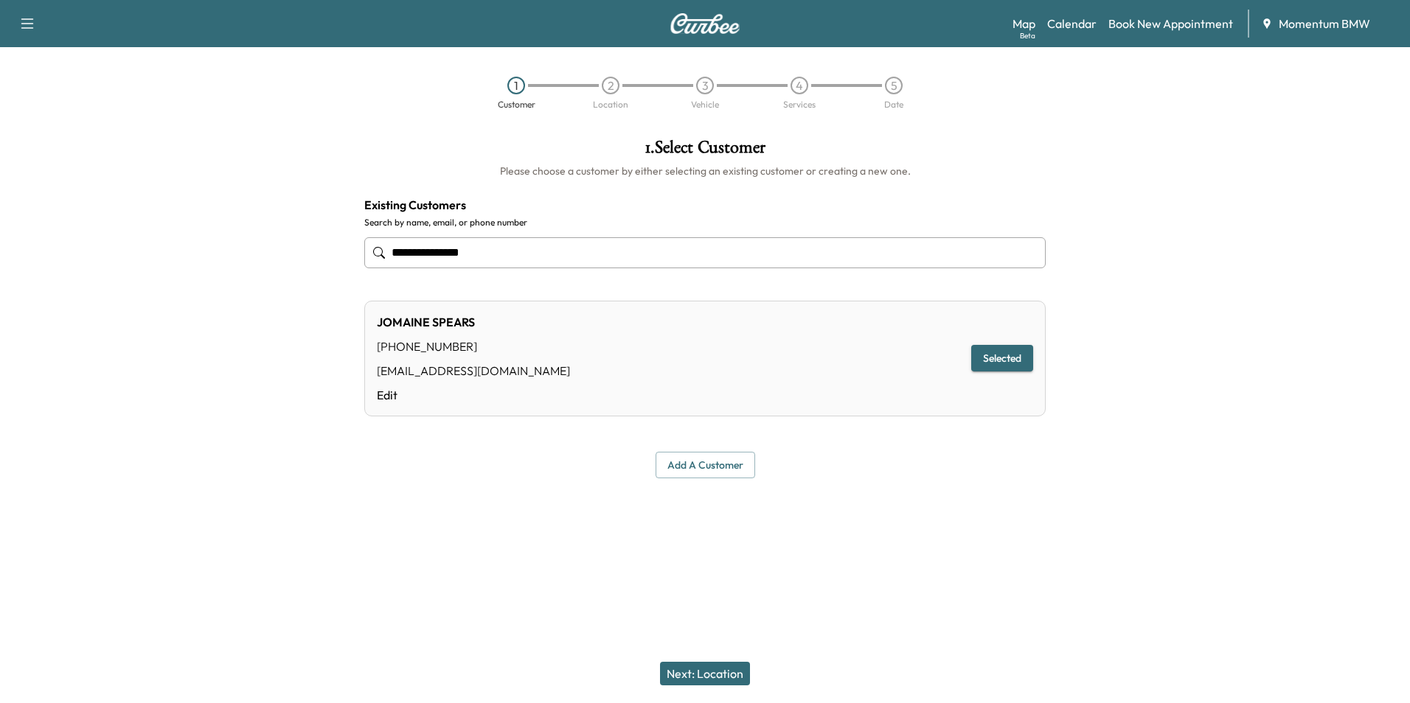
type input "**********"
click at [711, 673] on button "Next: Location" at bounding box center [705, 674] width 90 height 24
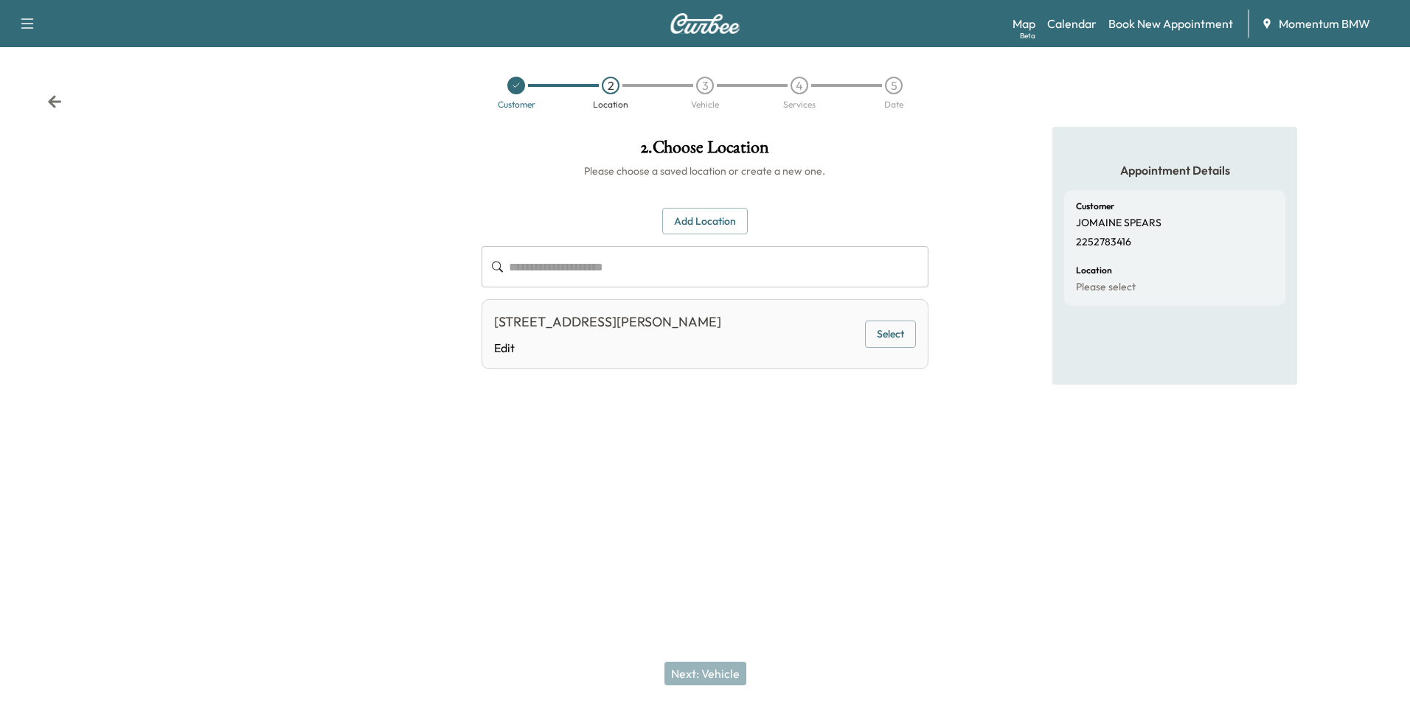
click at [879, 333] on button "Select" at bounding box center [890, 334] width 51 height 27
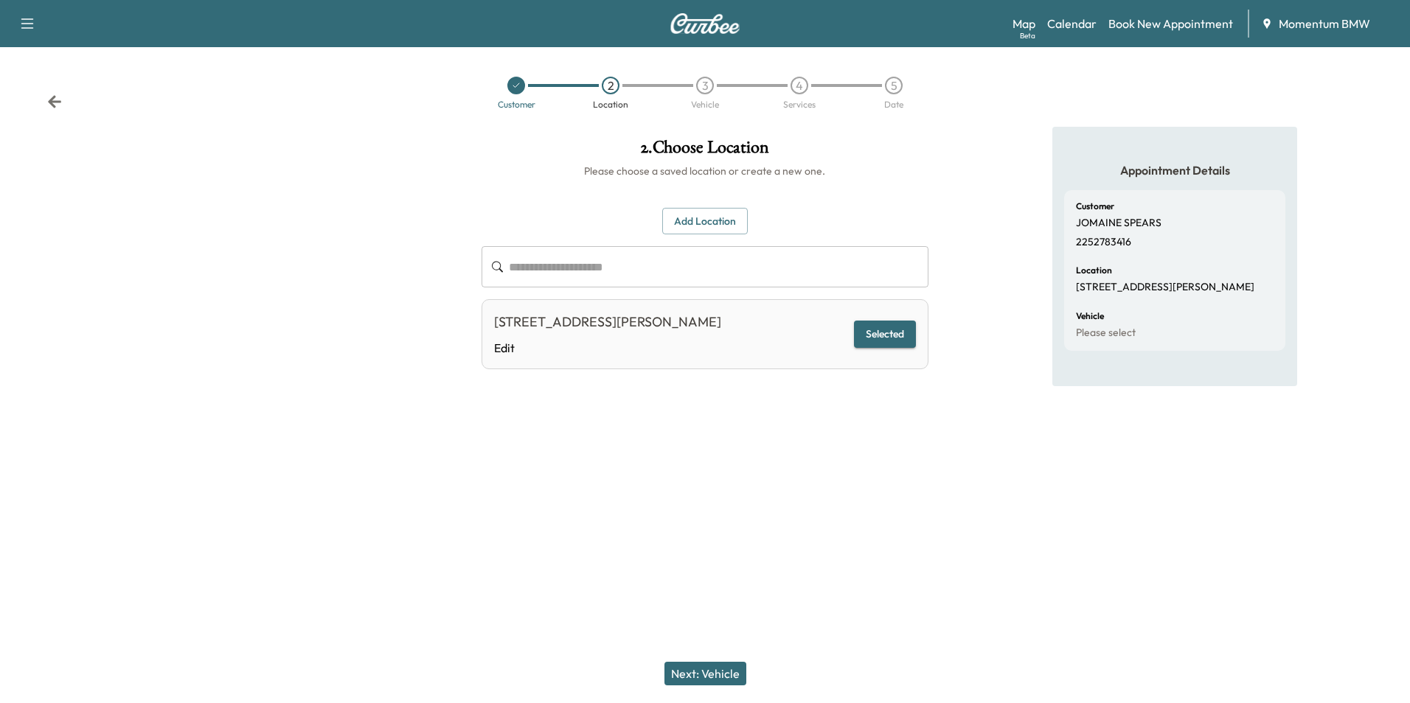
click at [712, 676] on button "Next: Vehicle" at bounding box center [705, 674] width 82 height 24
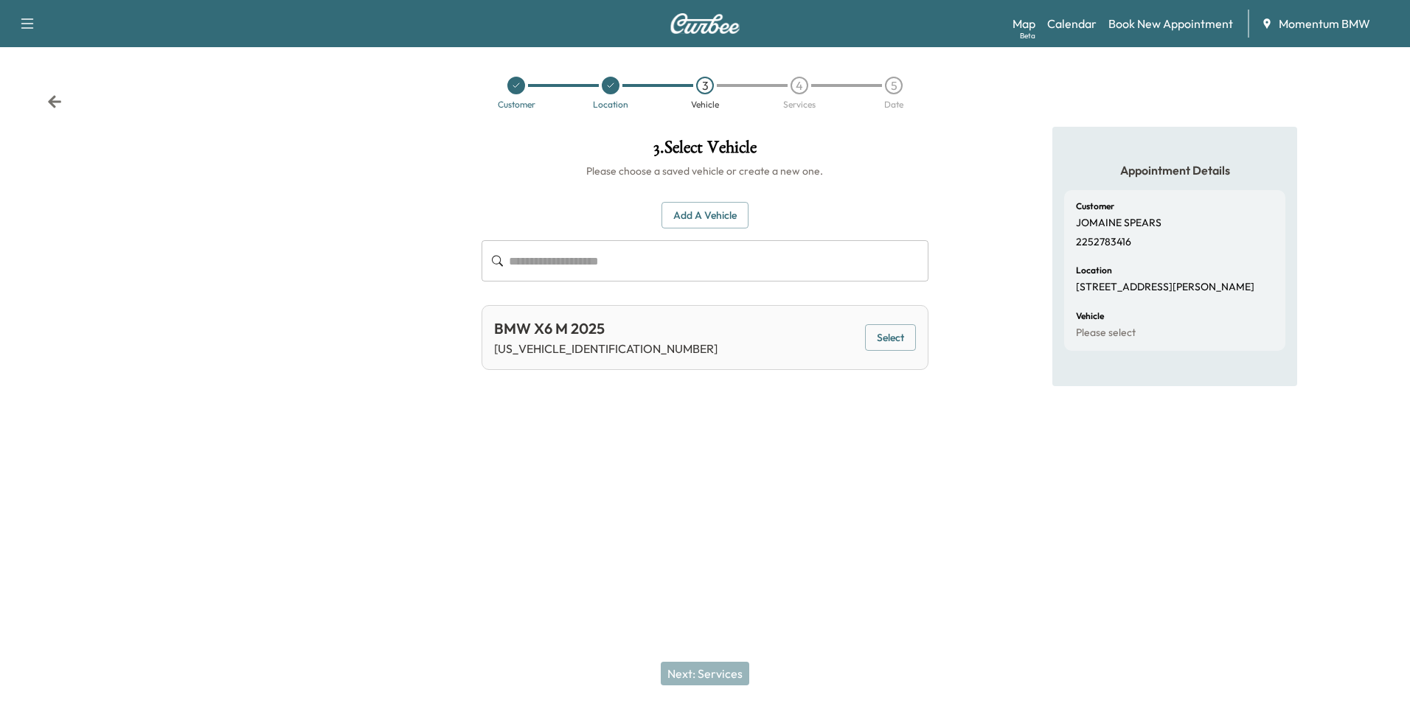
click at [892, 336] on button "Select" at bounding box center [890, 337] width 51 height 27
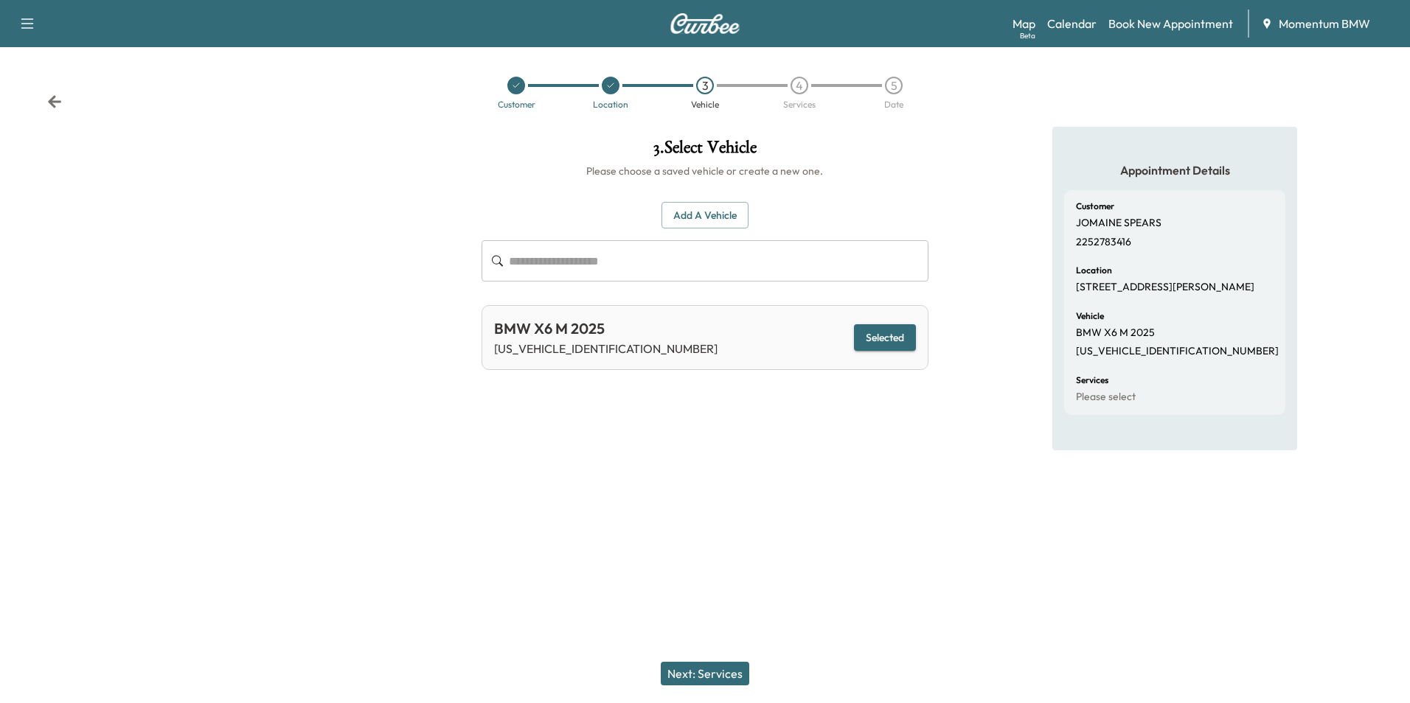
click at [729, 678] on button "Next: Services" at bounding box center [705, 674] width 88 height 24
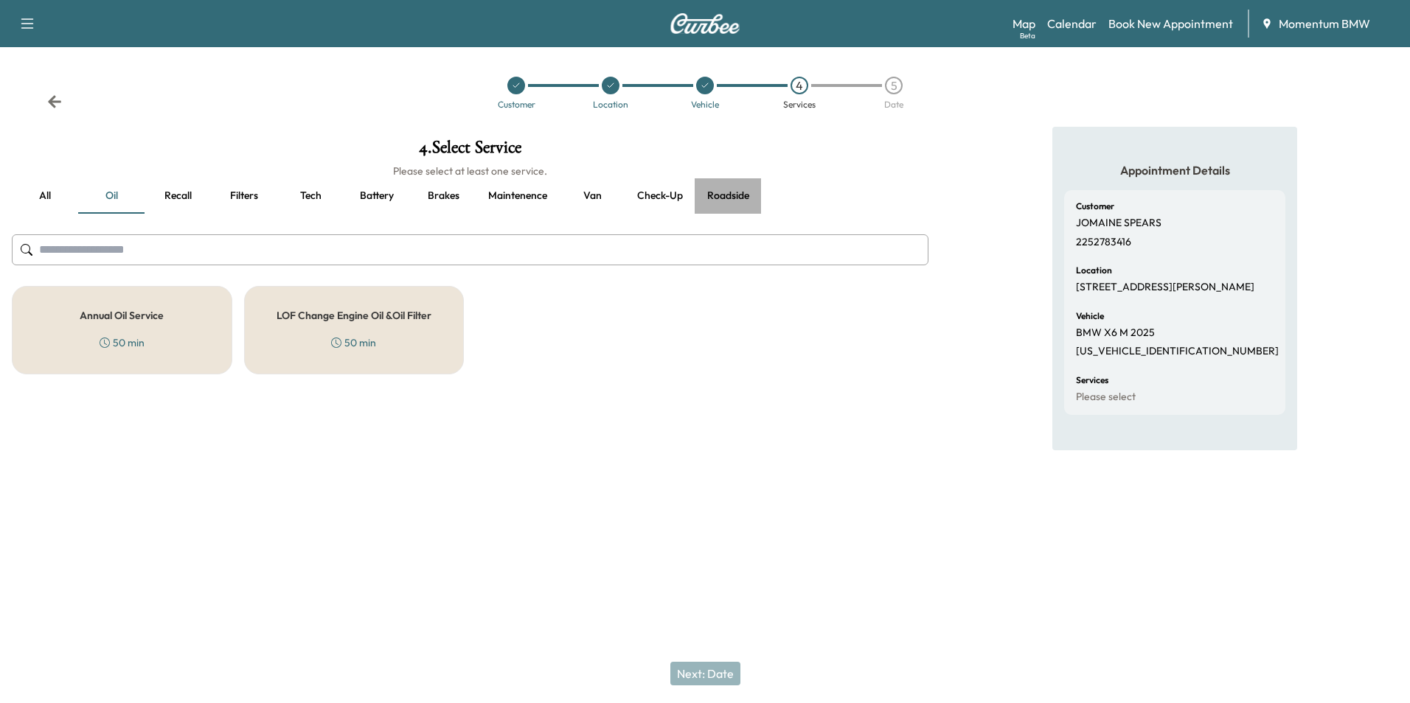
click at [723, 195] on button "Roadside" at bounding box center [728, 195] width 66 height 35
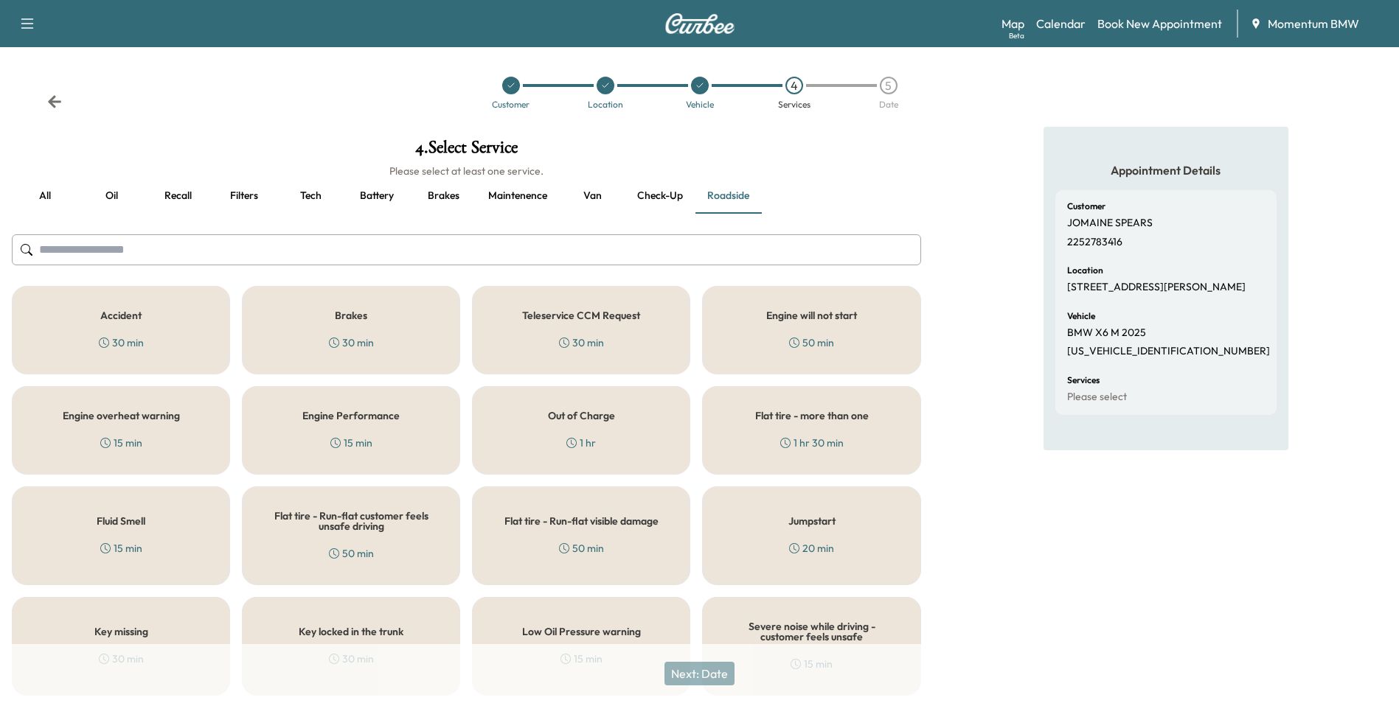
click at [811, 420] on h5 "Flat tire - more than one" at bounding box center [812, 416] width 114 height 10
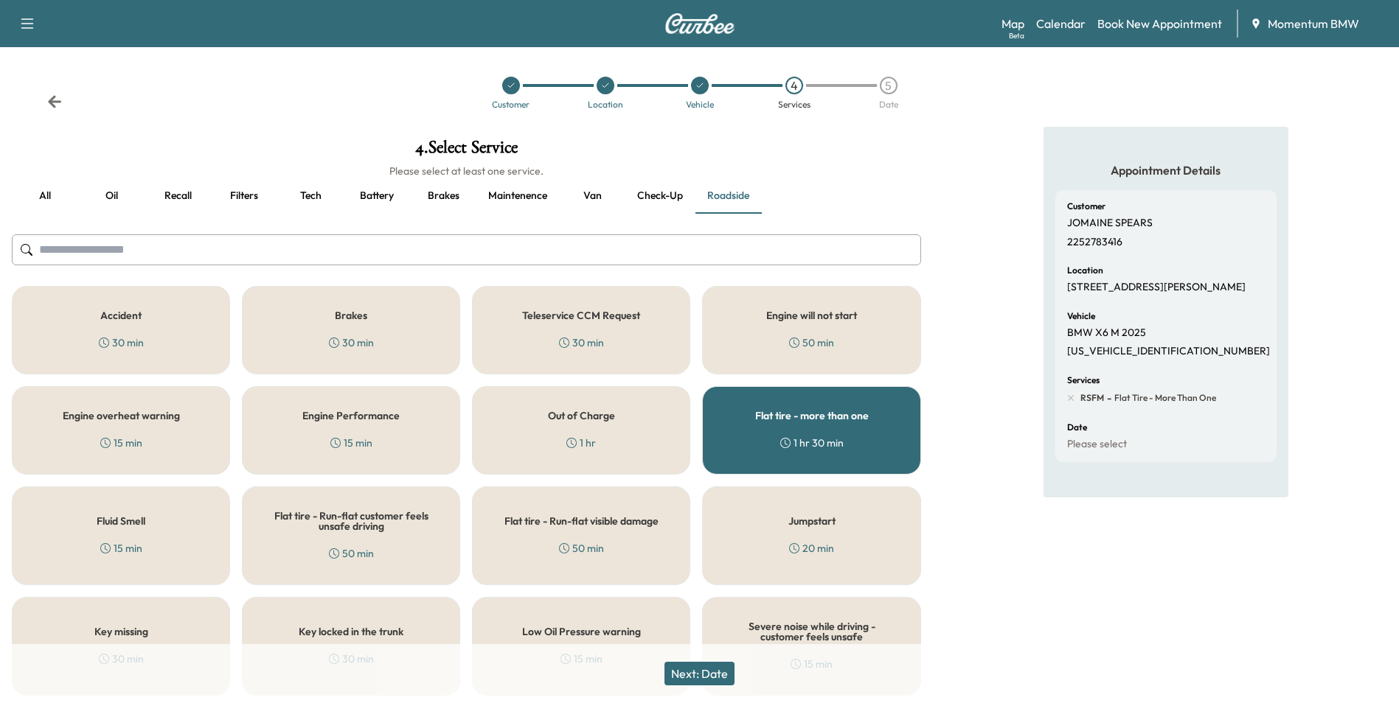
click at [720, 672] on button "Next: Date" at bounding box center [699, 674] width 70 height 24
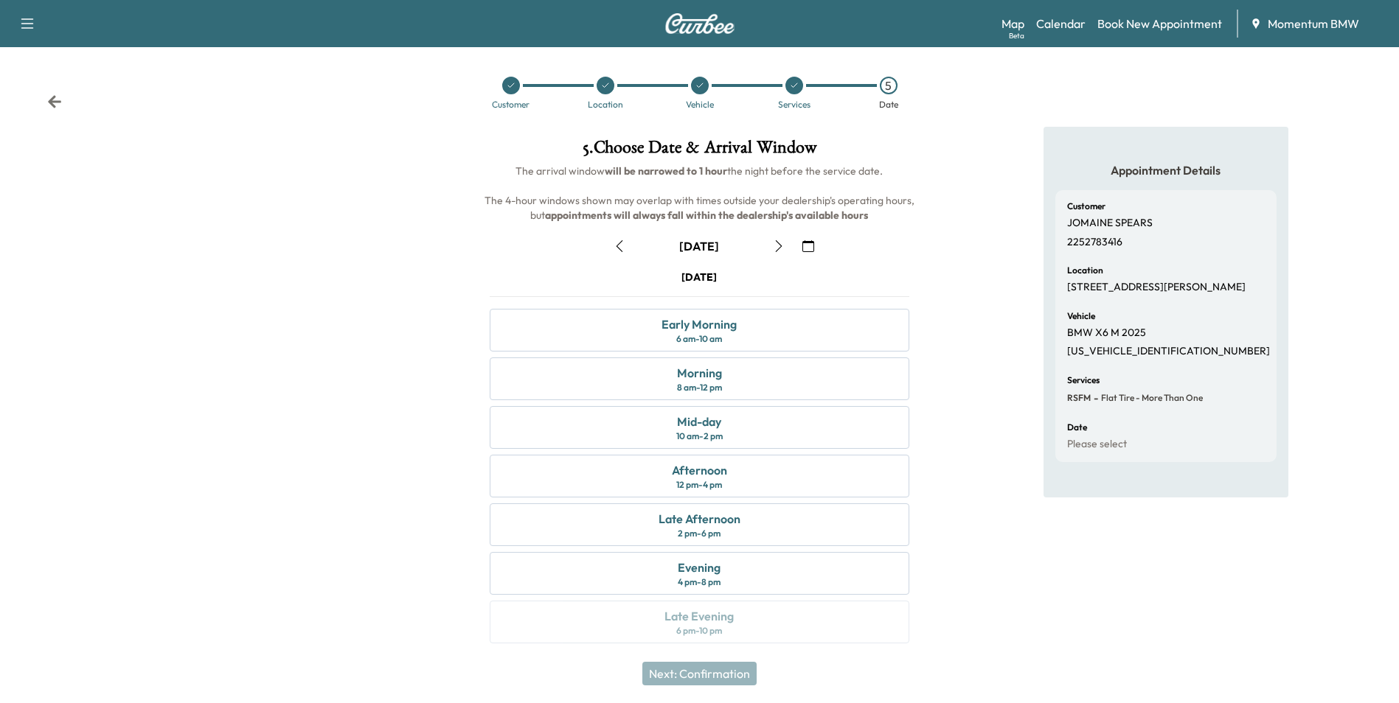
click at [781, 246] on icon "button" at bounding box center [779, 246] width 7 height 12
click at [731, 332] on div "Early Morning" at bounding box center [698, 325] width 75 height 18
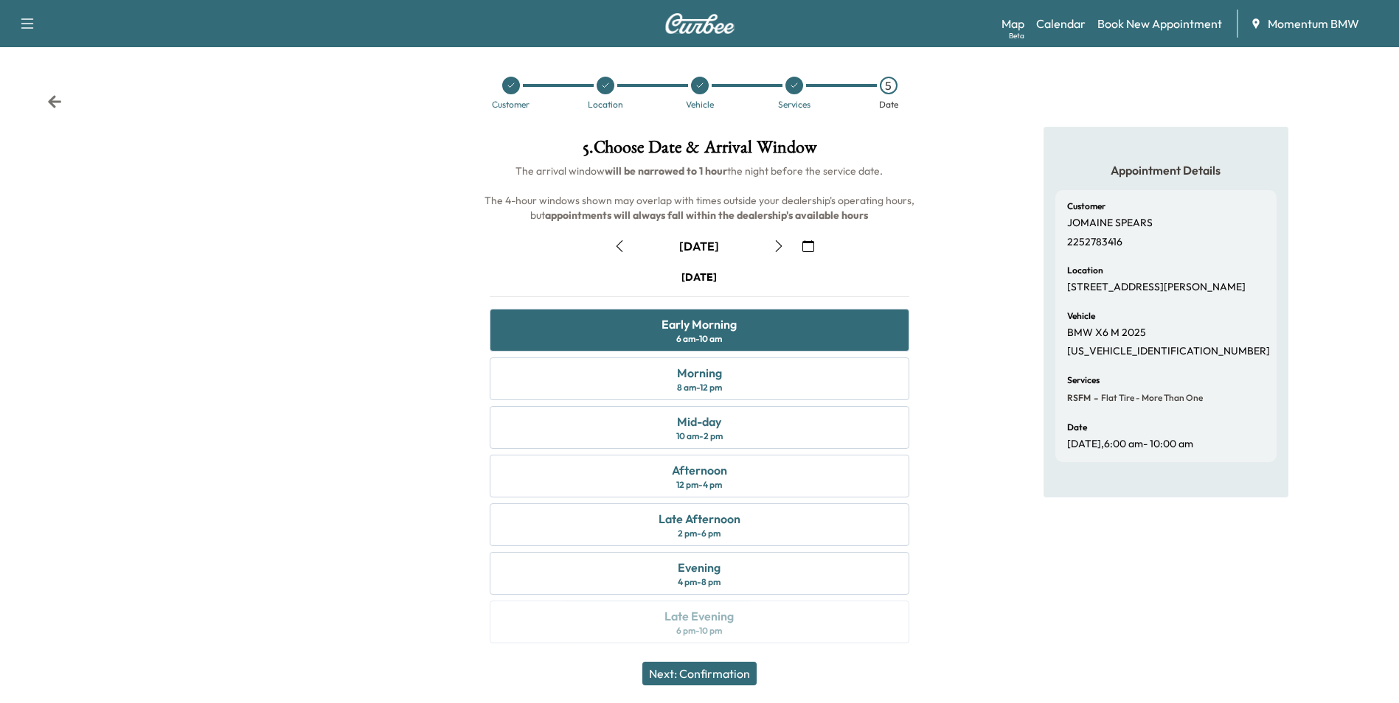
drag, startPoint x: 718, startPoint y: 670, endPoint x: 722, endPoint y: 662, distance: 8.9
click at [719, 670] on button "Next: Confirmation" at bounding box center [699, 674] width 114 height 24
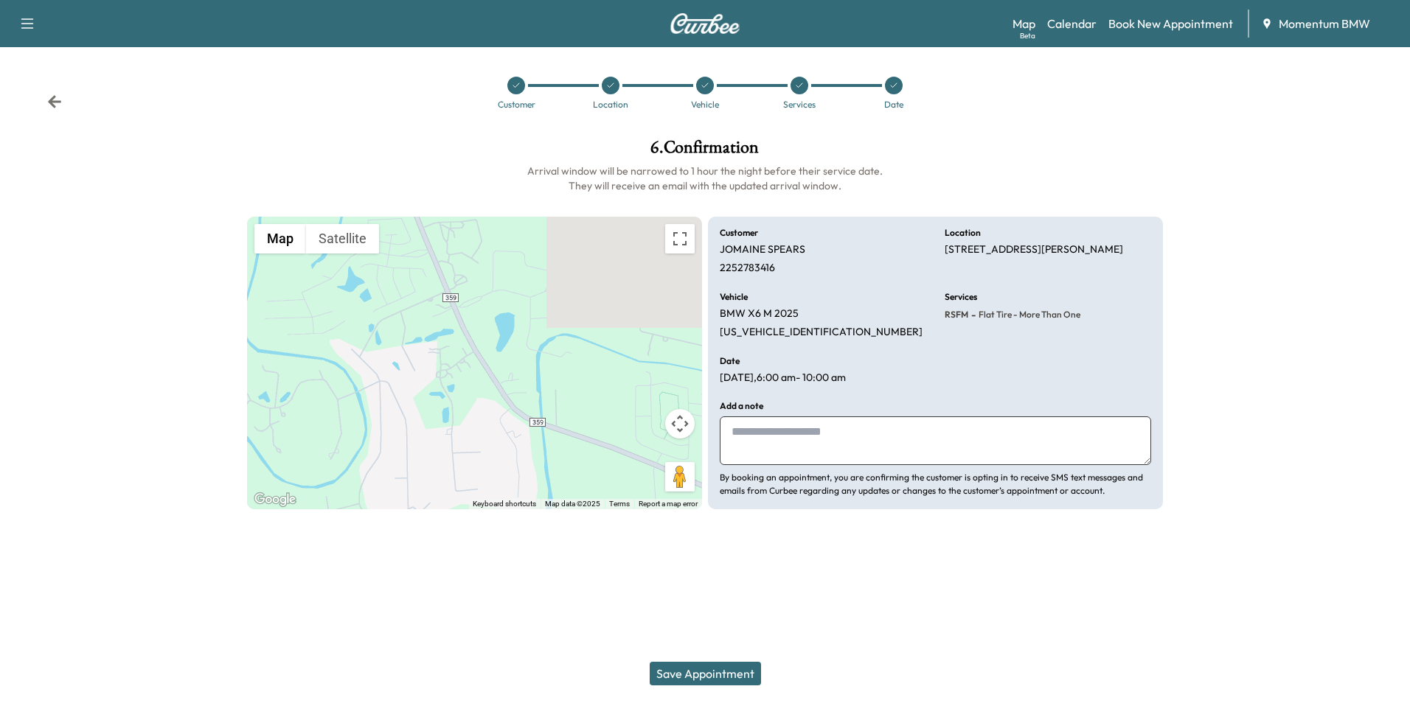
click at [930, 459] on textarea at bounding box center [935, 441] width 431 height 49
type textarea "****"
click at [712, 675] on button "Save Appointment" at bounding box center [705, 674] width 111 height 24
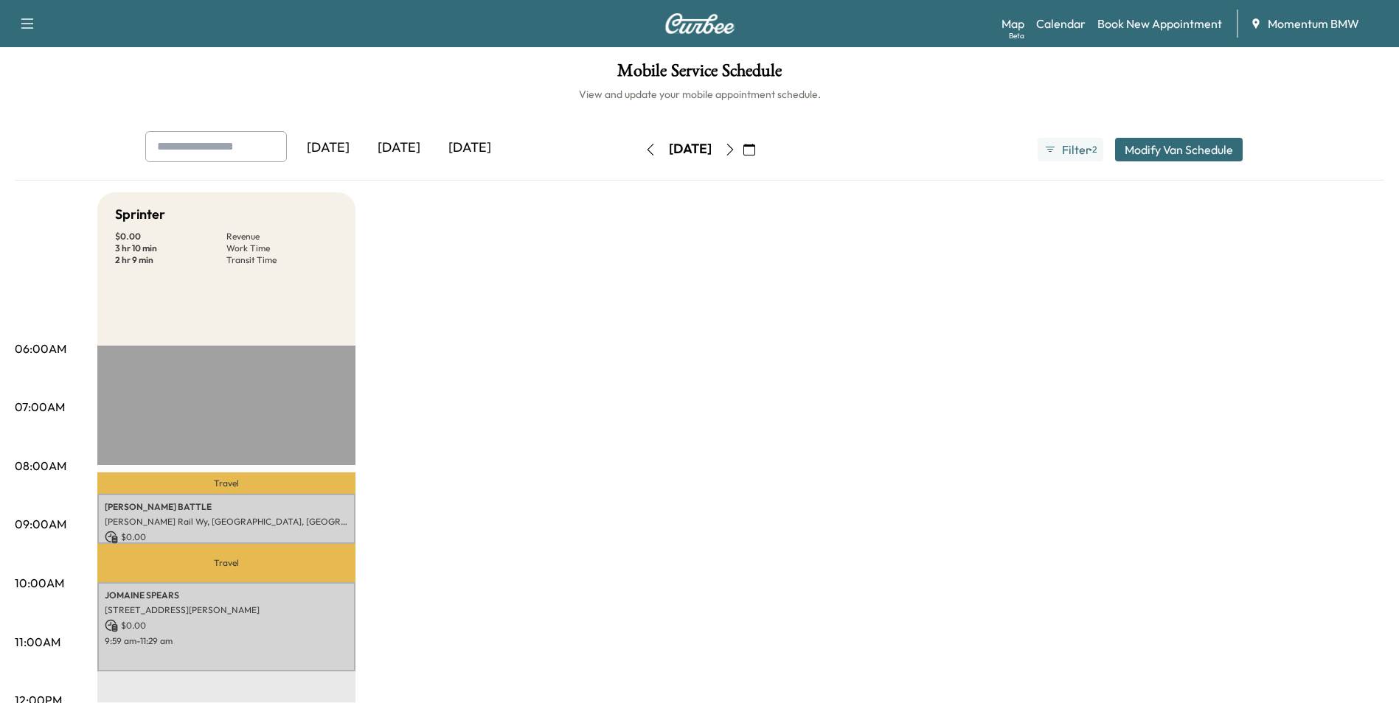
click at [755, 149] on icon "button" at bounding box center [749, 150] width 12 height 12
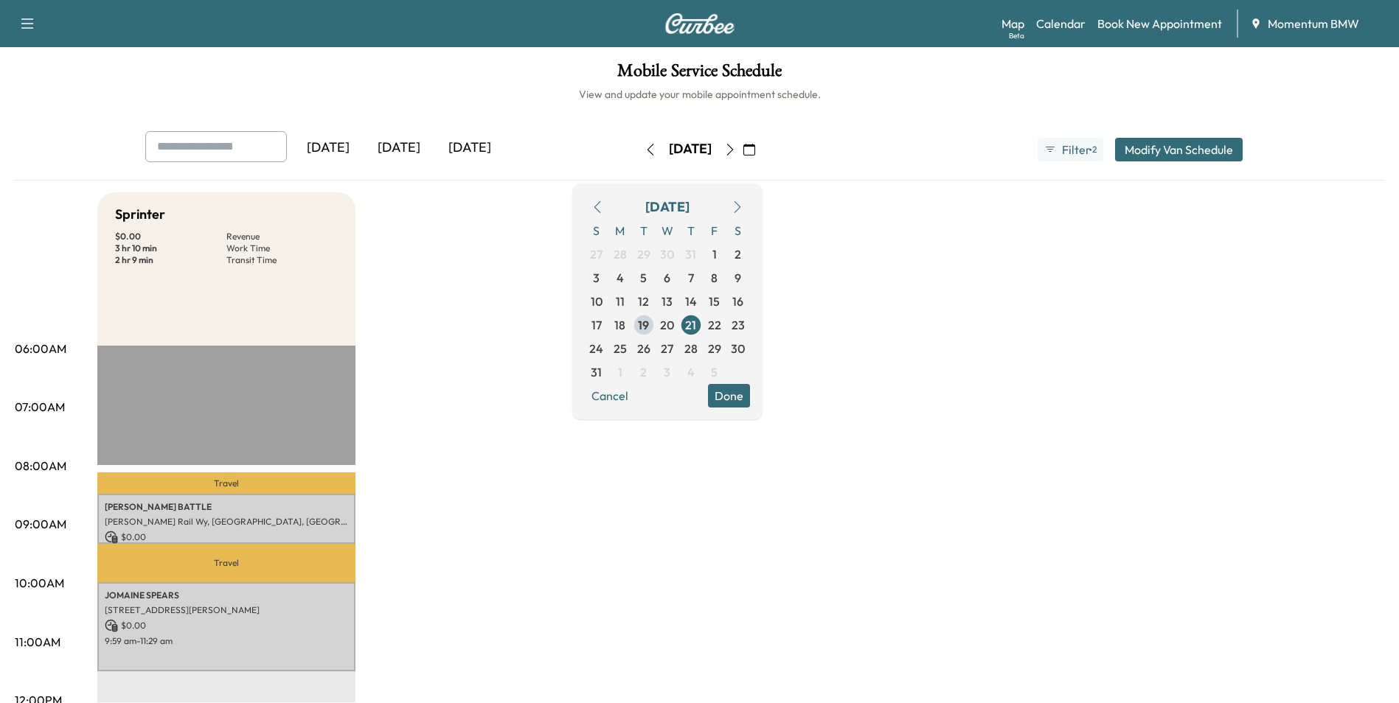
click at [649, 324] on span "19" at bounding box center [643, 325] width 11 height 18
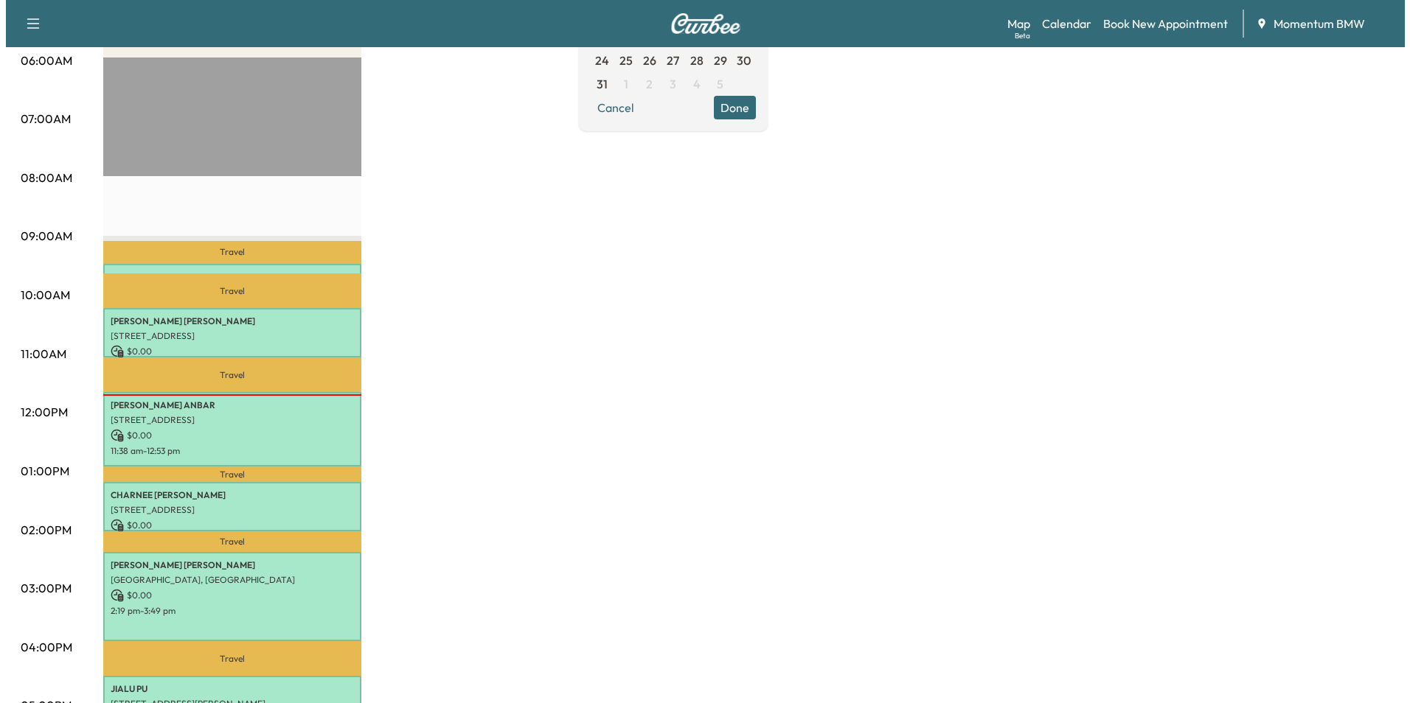
scroll to position [295, 0]
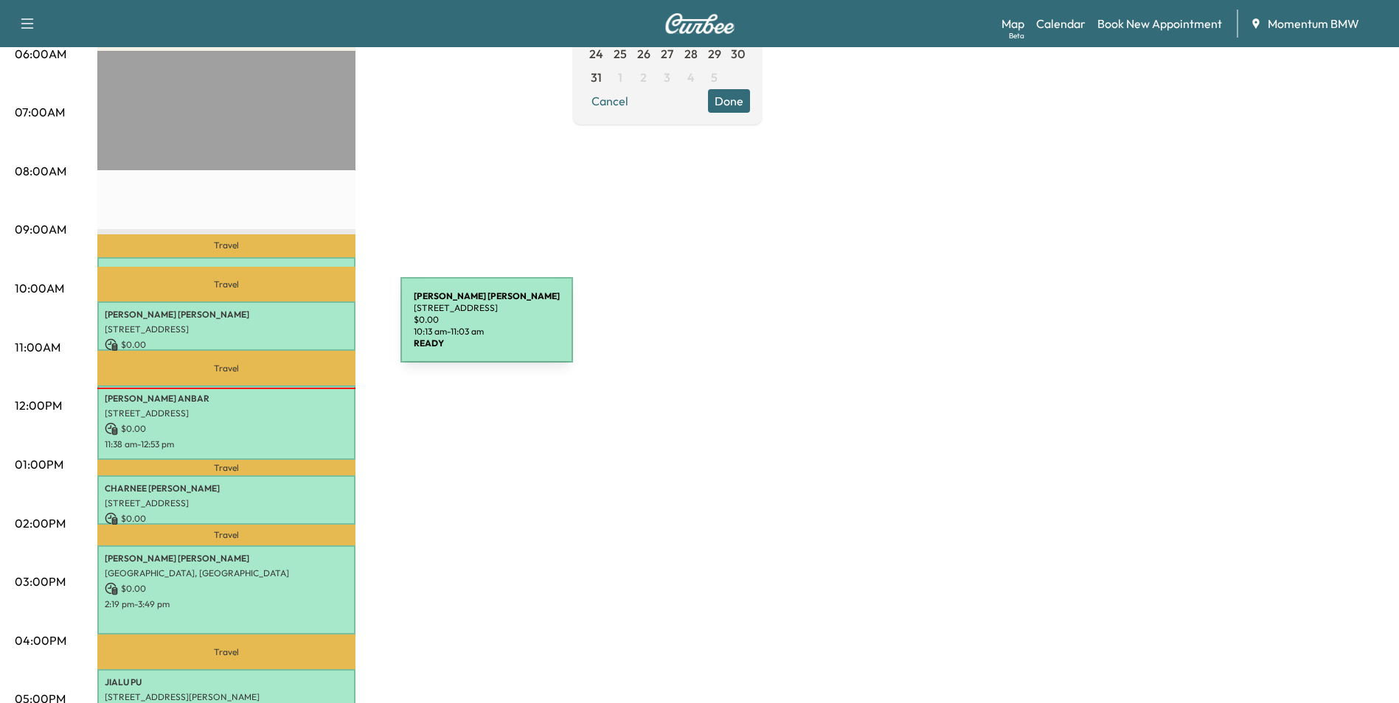
click at [290, 329] on p "[STREET_ADDRESS]" at bounding box center [226, 330] width 243 height 12
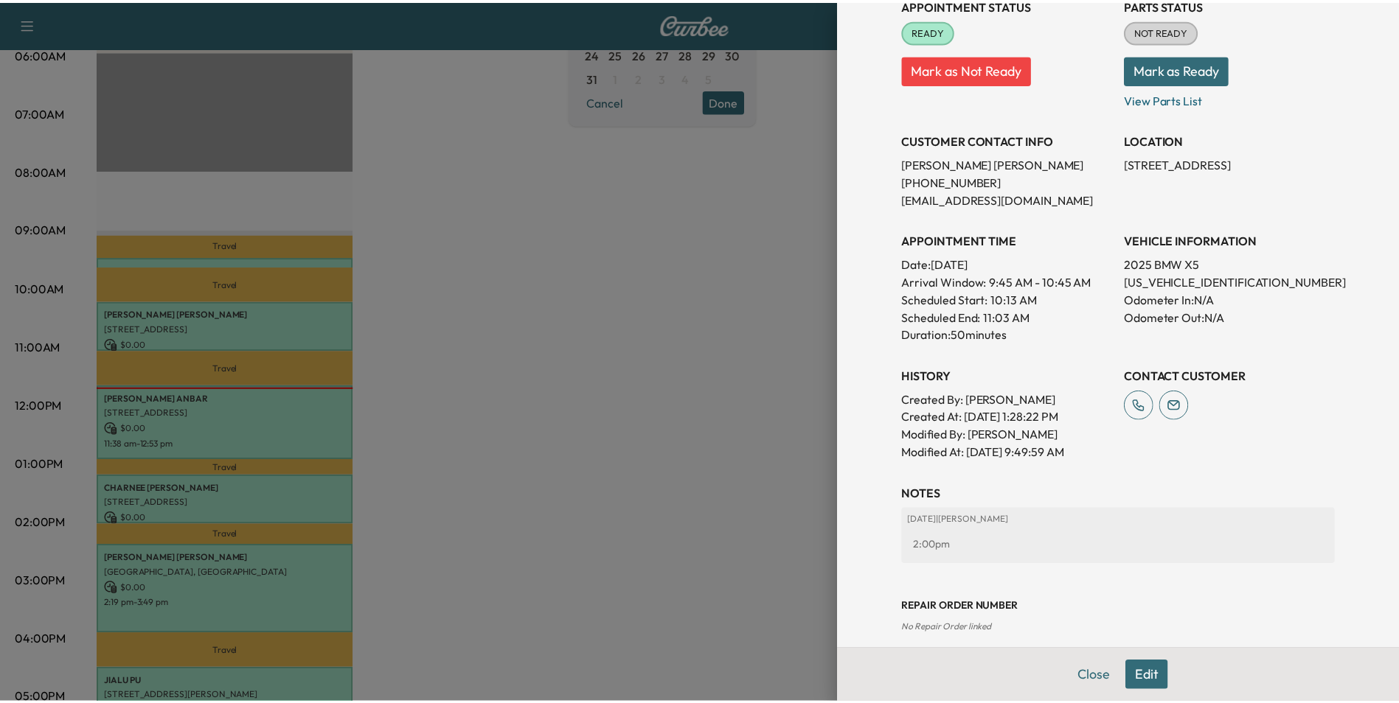
scroll to position [205, 0]
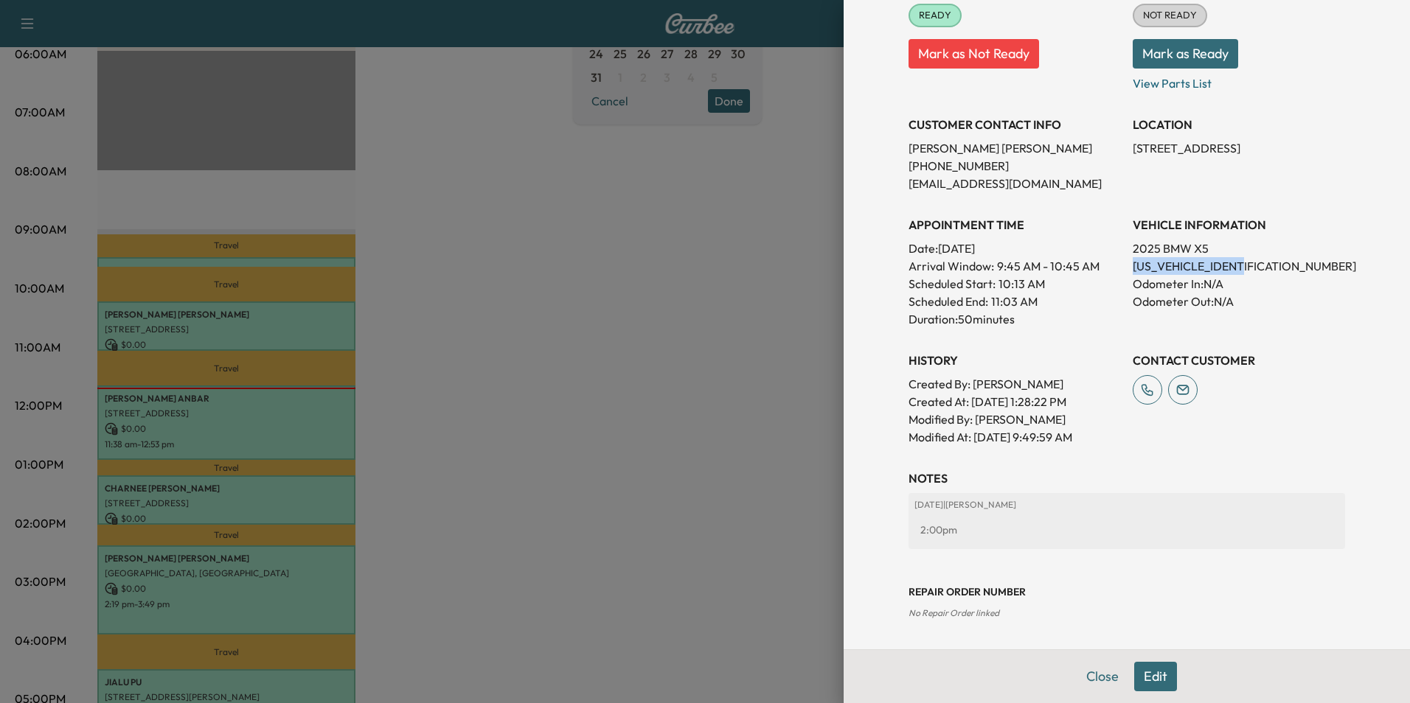
drag, startPoint x: 1241, startPoint y: 263, endPoint x: 1122, endPoint y: 264, distance: 119.5
click at [1133, 264] on p "[US_VEHICLE_IDENTIFICATION_NUMBER]" at bounding box center [1239, 266] width 212 height 18
drag, startPoint x: 1122, startPoint y: 264, endPoint x: 1203, endPoint y: 264, distance: 81.9
copy p "[US_VEHICLE_IDENTIFICATION_NUMBER]"
drag, startPoint x: 1256, startPoint y: 150, endPoint x: 1124, endPoint y: 150, distance: 132.0
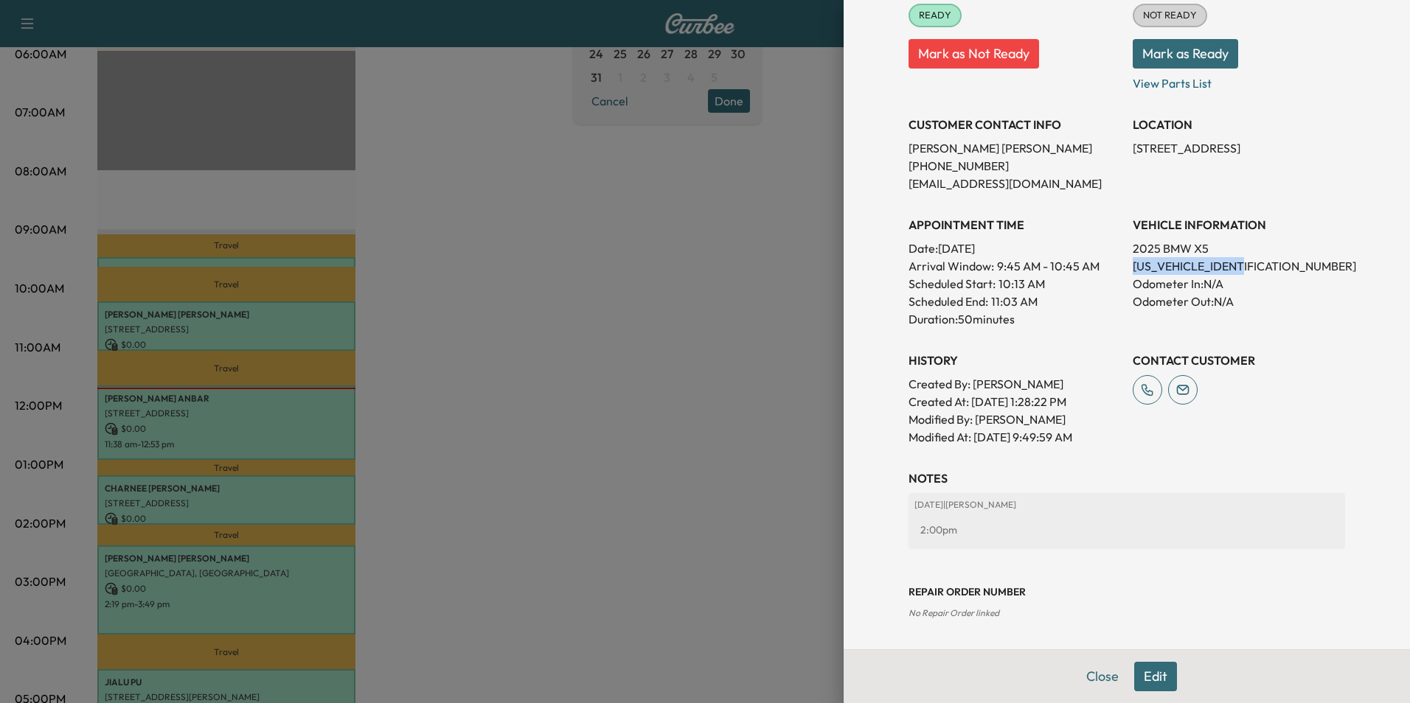
click at [1133, 150] on p "[STREET_ADDRESS]" at bounding box center [1239, 148] width 212 height 18
drag, startPoint x: 1124, startPoint y: 150, endPoint x: 1200, endPoint y: 170, distance: 79.2
click at [1192, 157] on p "[STREET_ADDRESS]" at bounding box center [1239, 148] width 212 height 18
drag, startPoint x: 1256, startPoint y: 147, endPoint x: 1119, endPoint y: 156, distance: 137.4
click at [1119, 156] on div "Appointment Status READY Mark as Not Ready Parts Status NOT READY Mark as Ready…" at bounding box center [1126, 207] width 437 height 478
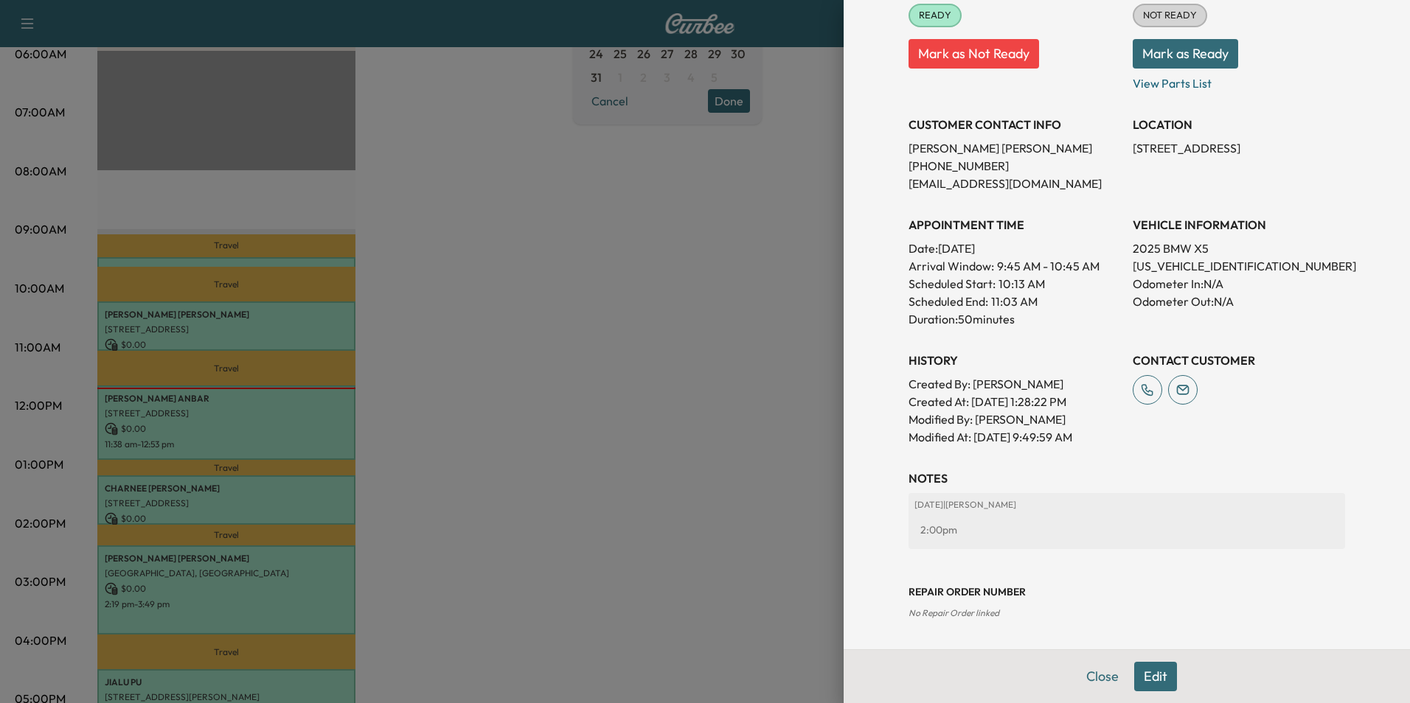
drag, startPoint x: 1119, startPoint y: 156, endPoint x: 1221, endPoint y: 146, distance: 102.9
copy p "[STREET_ADDRESS]"
drag, startPoint x: 1249, startPoint y: 266, endPoint x: 1122, endPoint y: 267, distance: 126.8
click at [1133, 267] on p "[US_VEHICLE_IDENTIFICATION_NUMBER]" at bounding box center [1239, 266] width 212 height 18
drag, startPoint x: 1122, startPoint y: 267, endPoint x: 1217, endPoint y: 268, distance: 94.4
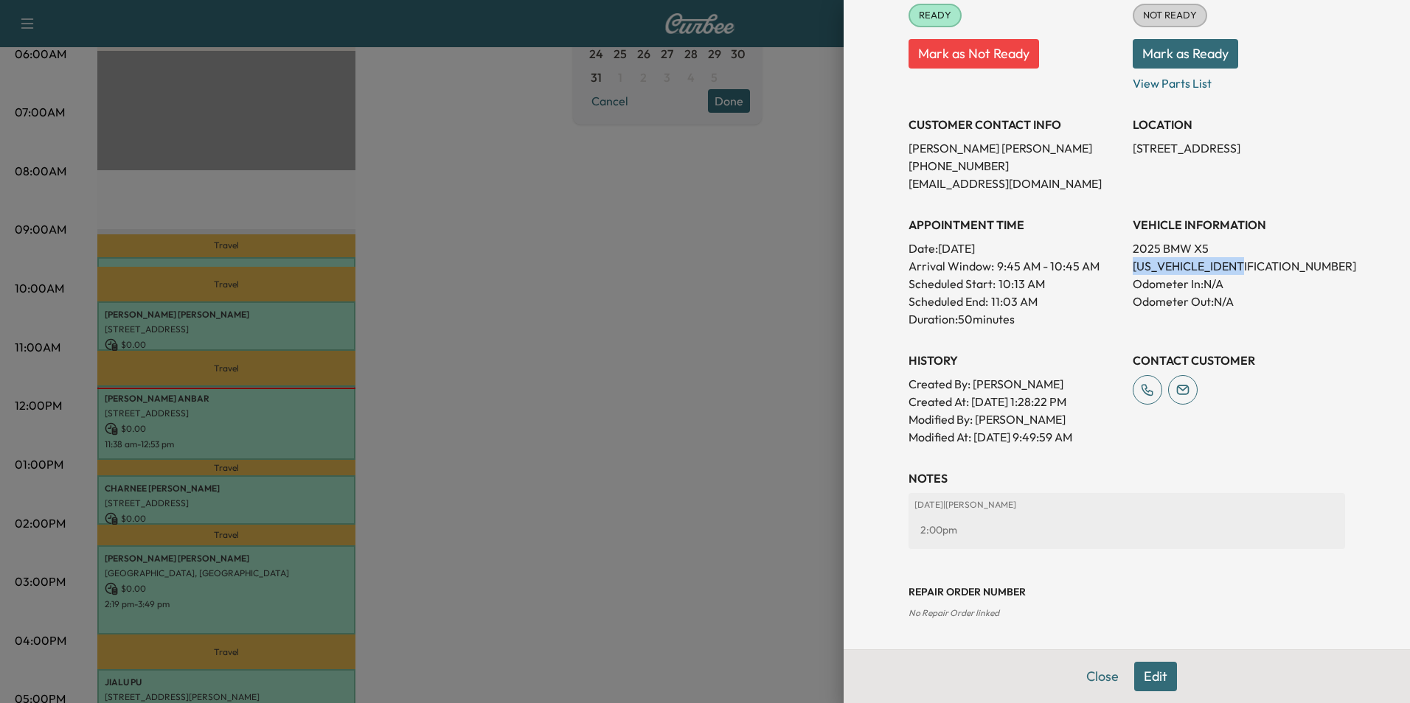
copy p "[US_VEHICLE_IDENTIFICATION_NUMBER]"
drag, startPoint x: 1221, startPoint y: 268, endPoint x: 1275, endPoint y: 220, distance: 72.1
click at [1275, 220] on h3 "VEHICLE INFORMATION" at bounding box center [1239, 225] width 212 height 18
drag, startPoint x: 1257, startPoint y: 152, endPoint x: 1122, endPoint y: 156, distance: 135.7
click at [1133, 156] on p "[STREET_ADDRESS]" at bounding box center [1239, 148] width 212 height 18
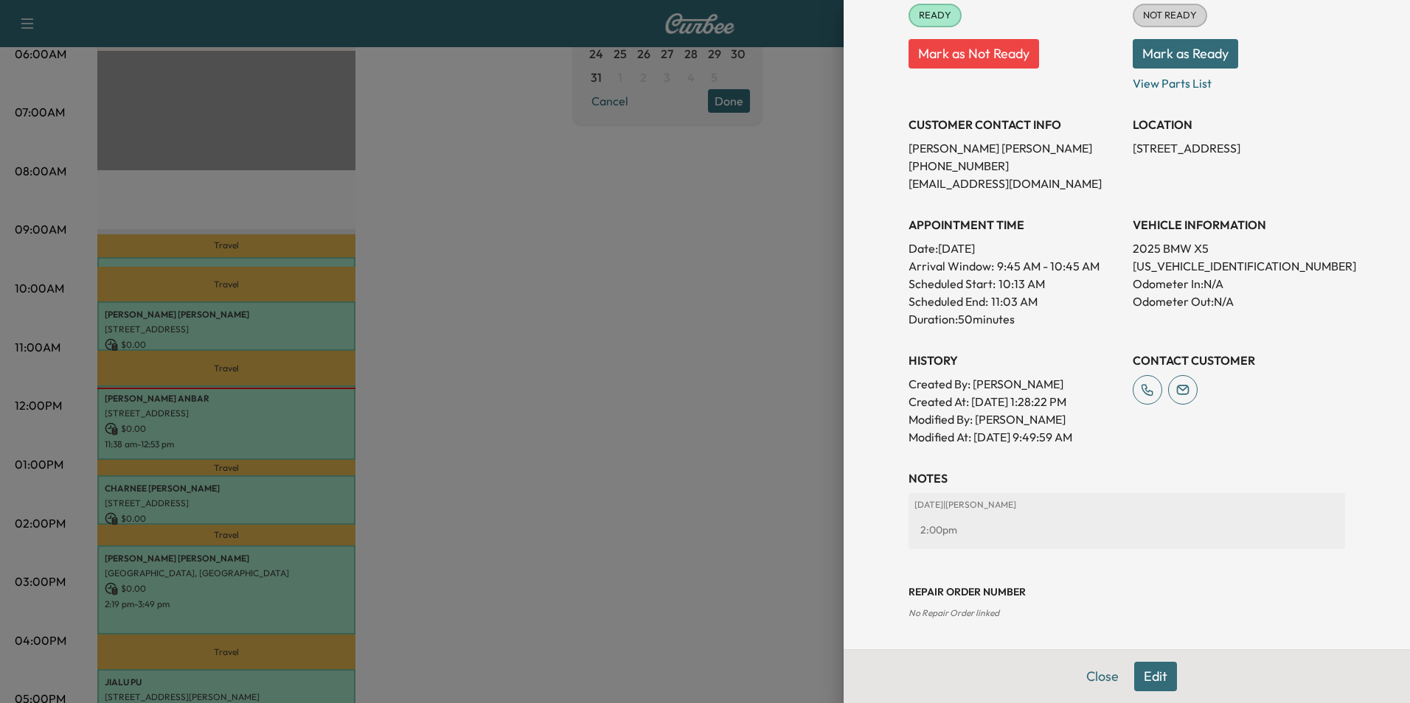
drag, startPoint x: 1122, startPoint y: 156, endPoint x: 1215, endPoint y: 151, distance: 93.8
copy p "[STREET_ADDRESS],"
click at [1091, 680] on button "Close" at bounding box center [1103, 676] width 52 height 29
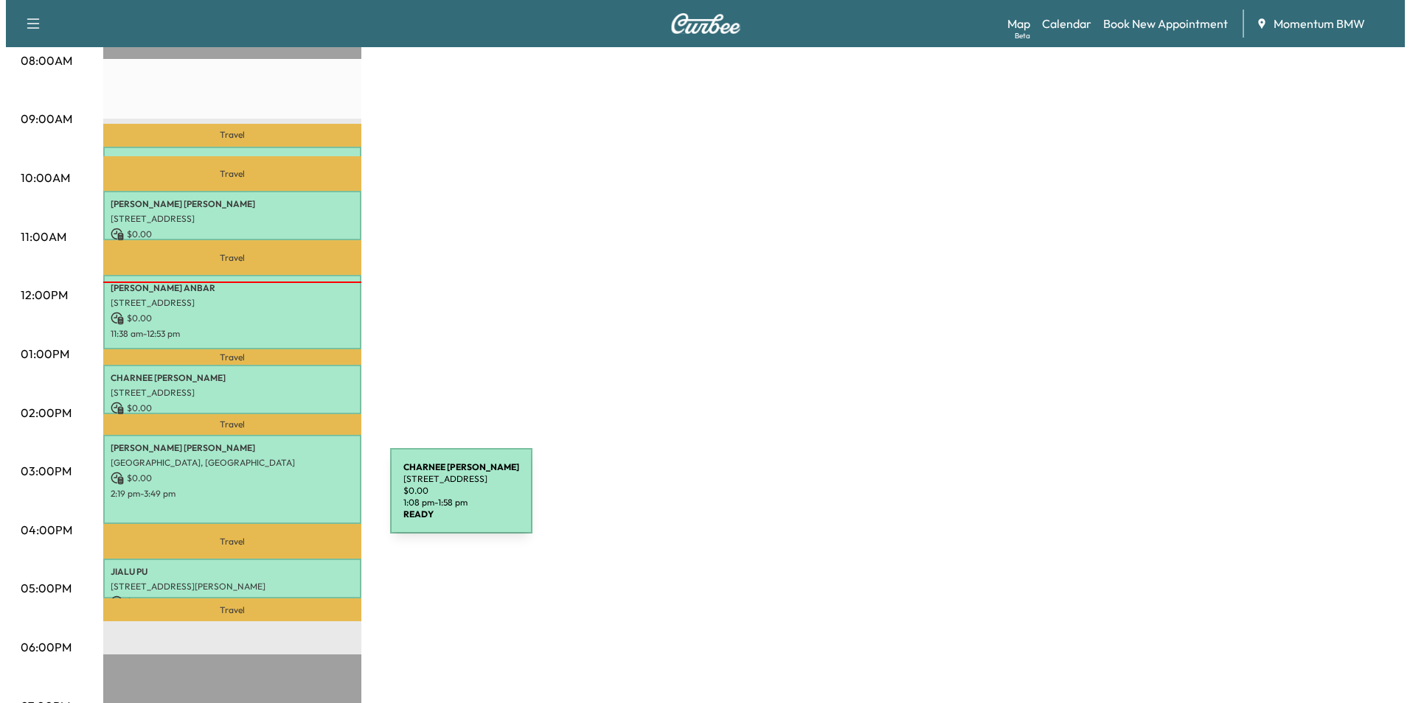
scroll to position [442, 0]
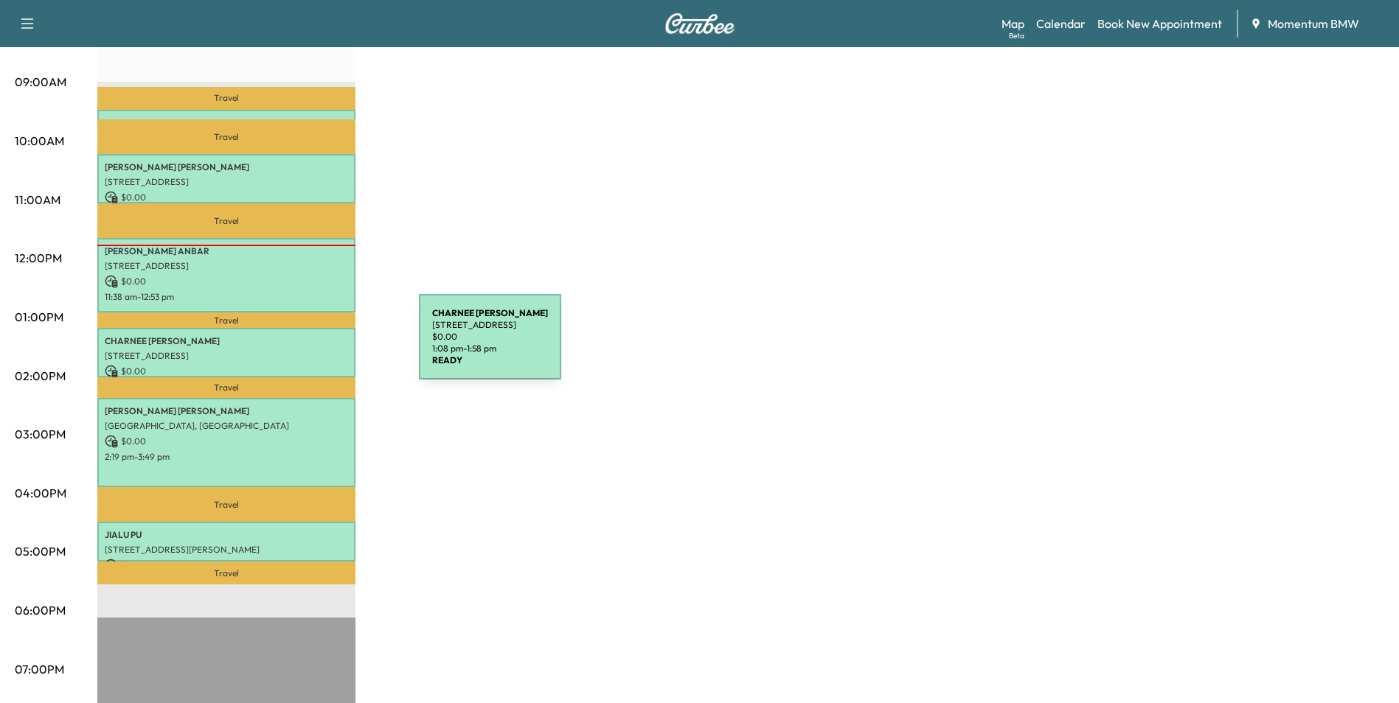
click at [309, 350] on p "[STREET_ADDRESS]" at bounding box center [226, 356] width 243 height 12
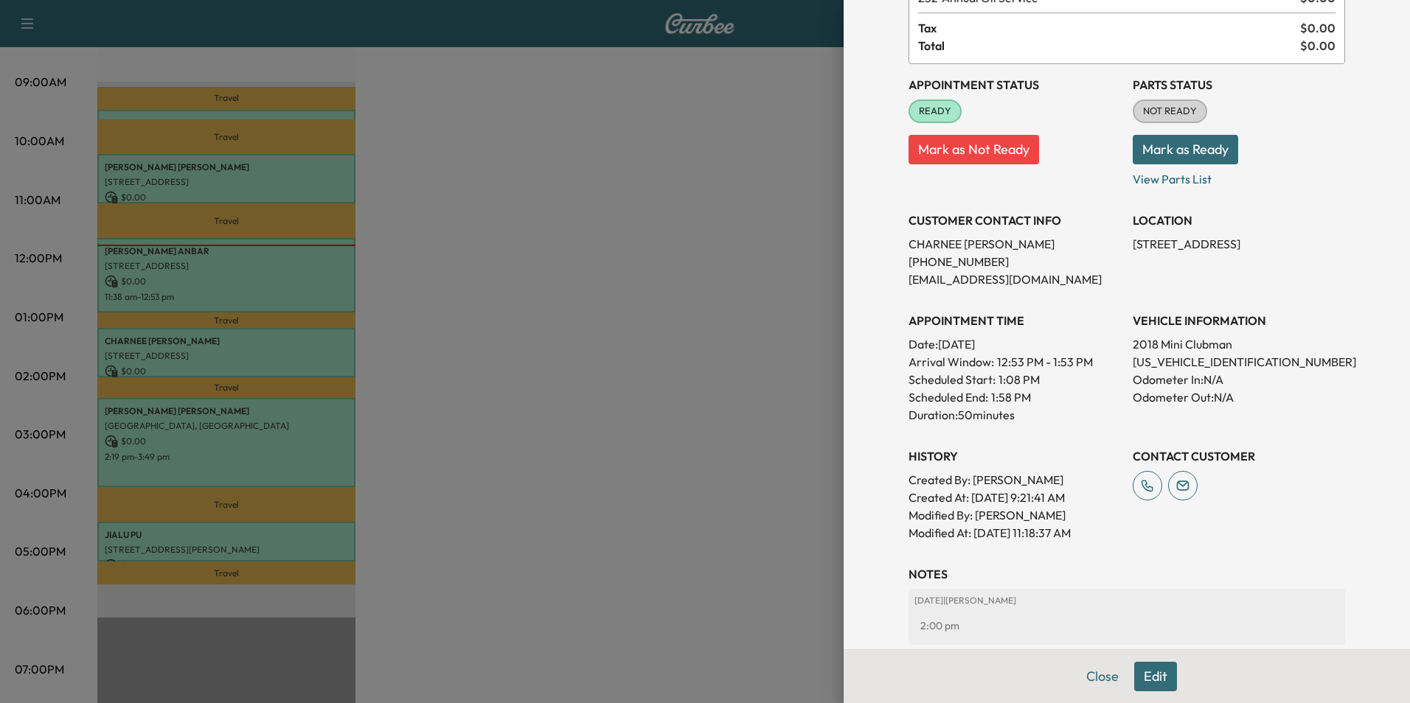
scroll to position [147, 0]
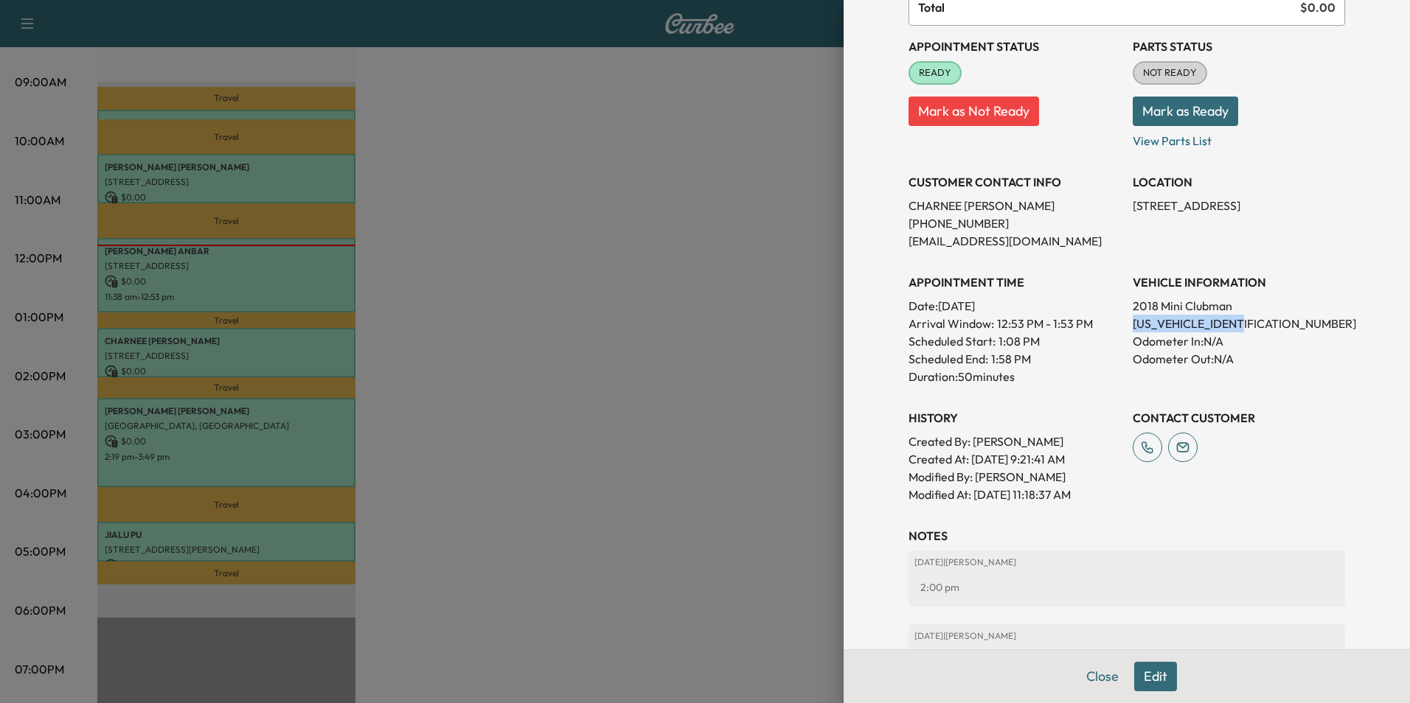
drag, startPoint x: 1249, startPoint y: 324, endPoint x: 1125, endPoint y: 322, distance: 123.9
click at [1133, 322] on p "[US_VEHICLE_IDENTIFICATION_NUMBER]" at bounding box center [1239, 324] width 212 height 18
drag, startPoint x: 1125, startPoint y: 322, endPoint x: 1193, endPoint y: 322, distance: 67.8
copy p "[US_VEHICLE_IDENTIFICATION_NUMBER]"
click at [1102, 673] on button "Close" at bounding box center [1103, 676] width 52 height 29
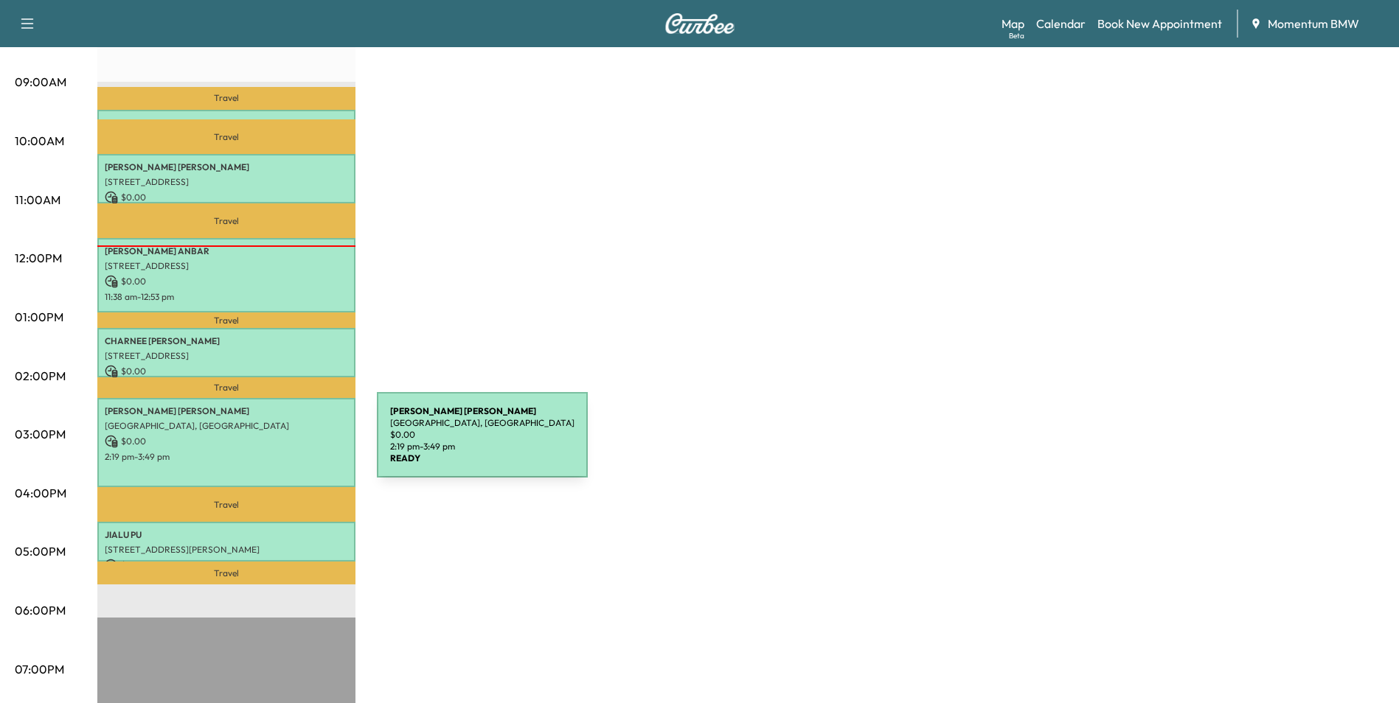
click at [266, 444] on div "[PERSON_NAME] [GEOGRAPHIC_DATA], [GEOGRAPHIC_DATA] $ 0.00 2:19 pm - 3:49 pm" at bounding box center [226, 442] width 258 height 89
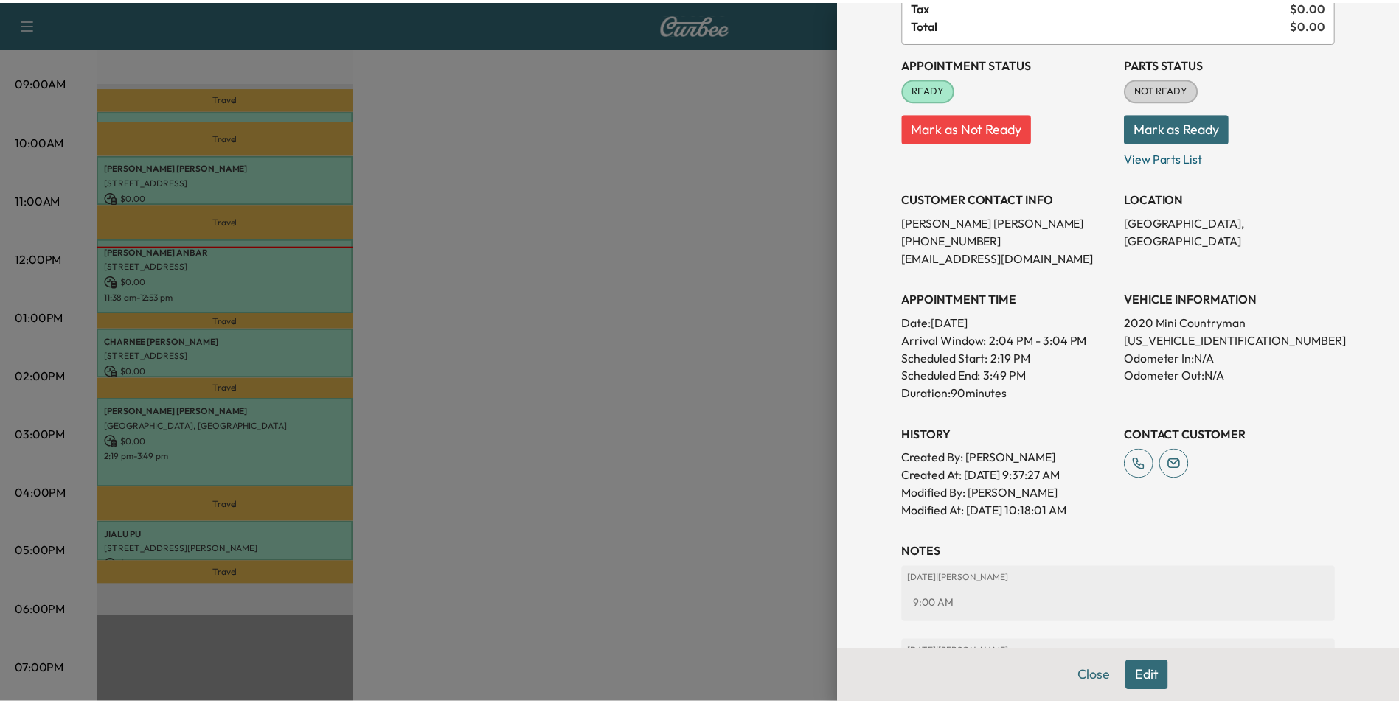
scroll to position [74, 0]
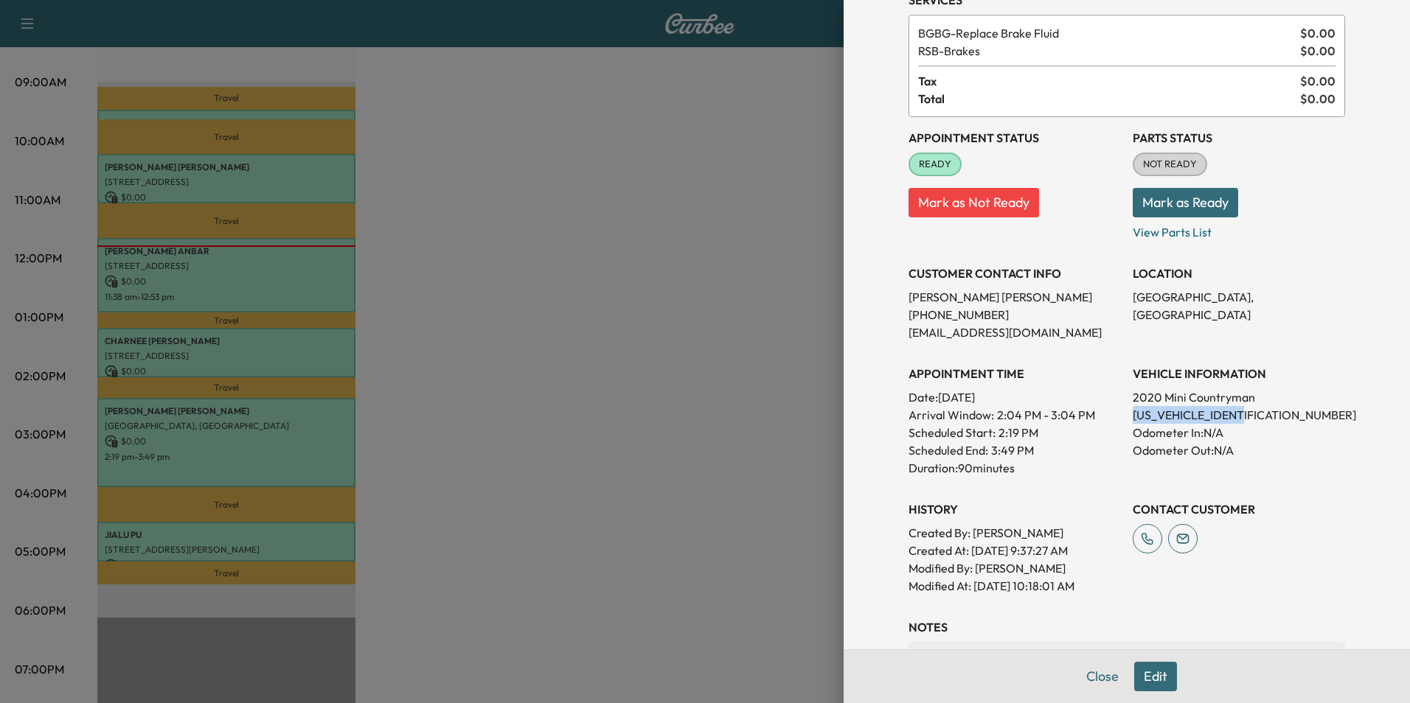
drag, startPoint x: 1251, startPoint y: 412, endPoint x: 1125, endPoint y: 420, distance: 127.1
click at [1133, 420] on p "[US_VEHICLE_IDENTIFICATION_NUMBER]" at bounding box center [1239, 415] width 212 height 18
drag, startPoint x: 1125, startPoint y: 420, endPoint x: 1206, endPoint y: 414, distance: 81.4
copy p "[US_VEHICLE_IDENTIFICATION_NUMBER]"
drag, startPoint x: 1088, startPoint y: 678, endPoint x: 1041, endPoint y: 663, distance: 49.4
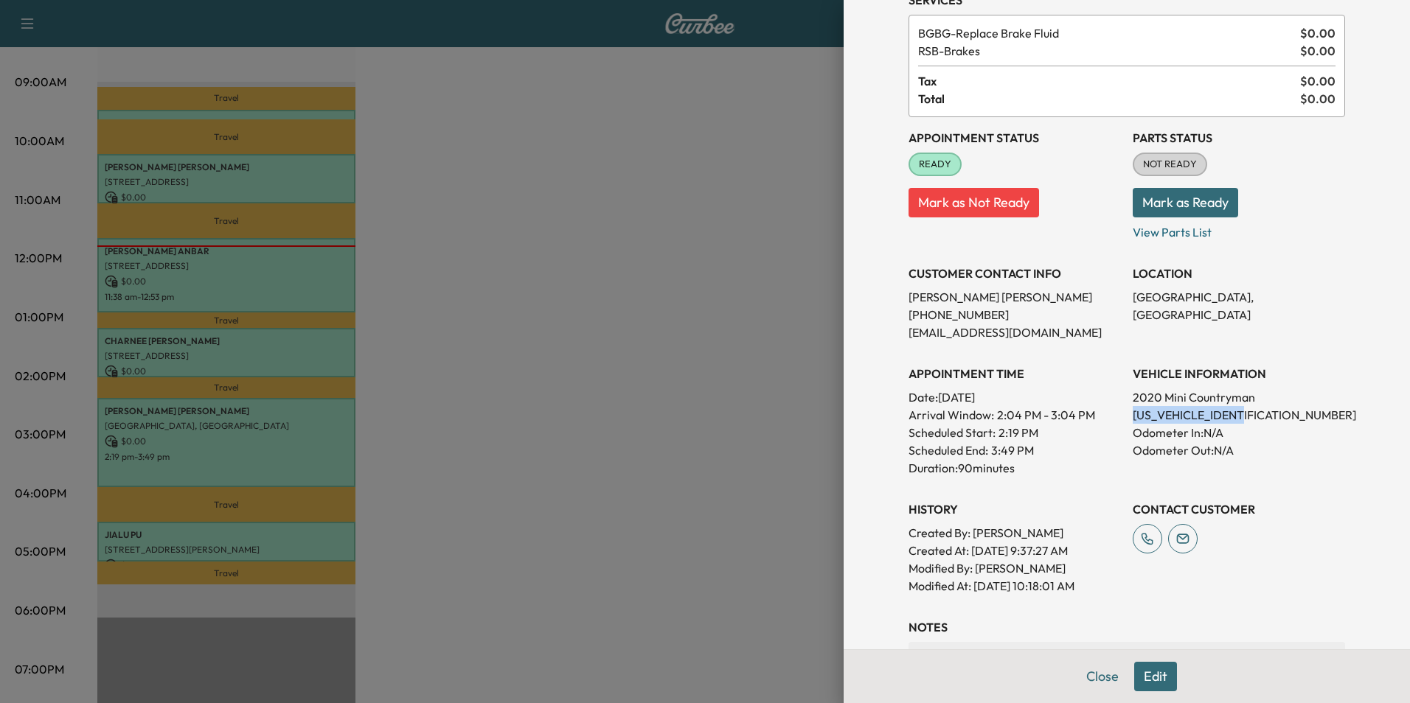
click at [1088, 677] on button "Close" at bounding box center [1103, 676] width 52 height 29
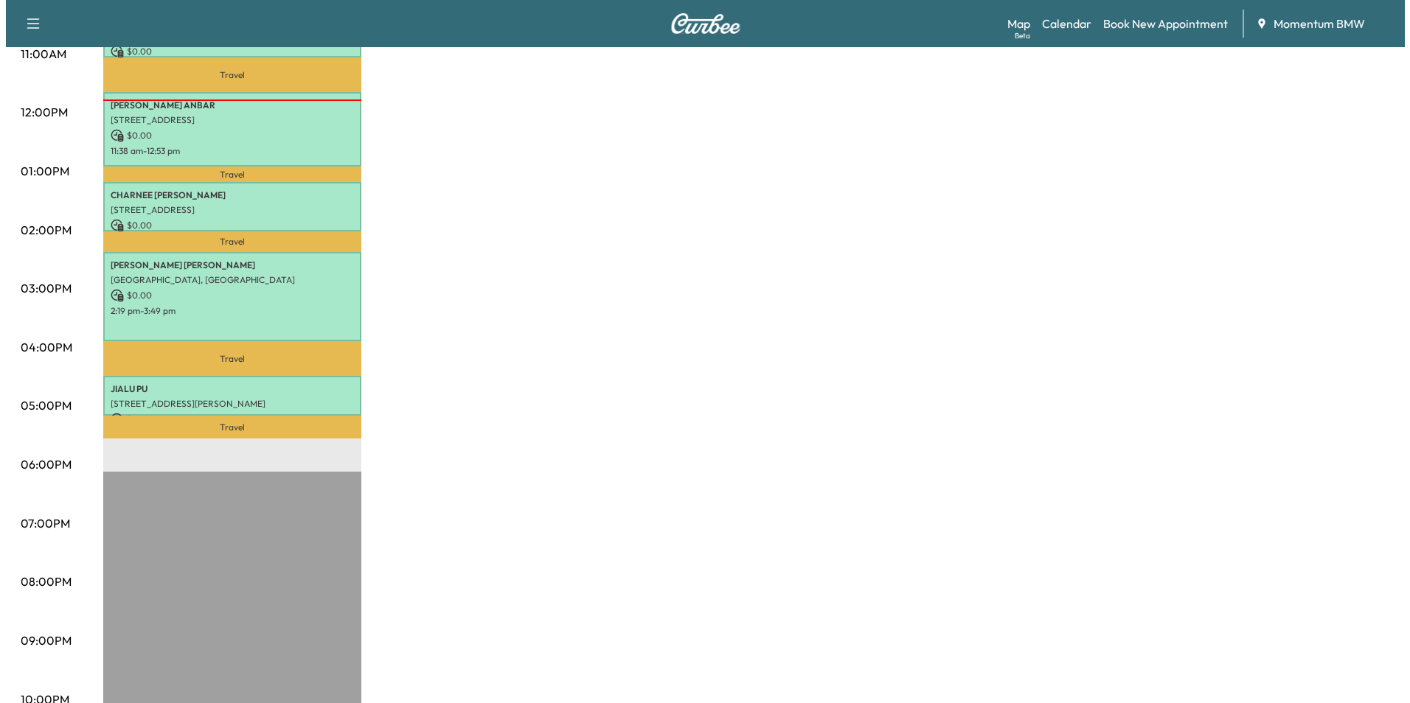
scroll to position [590, 0]
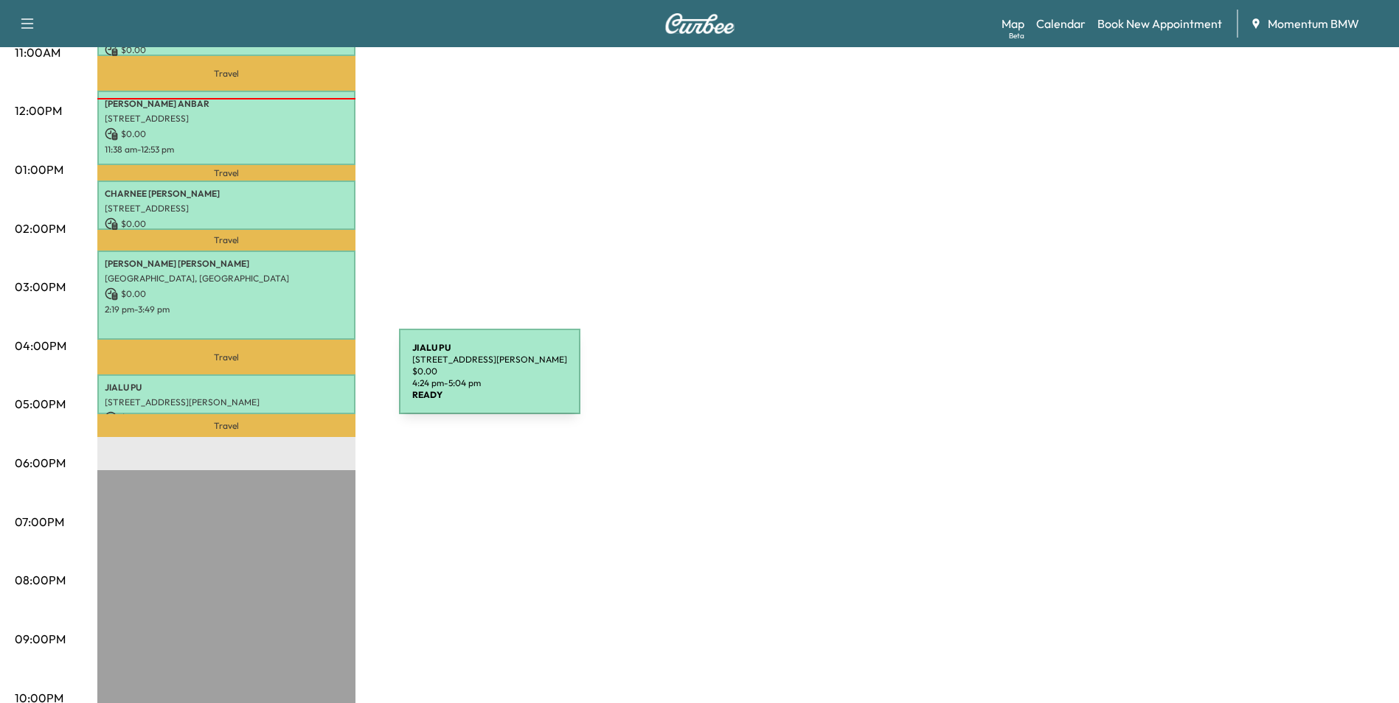
click at [288, 382] on p "JIALU PU" at bounding box center [226, 388] width 243 height 12
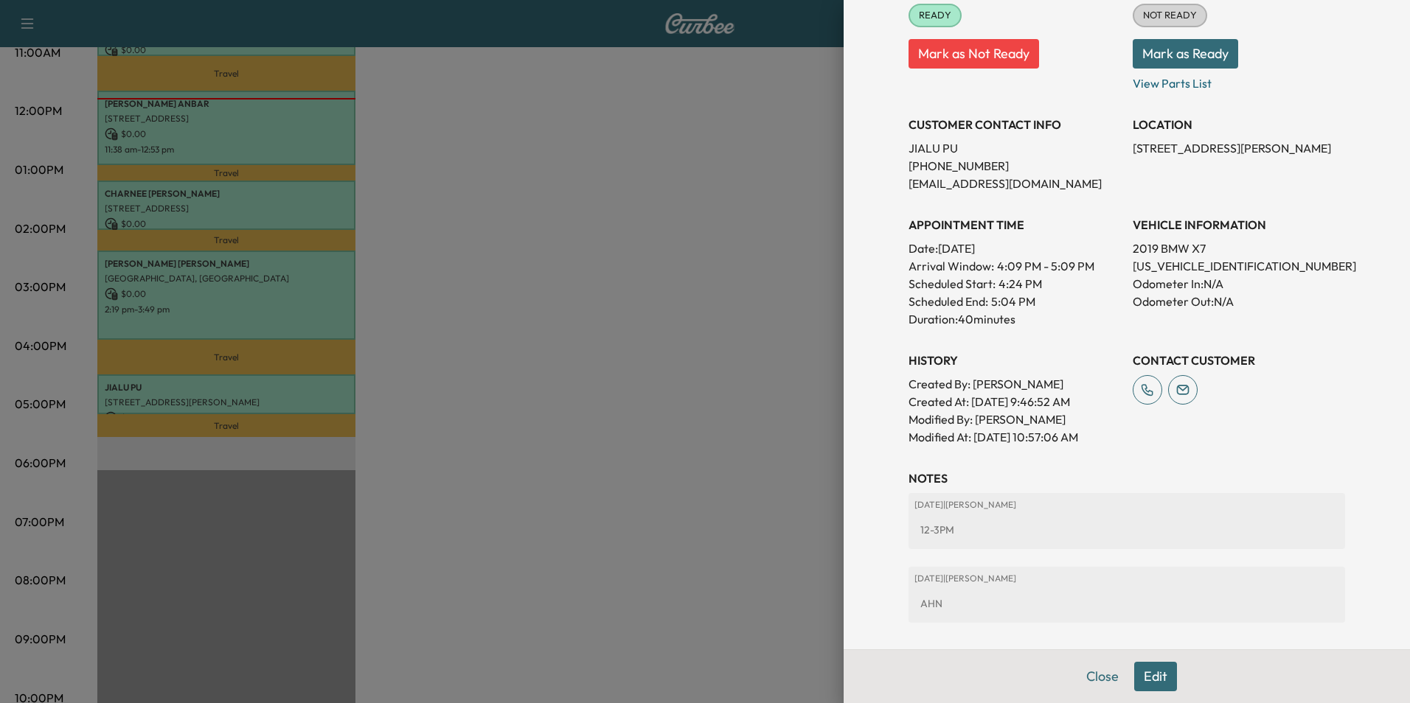
scroll to position [221, 0]
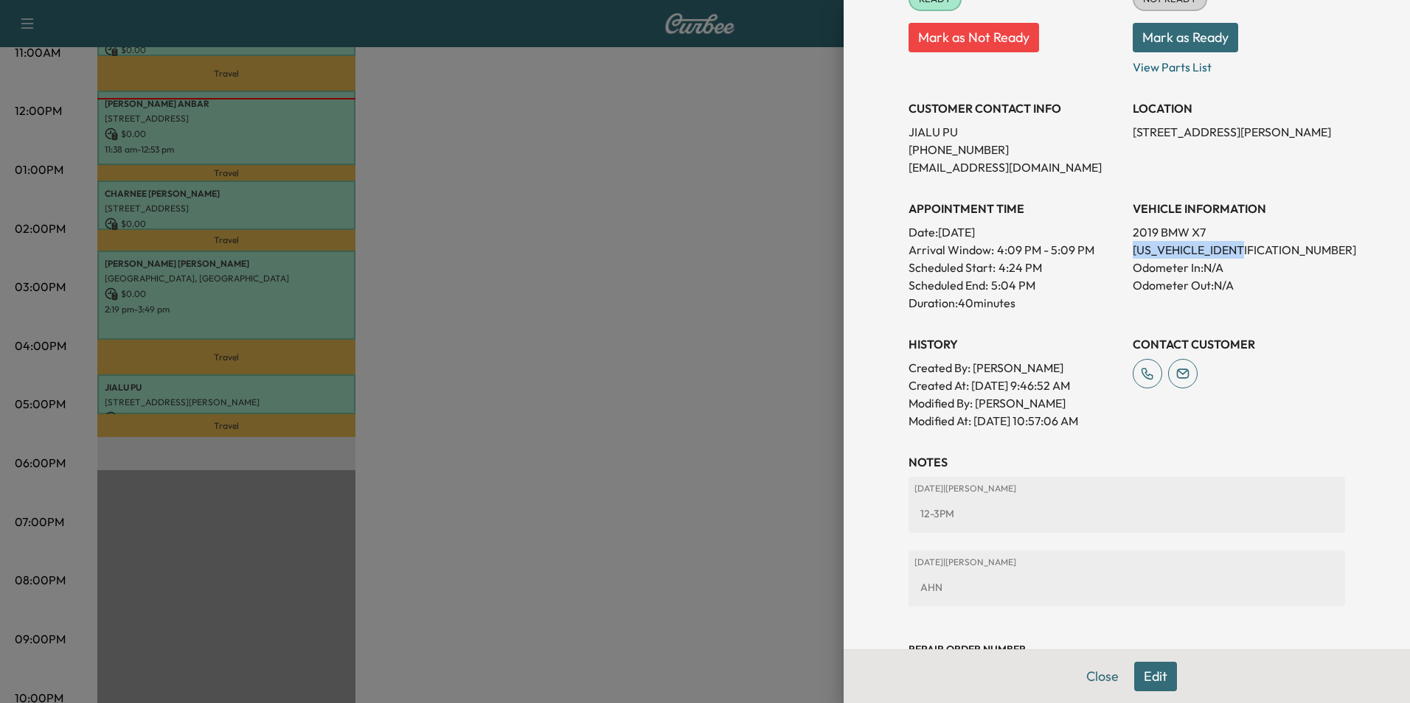
drag, startPoint x: 1249, startPoint y: 247, endPoint x: 1122, endPoint y: 249, distance: 127.6
click at [1133, 249] on p "[US_VEHICLE_IDENTIFICATION_NUMBER]" at bounding box center [1239, 250] width 212 height 18
drag, startPoint x: 1122, startPoint y: 249, endPoint x: 1212, endPoint y: 247, distance: 90.7
copy p "[US_VEHICLE_IDENTIFICATION_NUMBER]"
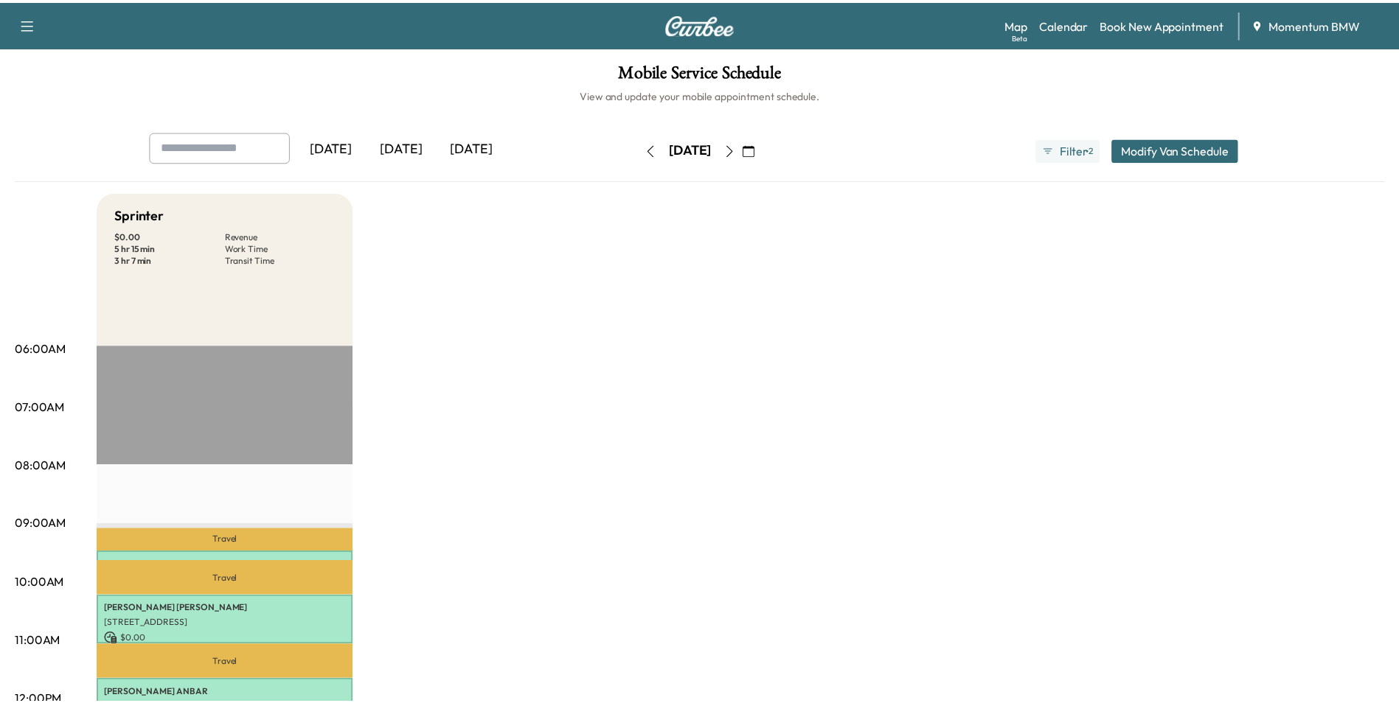
scroll to position [590, 0]
